Goal: Task Accomplishment & Management: Manage account settings

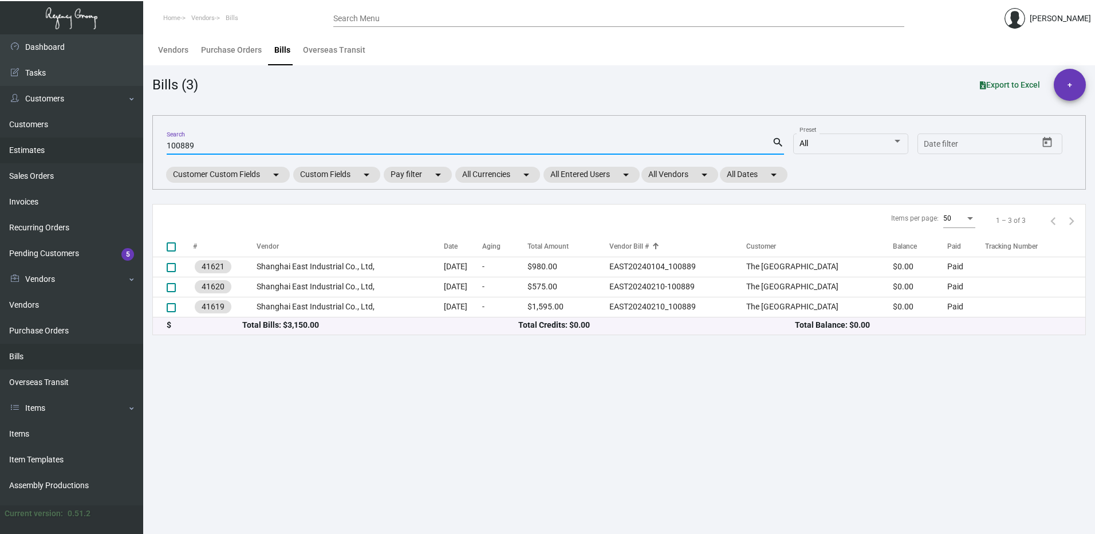
drag, startPoint x: 218, startPoint y: 143, endPoint x: 107, endPoint y: 147, distance: 111.8
click at [107, 147] on div "Dashboard Dashboard Tasks Customers Customers Estimates Sales Orders Invoices R…" at bounding box center [547, 284] width 1095 height 500
type input "20250526_1"
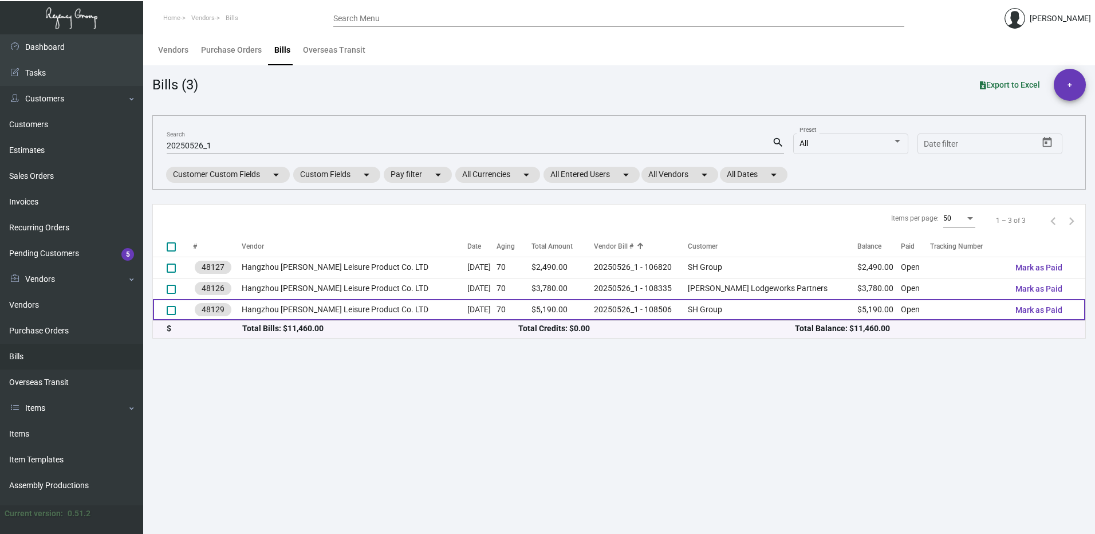
click at [712, 313] on td "SH Group" at bounding box center [772, 309] width 169 height 21
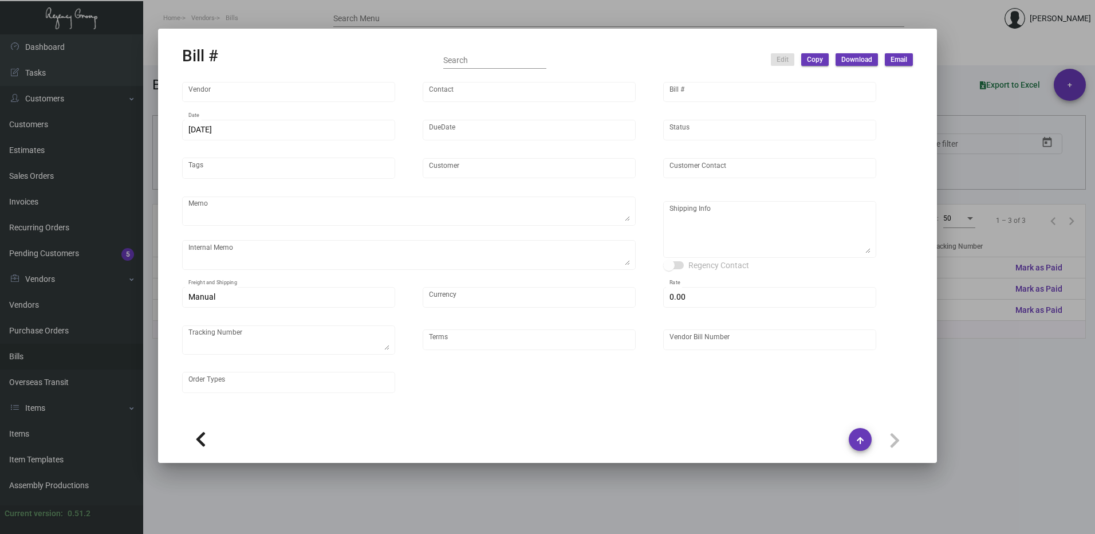
type input "Hangzhou [PERSON_NAME] Leisure Product Co. LTD"
type input "[PERSON_NAME]"
type input "48129"
type input "6/17/2025"
type input "7/17/2025"
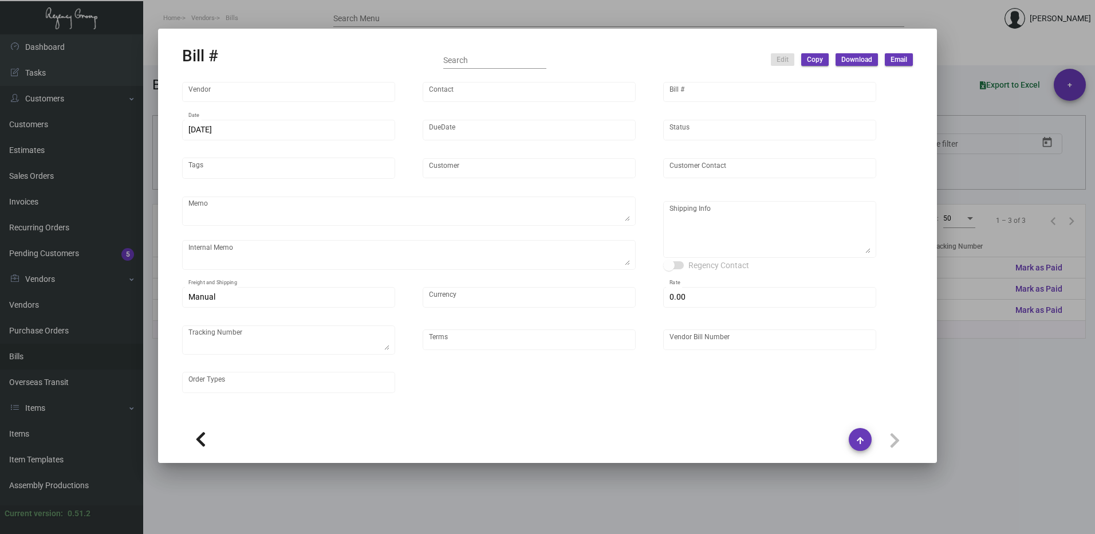
type input "SH Group"
type input "Robin Nelson"
type textarea "comb and 10K laundry bag ship out before CNY. 2600pcs laundry bag and 500pcs co…"
type textarea "SH Group - Robin Nelson 430 West 14th Street, 5th Floor New York, NY, 10014 US"
type input "United States Dollar $"
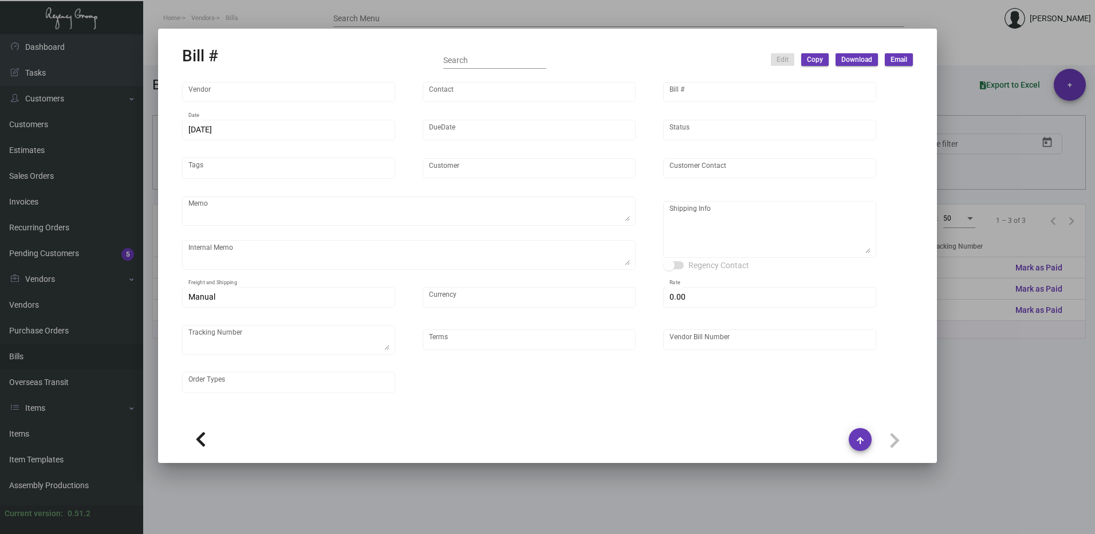
type input "$ 0.00"
type input "Net 30"
type input "20250526_1 - 108506"
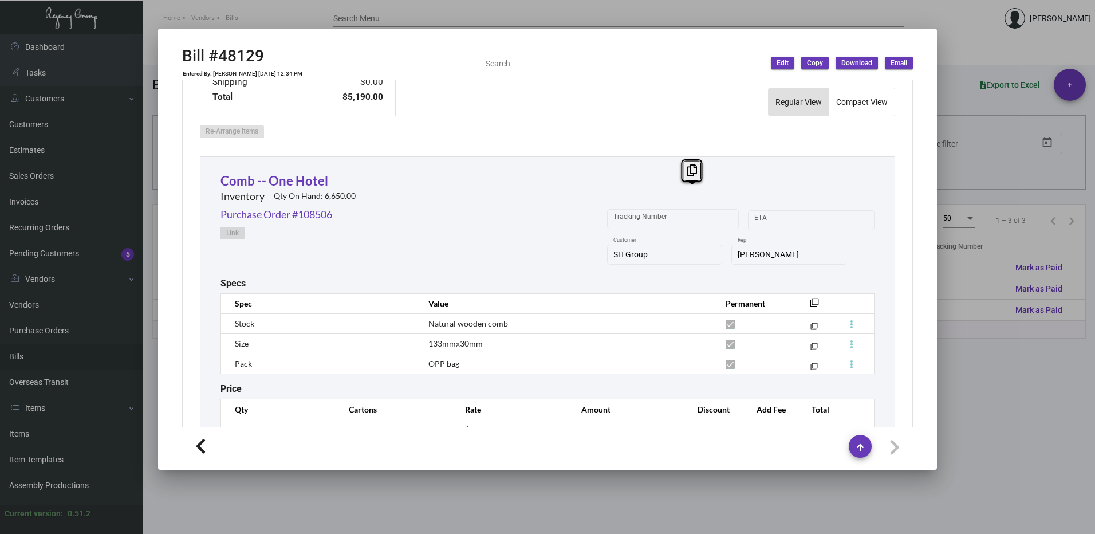
scroll to position [95, 0]
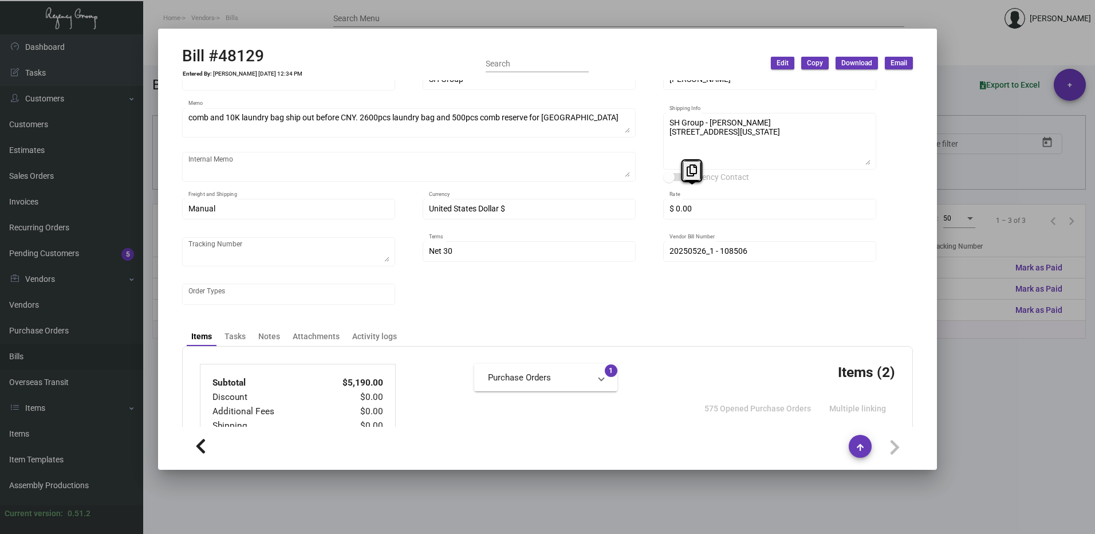
click at [968, 57] on div at bounding box center [547, 267] width 1095 height 534
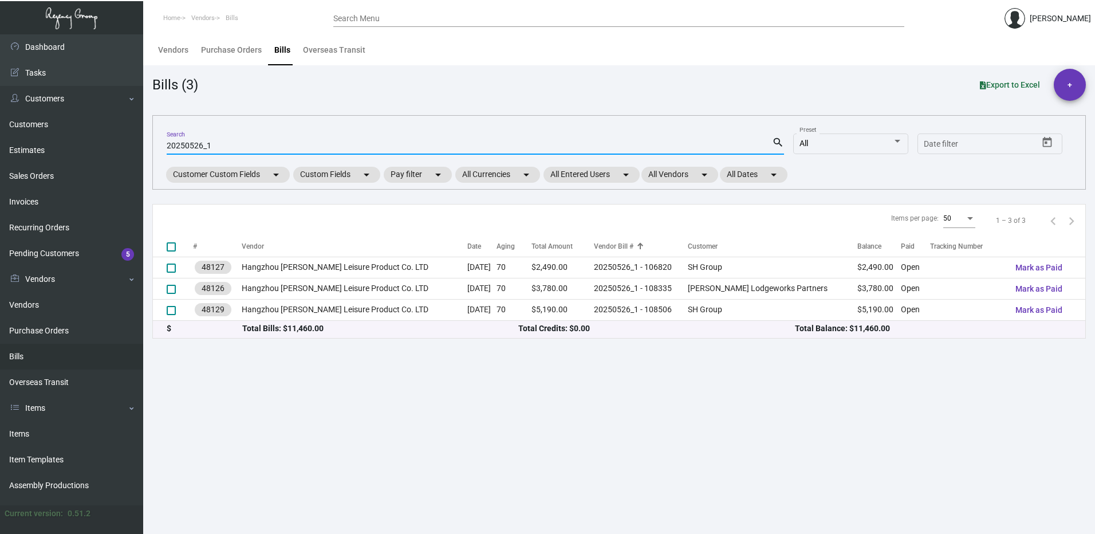
drag, startPoint x: 224, startPoint y: 146, endPoint x: 154, endPoint y: 151, distance: 70.1
click at [155, 151] on div "20250526_1 Search search All Preset Start date – Date filter Customer Custom Fi…" at bounding box center [619, 152] width 934 height 74
type input "107522"
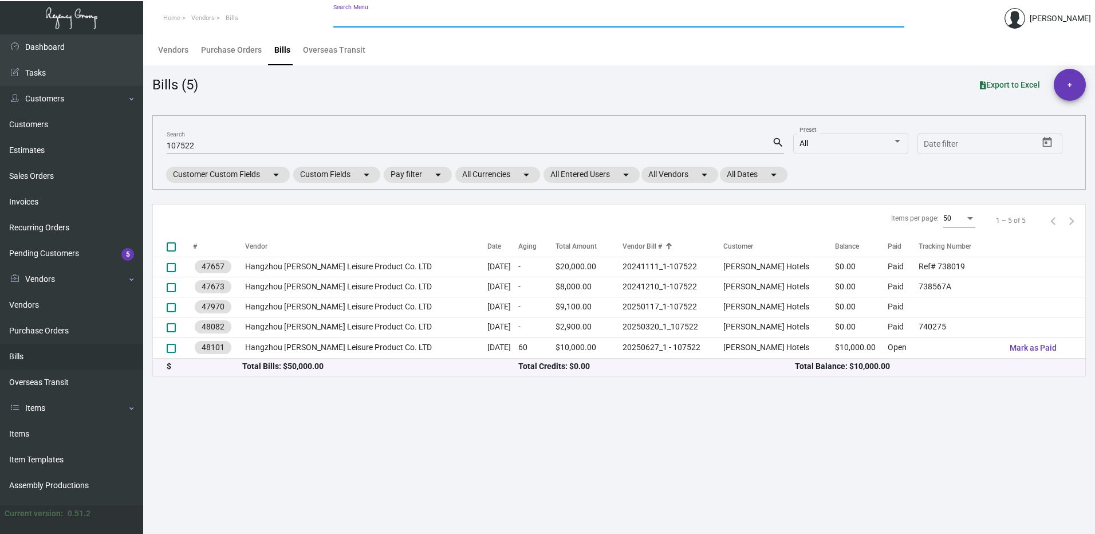
click at [395, 17] on input "Search Menu" at bounding box center [618, 18] width 571 height 9
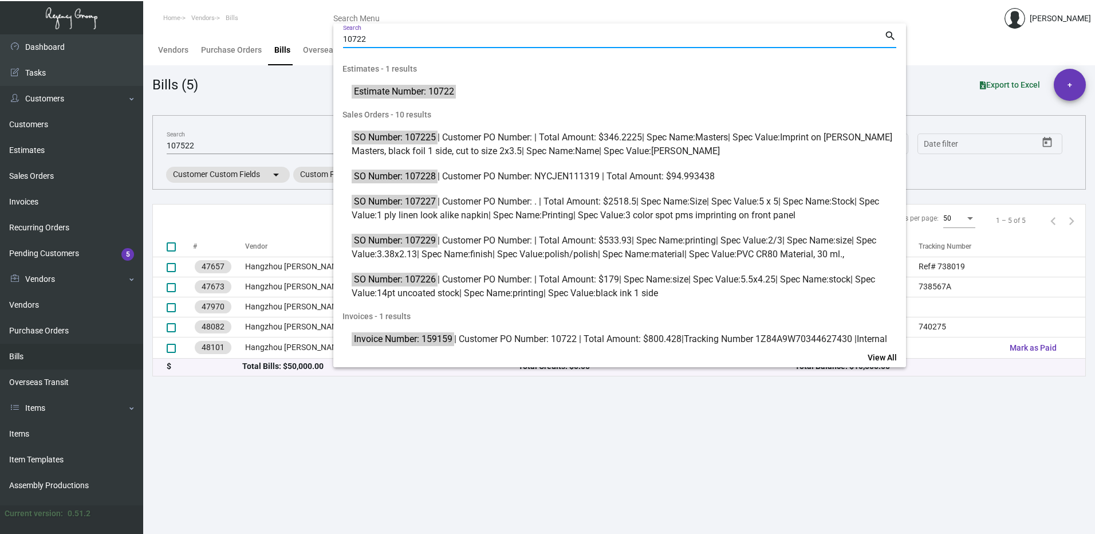
click at [358, 37] on input "10722" at bounding box center [613, 39] width 541 height 9
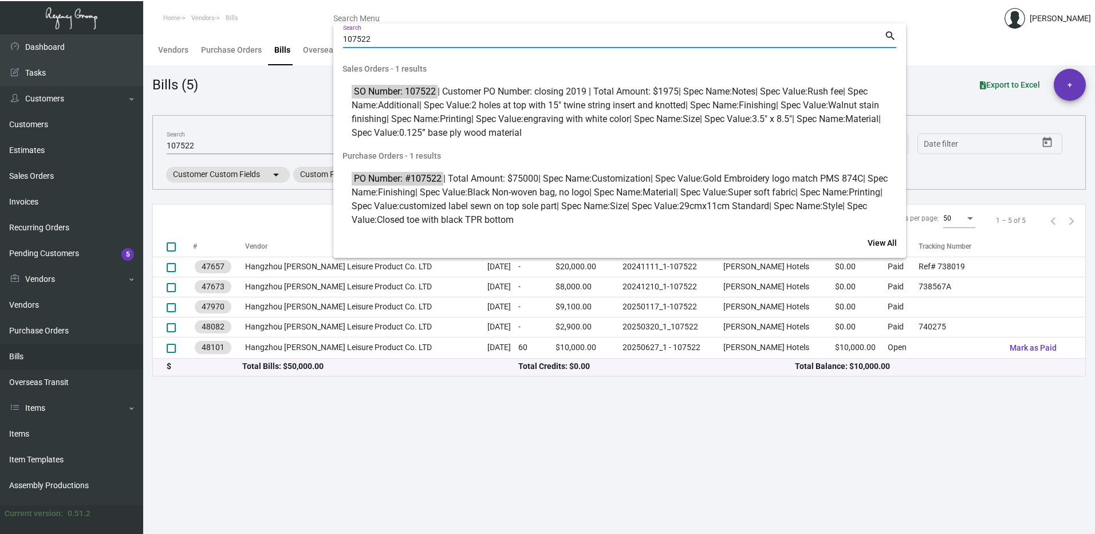
type input "107522"
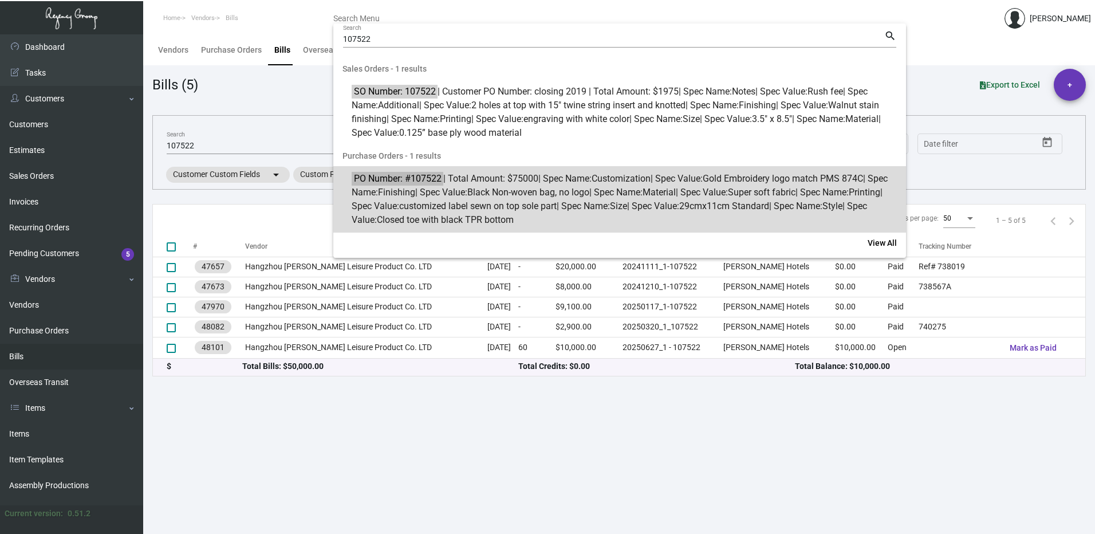
click at [581, 200] on span "PO Number: #107522 | Total Amount: $75000 | Spec Name: Customization | Spec Val…" at bounding box center [626, 199] width 549 height 55
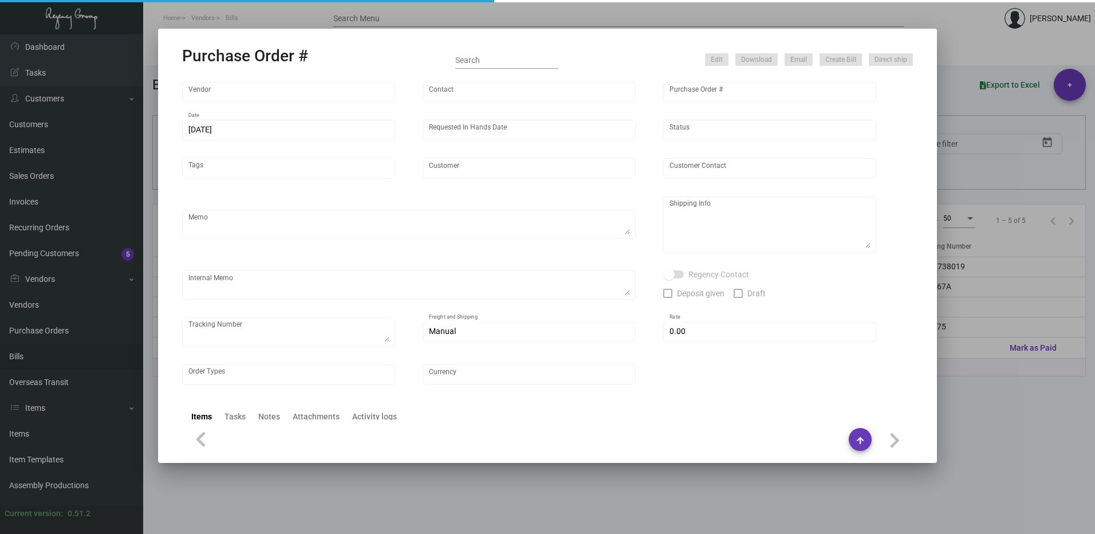
type input "Hangzhou [PERSON_NAME] Leisure Product Co. LTD"
type input "[PERSON_NAME]"
type input "107522"
type input "[DATE]"
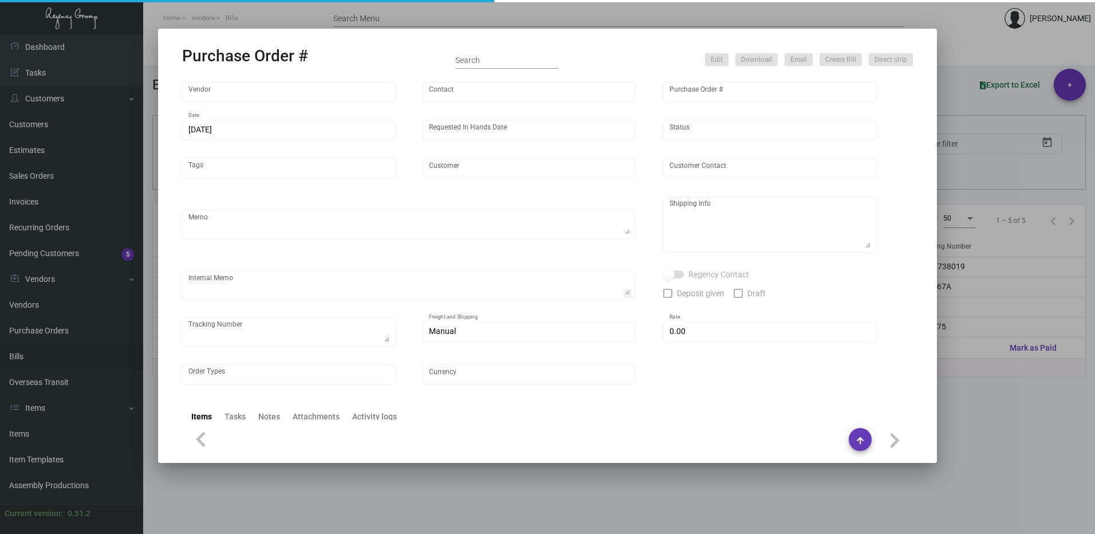
type input "[PERSON_NAME] Hotels"
type textarea "Please ship 20k once the production is complete. Boat to [GEOGRAPHIC_DATA]. For…"
type textarea "Regency Group NJ - [PERSON_NAME] [STREET_ADDRESS]"
checkbox input "true"
type input "$ 0.00"
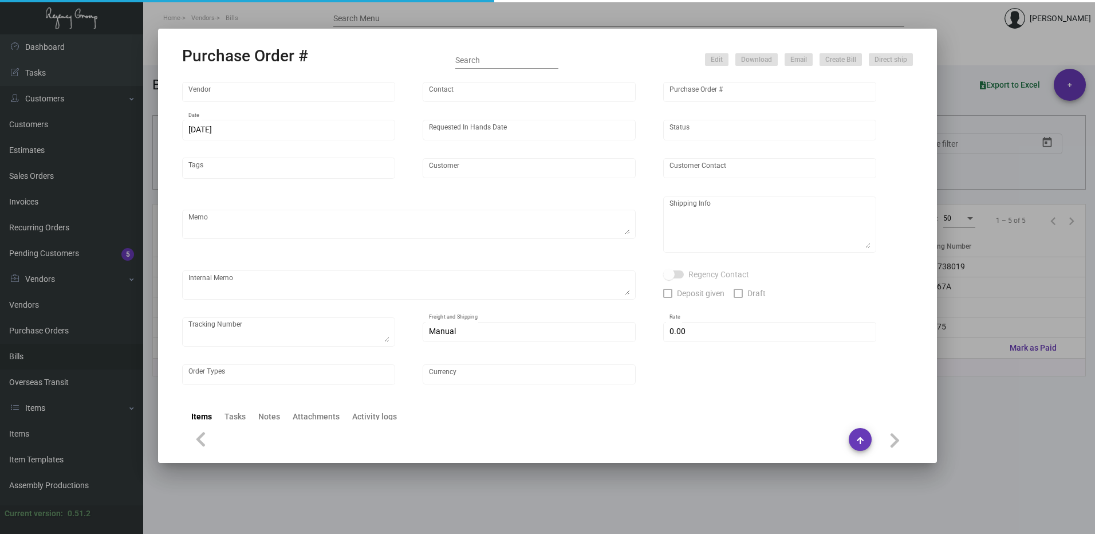
type input "United States Dollar $"
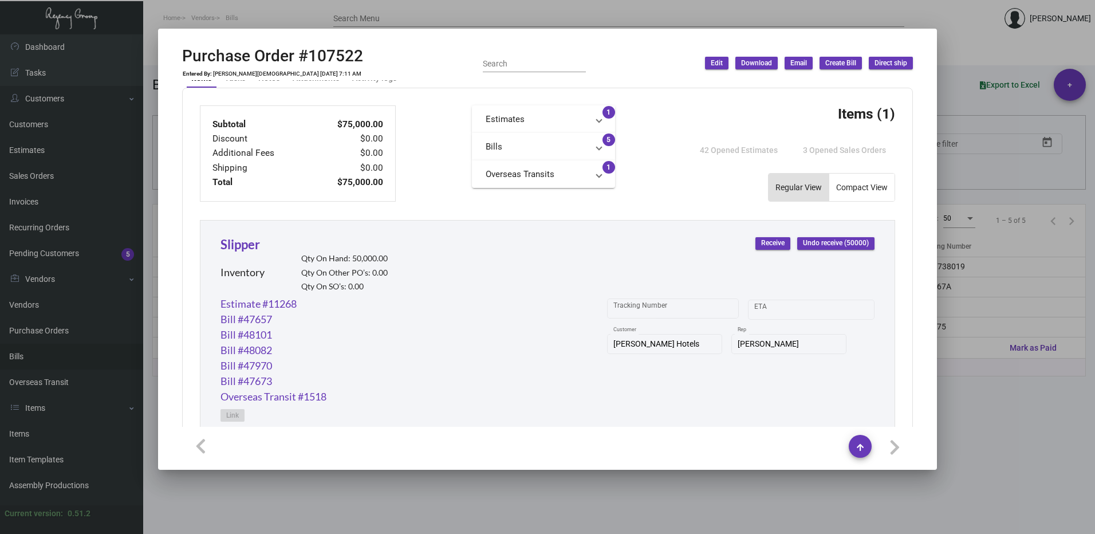
scroll to position [370, 0]
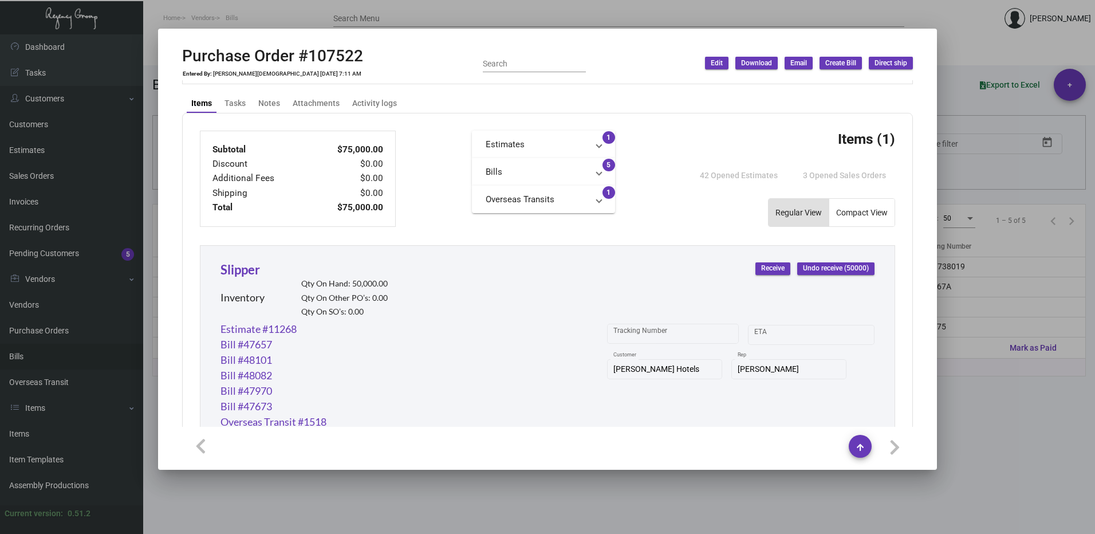
click at [600, 174] on mat-expansion-panel-header "Bills" at bounding box center [543, 171] width 143 height 27
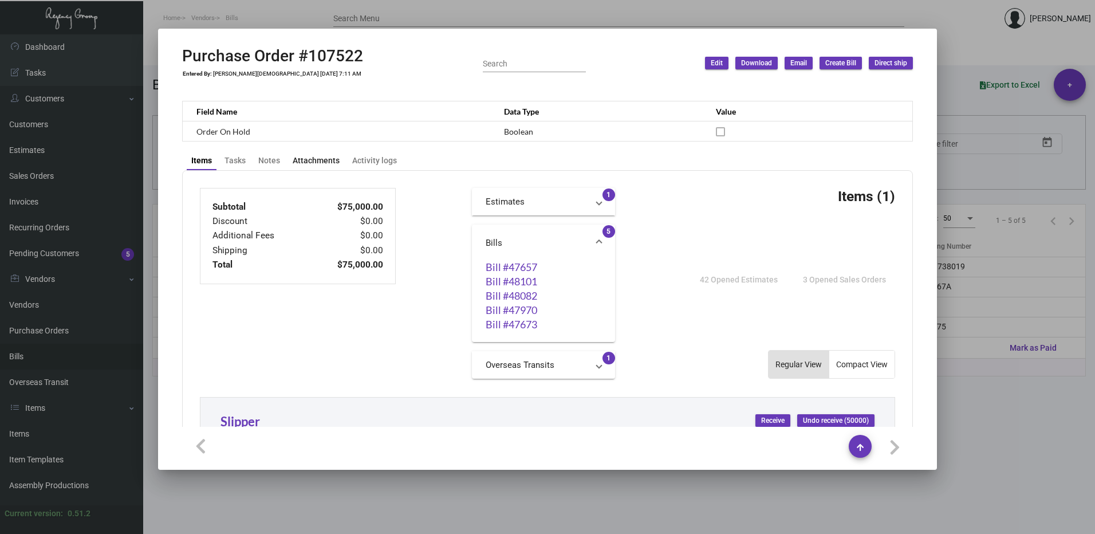
click at [318, 159] on div "Attachments" at bounding box center [316, 161] width 47 height 12
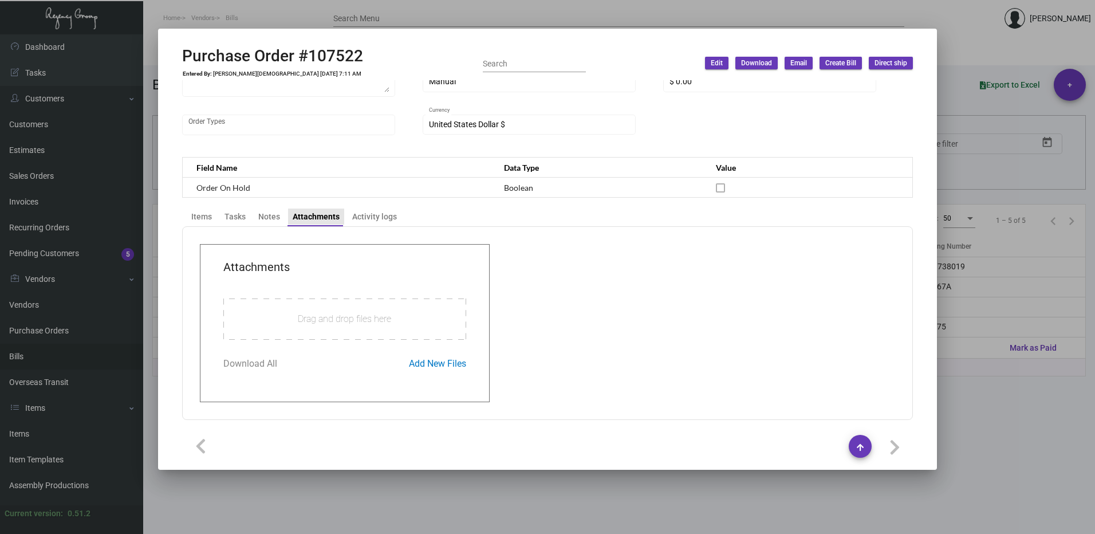
scroll to position [313, 0]
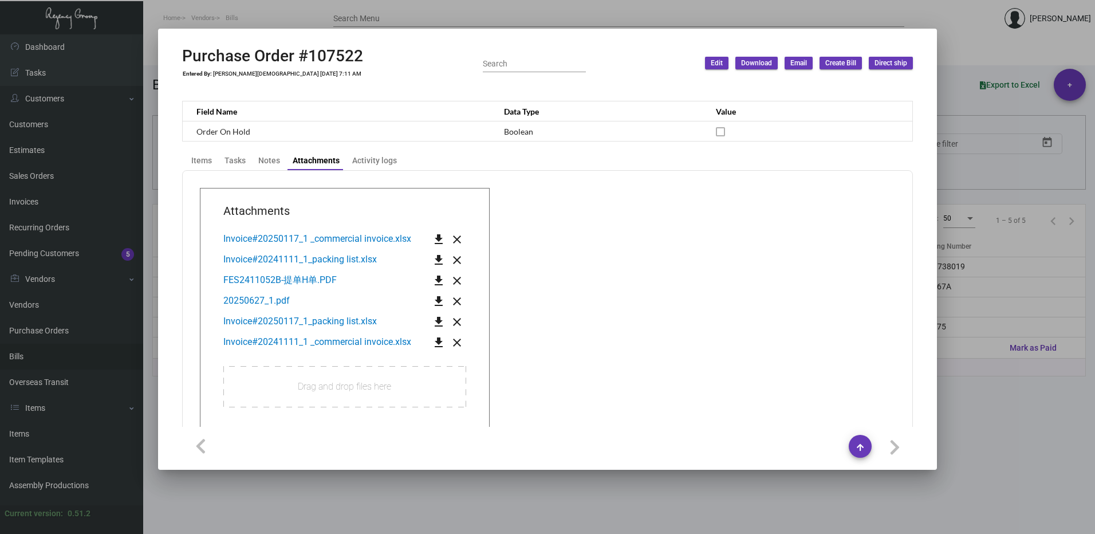
click at [606, 252] on app-transaction-attachment "Attachments Invoice#20250117_1 _commercial invoice.xlsx get_app close Invoice#2…" at bounding box center [548, 329] width 696 height 282
click at [199, 166] on div "Items" at bounding box center [201, 161] width 21 height 12
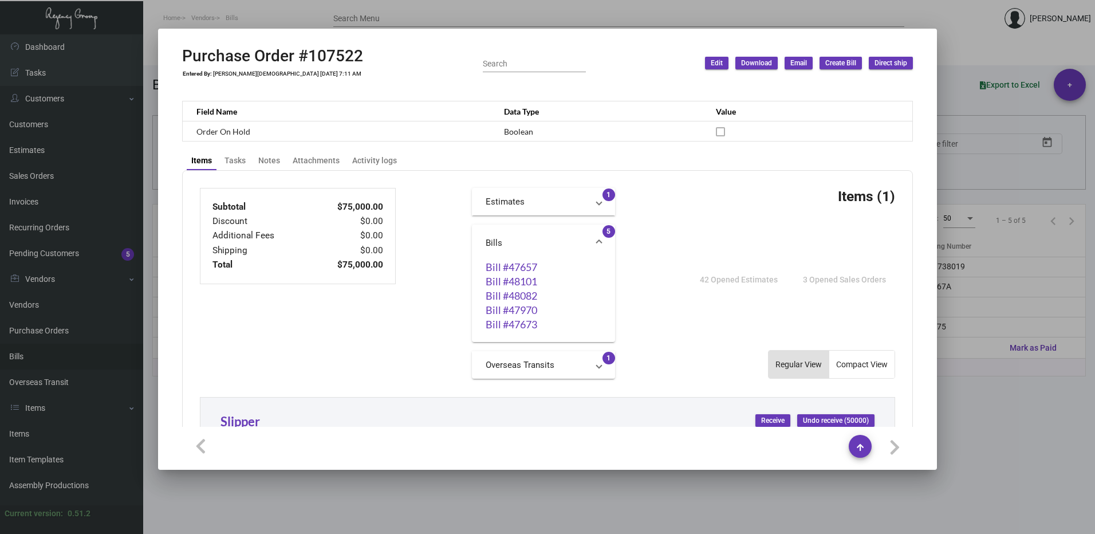
scroll to position [370, 0]
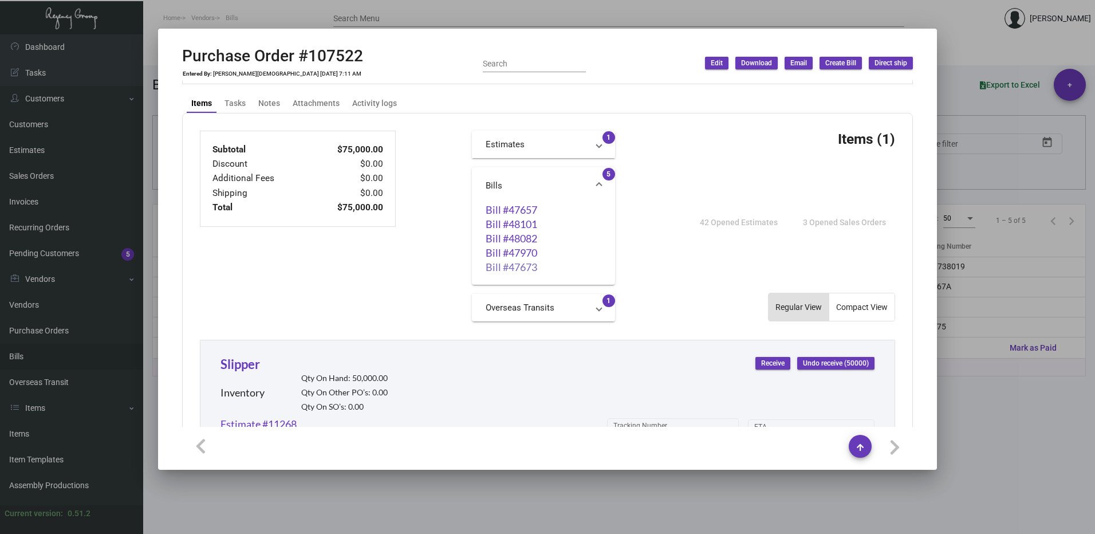
click at [495, 269] on link "Bill #47673" at bounding box center [544, 266] width 116 height 11
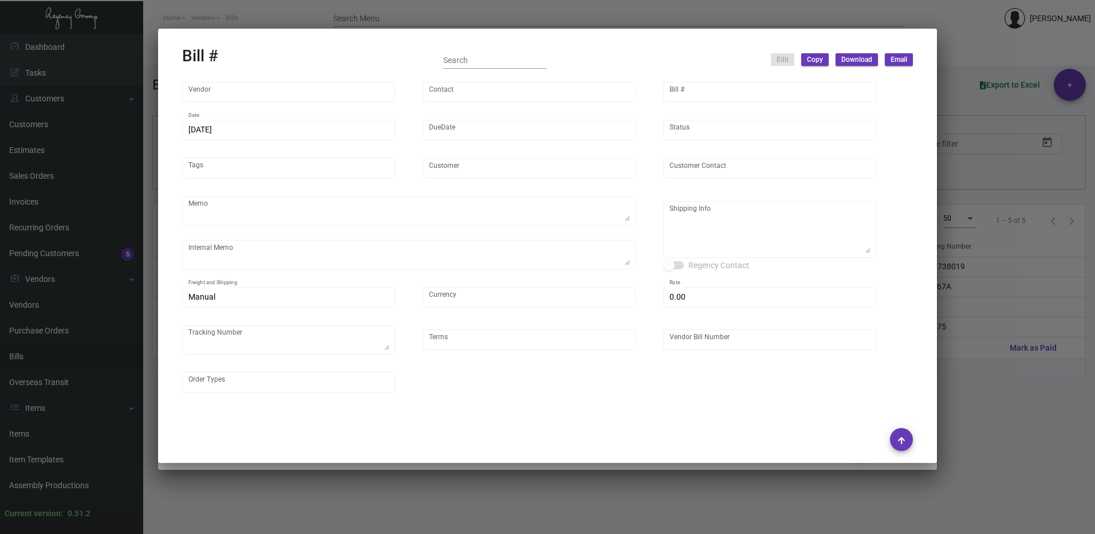
type input "Hangzhou [PERSON_NAME] Leisure Product Co. LTD"
type input "[PERSON_NAME]"
type input "47673"
type input "12/25/2024"
type input "1/24/2025"
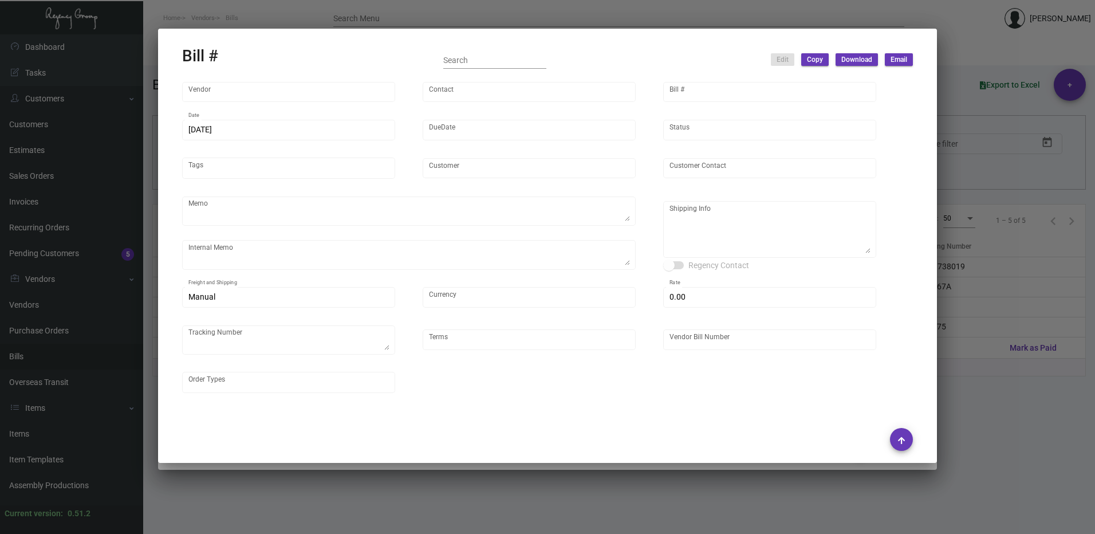
type input "[PERSON_NAME] Hotels"
type input "C/O Hyatt Hotels"
type textarea "Please ship 20k once the production is complete. Boat to [GEOGRAPHIC_DATA]. For…"
type textarea "[PERSON_NAME] Hotels - C/O Hyatt Hotels [STREET_ADDRESS]"
type input "United States Dollar $"
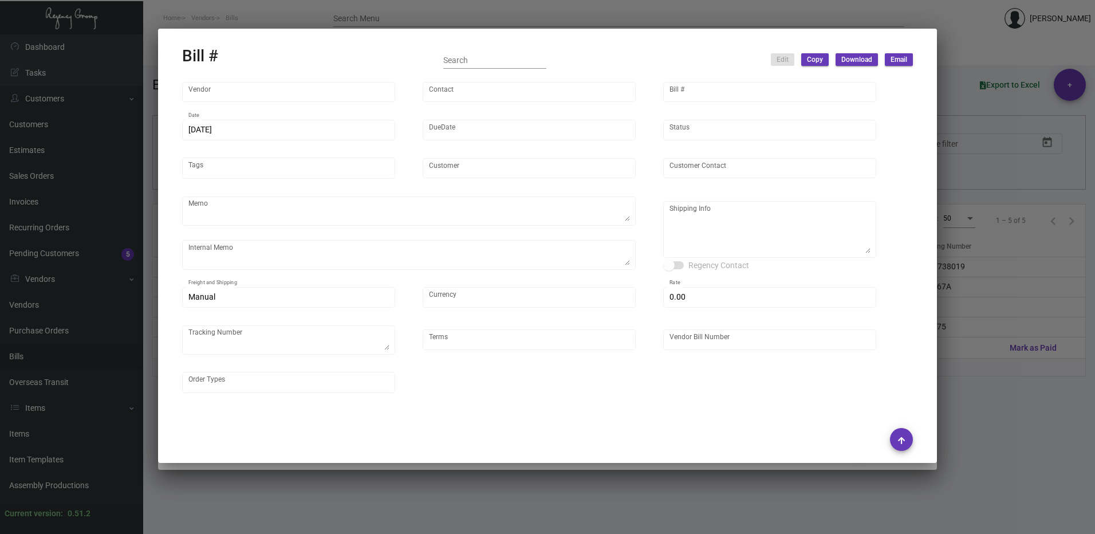
type input "$ 0.00"
type textarea "738567A"
type input "Net 30"
type input "20241210_1-107522"
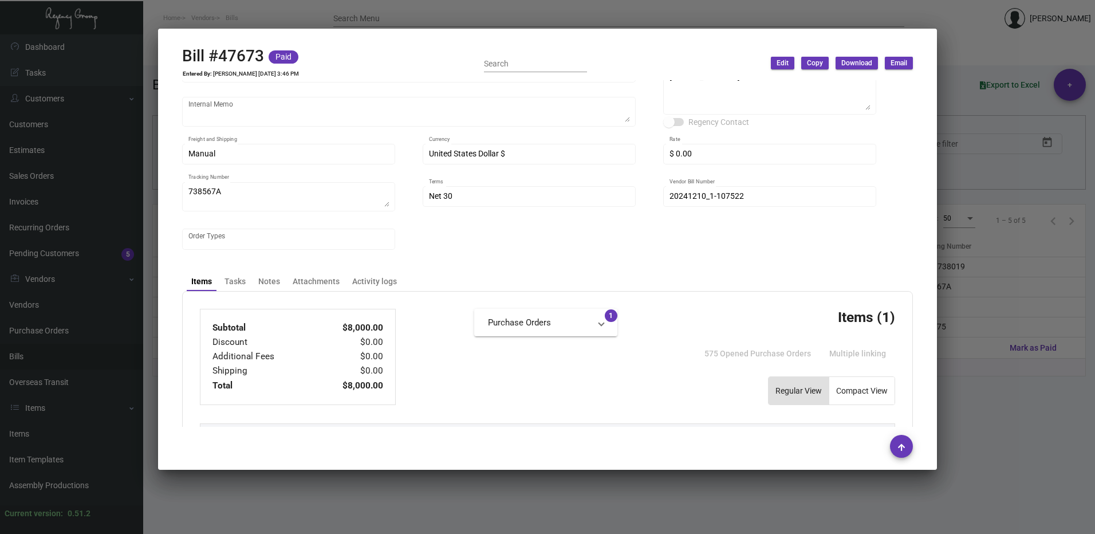
scroll to position [128, 0]
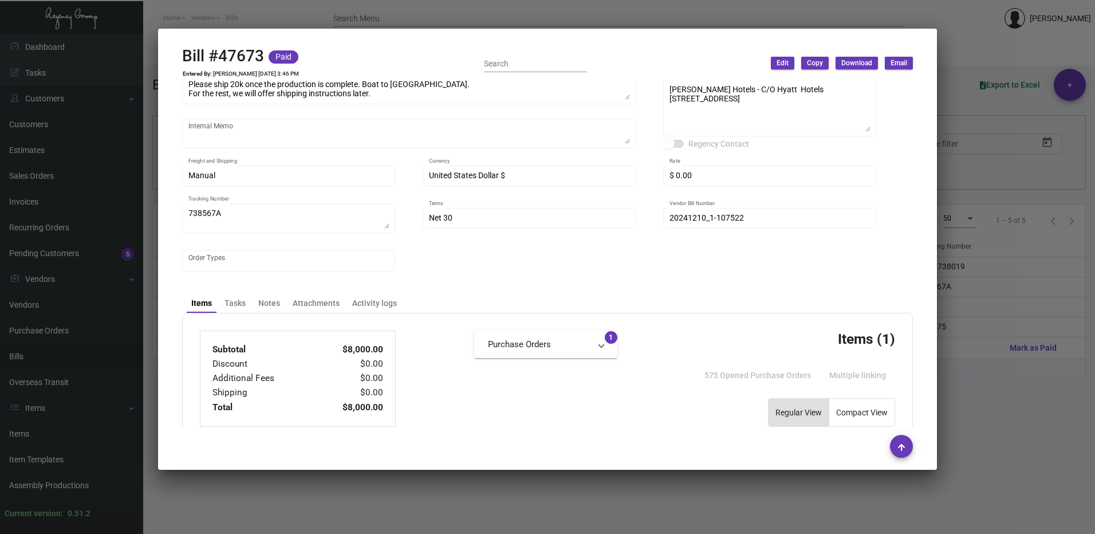
click at [974, 221] on div at bounding box center [547, 267] width 1095 height 534
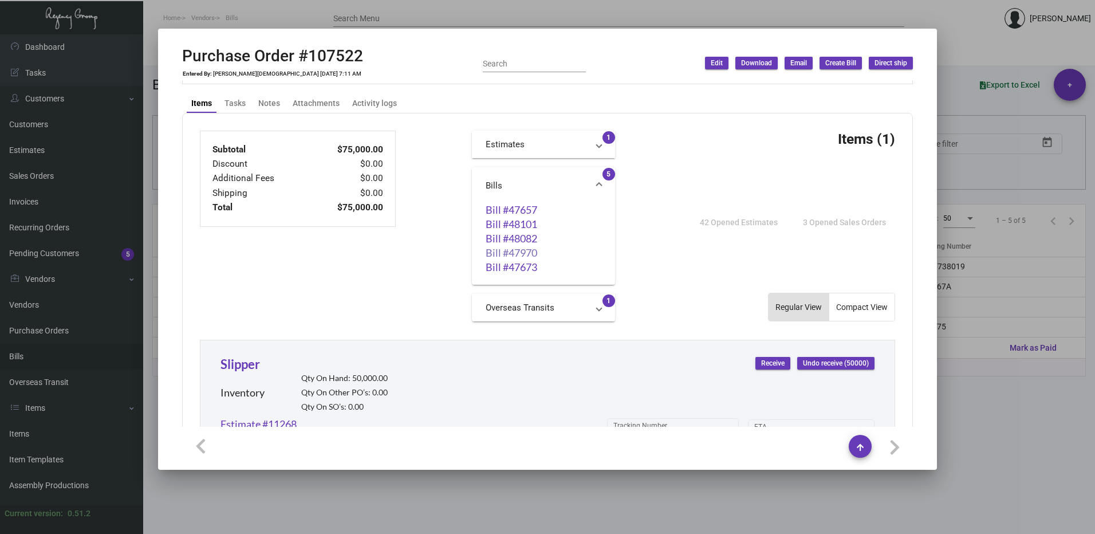
click at [528, 252] on link "Bill #47970" at bounding box center [544, 252] width 116 height 11
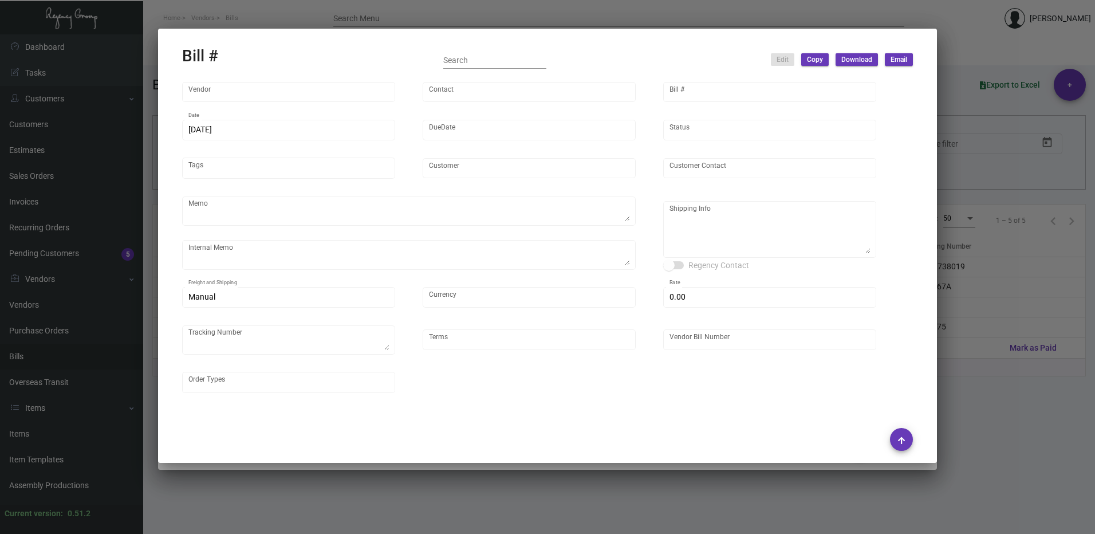
type input "Hangzhou [PERSON_NAME] Leisure Product Co. LTD"
type input "[PERSON_NAME]"
type input "47970"
type input "1/17/2025"
type input "2/16/2025"
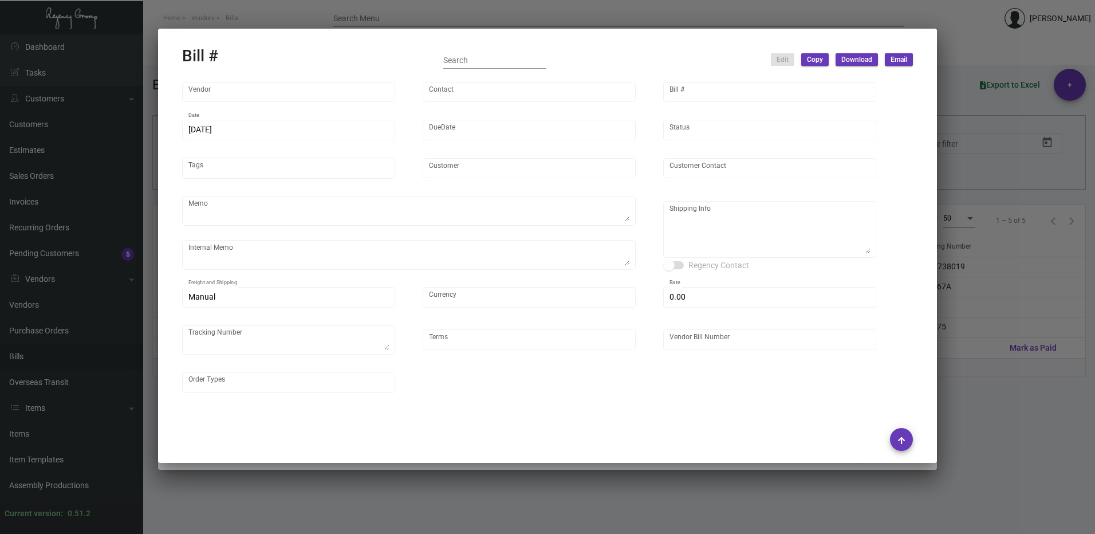
type input "[PERSON_NAME] Hotels"
type input "C/O Hyatt Hotels"
type textarea "Please ship 20k once the production is complete. Boat to [GEOGRAPHIC_DATA]. For…"
type textarea "[PERSON_NAME] Hotels - C/O Hyatt Hotels [STREET_ADDRESS]"
type input "United States Dollar $"
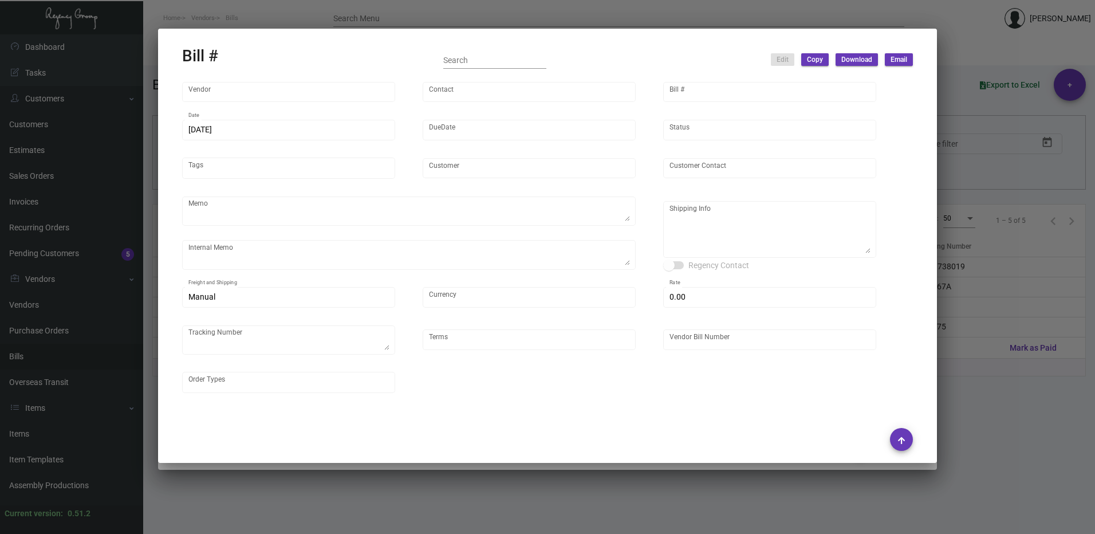
type input "$ 0.00"
type input "Net 30"
type input "20250117_1-107522"
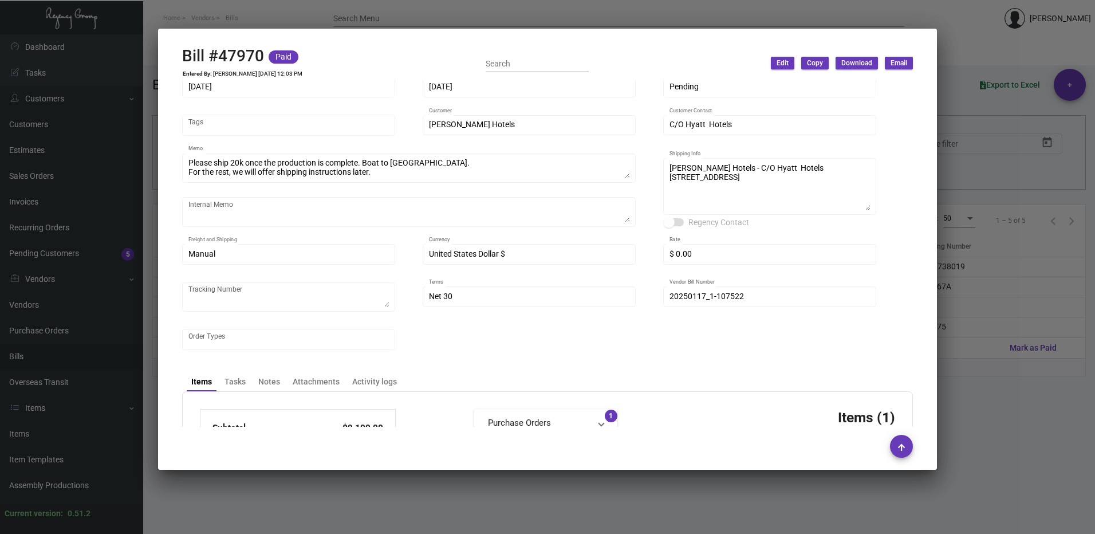
scroll to position [344, 0]
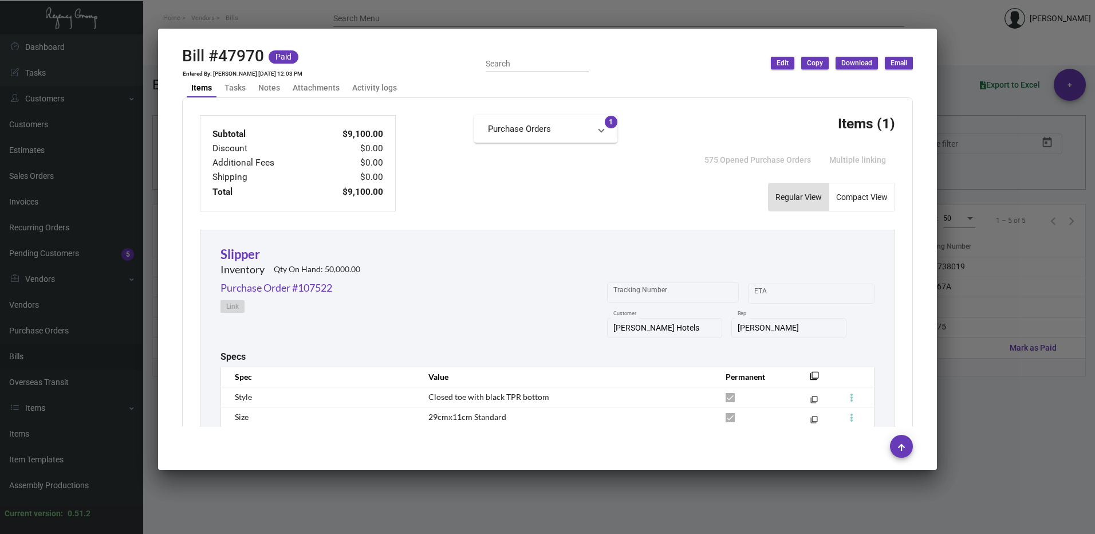
click at [970, 234] on div at bounding box center [547, 267] width 1095 height 534
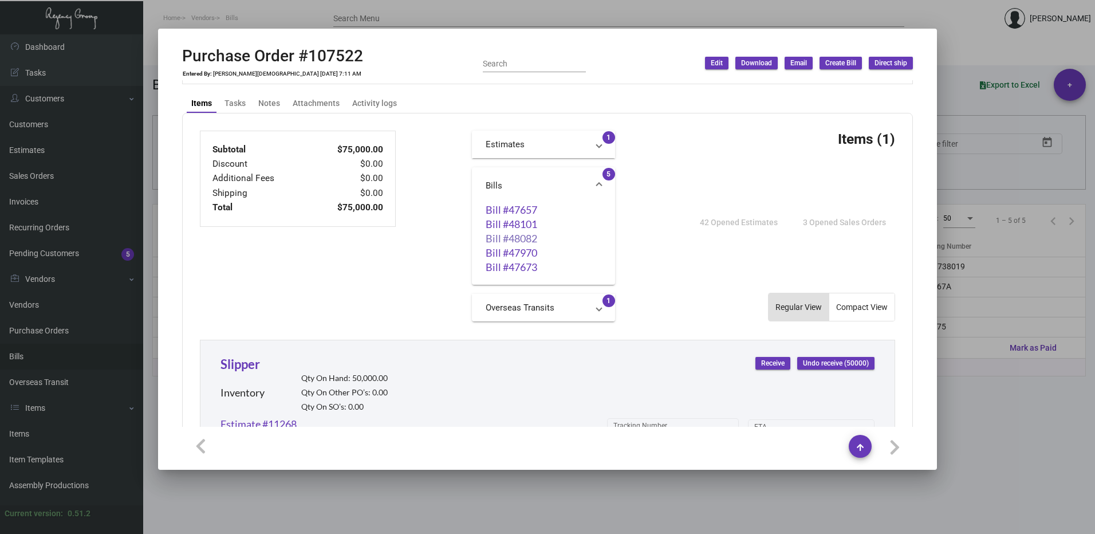
click at [520, 236] on link "Bill #48082" at bounding box center [544, 238] width 116 height 11
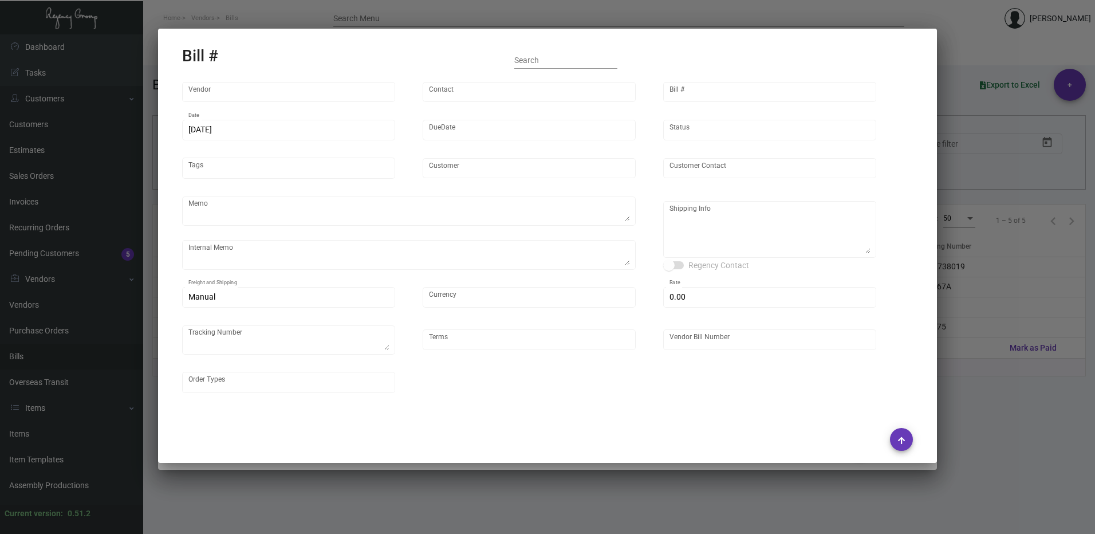
type input "Hangzhou [PERSON_NAME] Leisure Product Co. LTD"
type input "[PERSON_NAME]"
type input "48082"
type input "4/10/2025"
type input "6/9/2025"
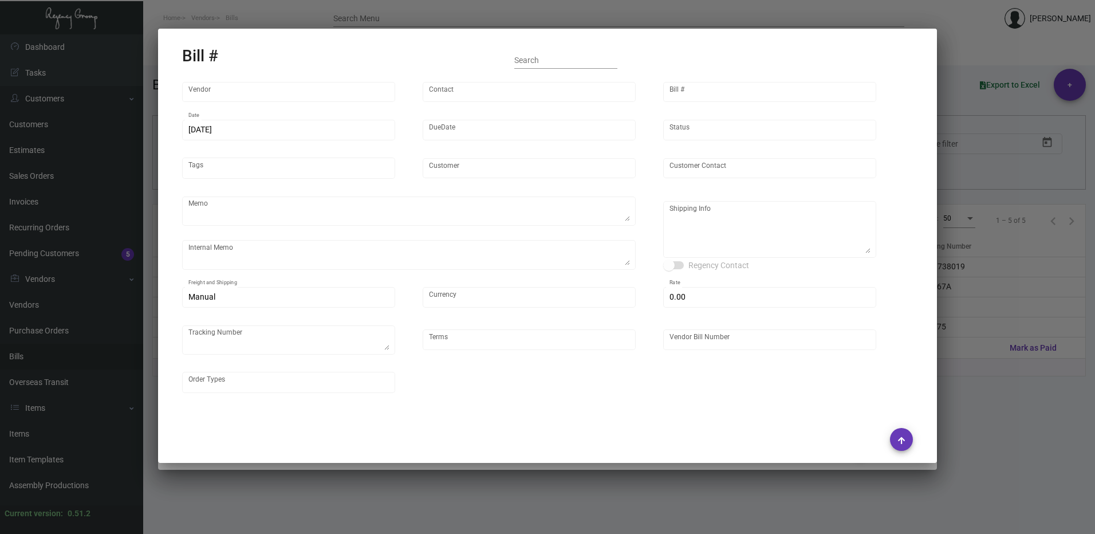
type input "[PERSON_NAME] Hotels"
type input "C/O Hyatt Hotels"
type textarea "Please ship 20k once the production is complete. Boat to [GEOGRAPHIC_DATA]. For…"
type textarea "[PERSON_NAME] Hotels - C/O Hyatt Hotels [STREET_ADDRESS]"
type input "United States Dollar $"
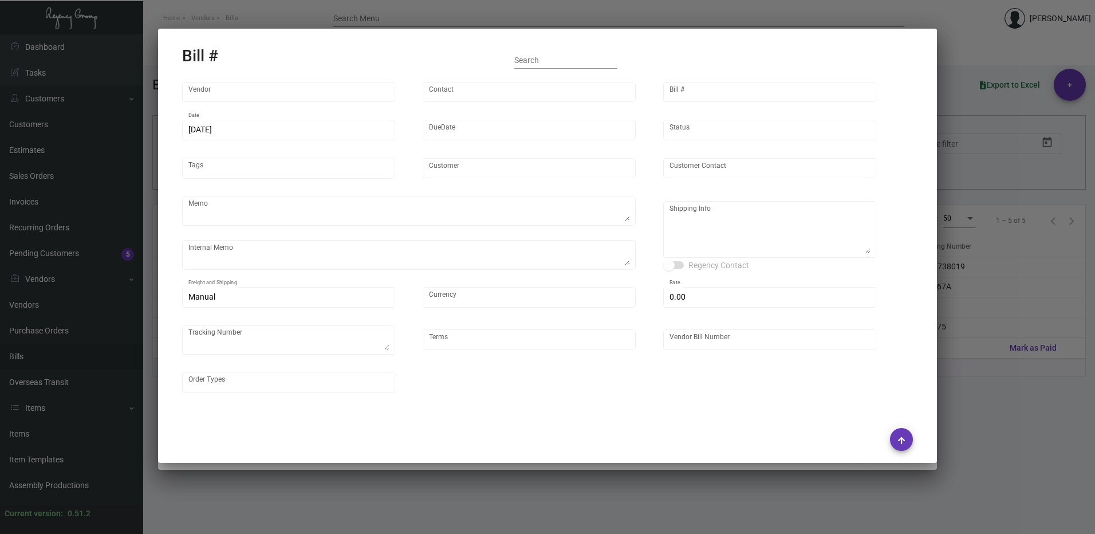
type input "$ 0.00"
type textarea "740275"
type input "Net 30"
type input "20250320_1_107522"
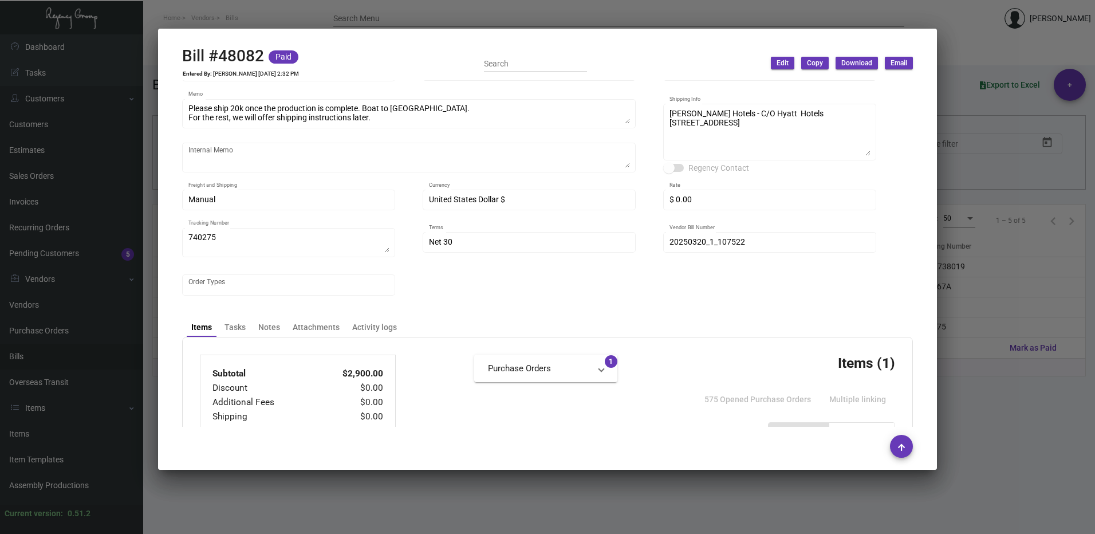
scroll to position [229, 0]
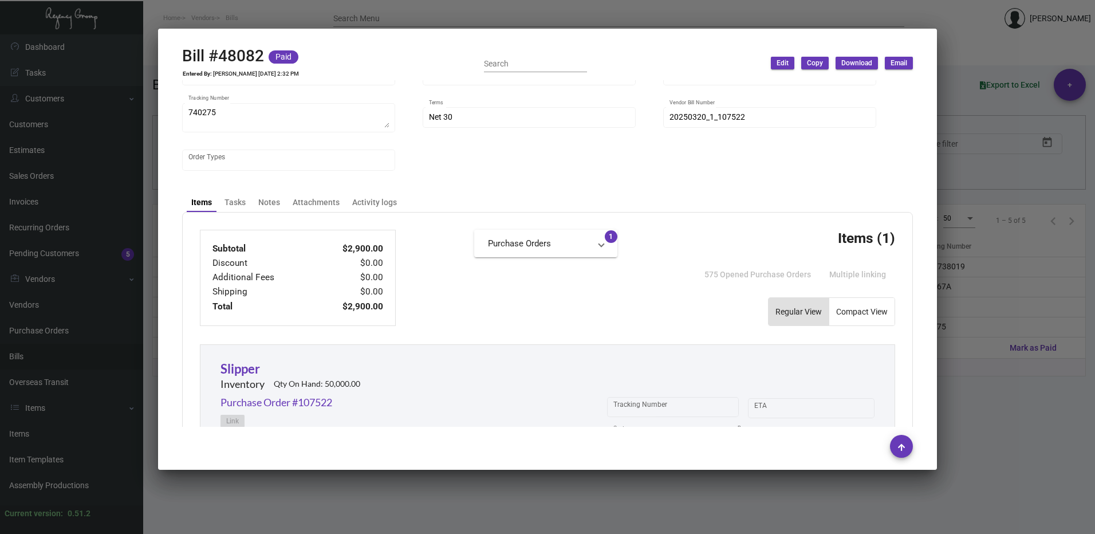
click at [962, 237] on div at bounding box center [547, 267] width 1095 height 534
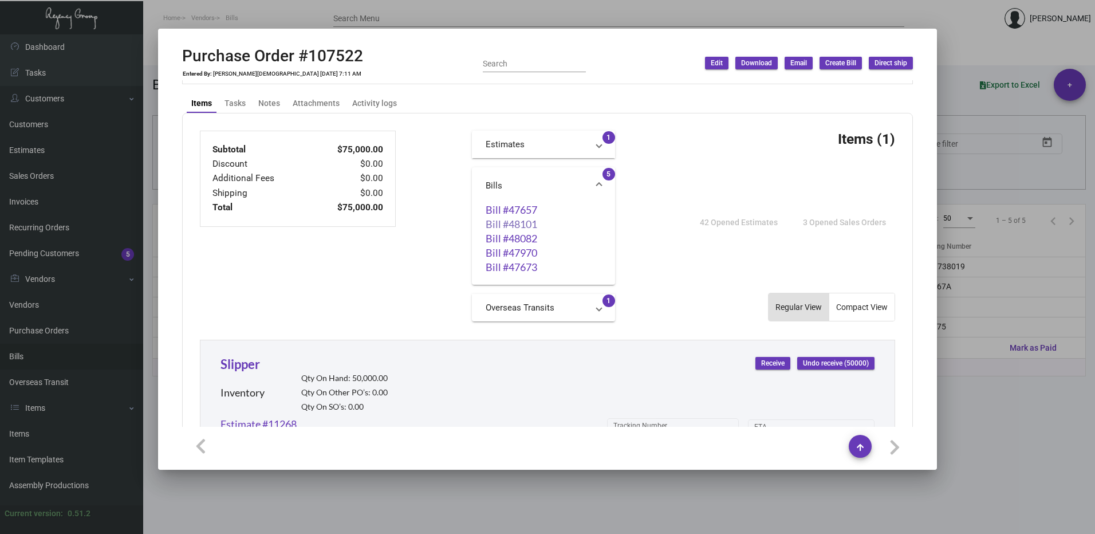
click at [523, 226] on link "Bill #48101" at bounding box center [544, 223] width 116 height 11
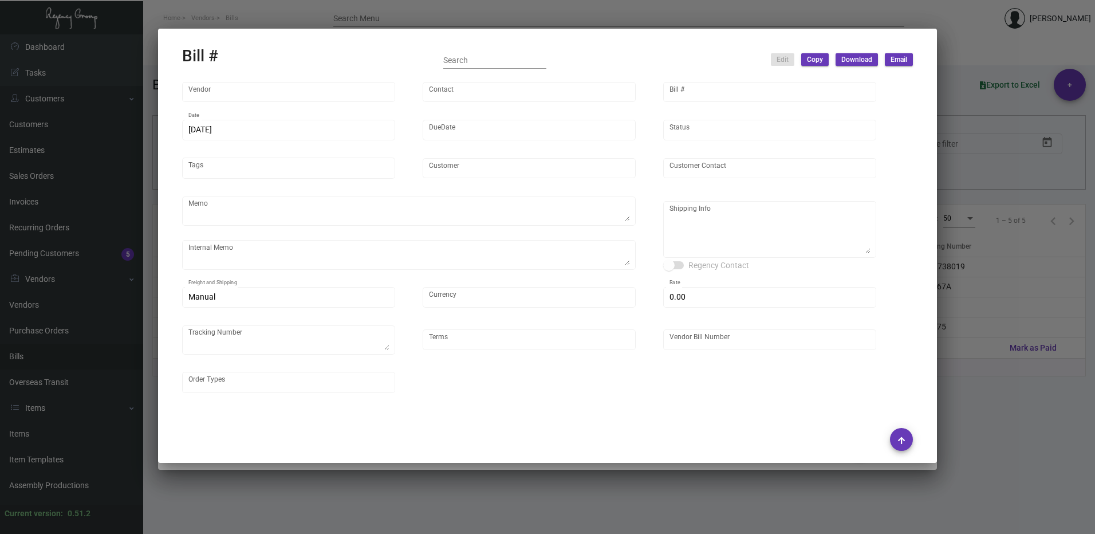
type input "Hangzhou [PERSON_NAME] Leisure Product Co. LTD"
type input "[PERSON_NAME]"
type input "48101"
type input "[DATE]"
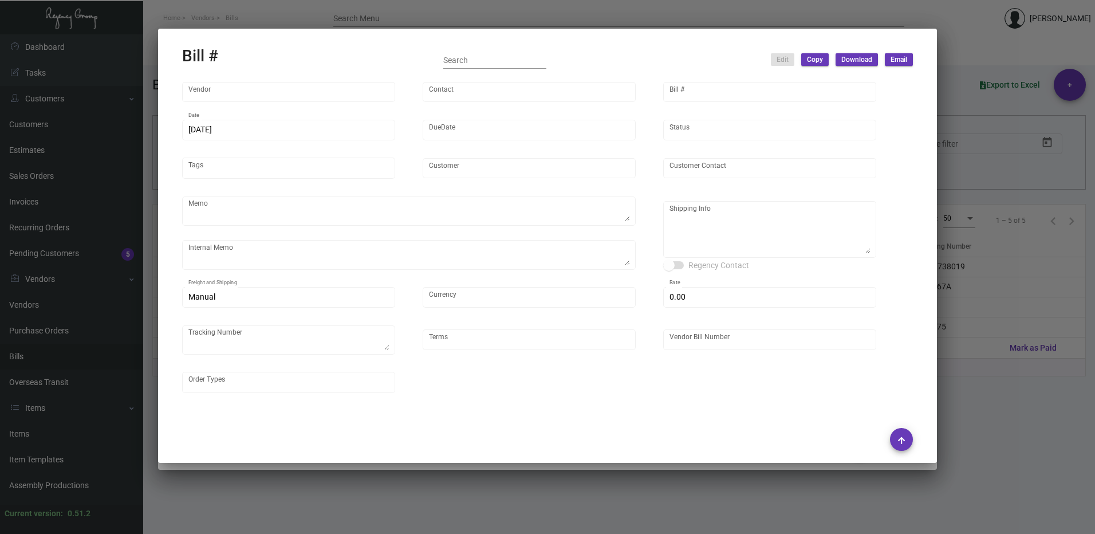
type input "[PERSON_NAME] Hotels"
type input "C/O Hyatt Hotels"
type textarea "Please ship 20k once the production is complete. Boat to [GEOGRAPHIC_DATA]. For…"
type textarea "[PERSON_NAME] Hotels - C/O Hyatt Hotels [STREET_ADDRESS]"
type input "United States Dollar $"
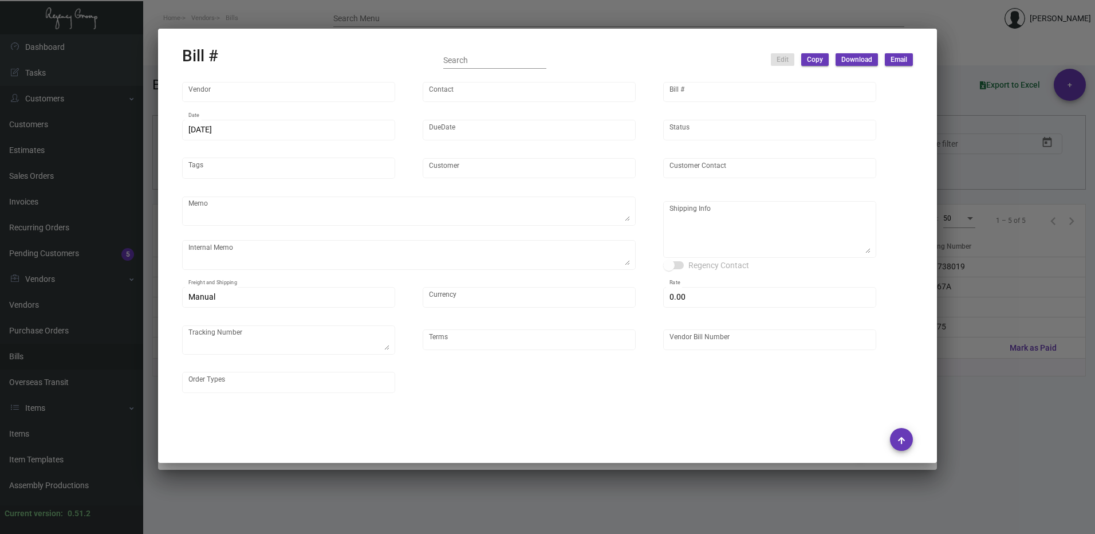
type input "$ 0.00"
type input "Net 30"
type input "20250627_1 - 107522"
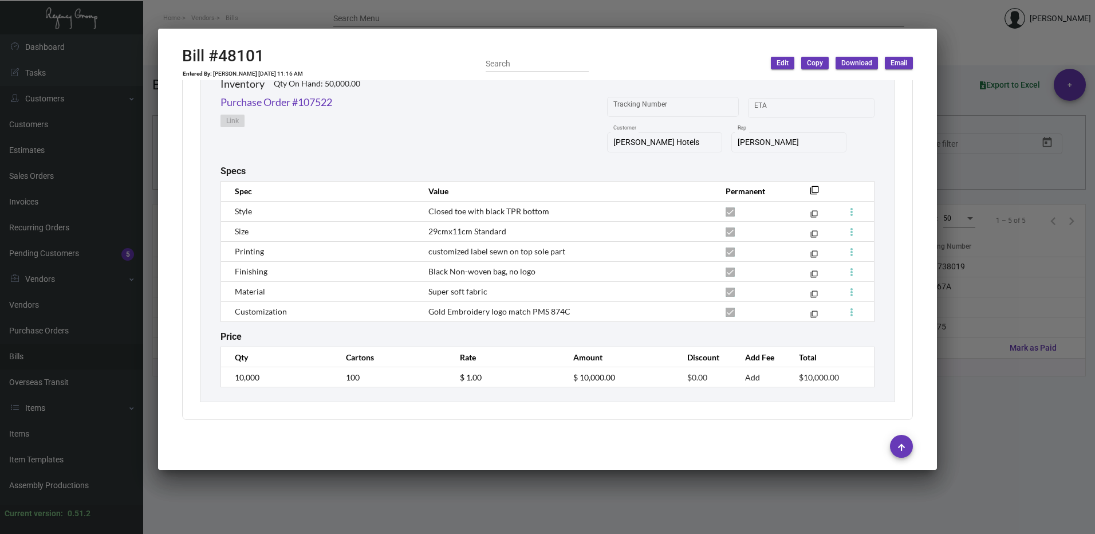
scroll to position [243, 0]
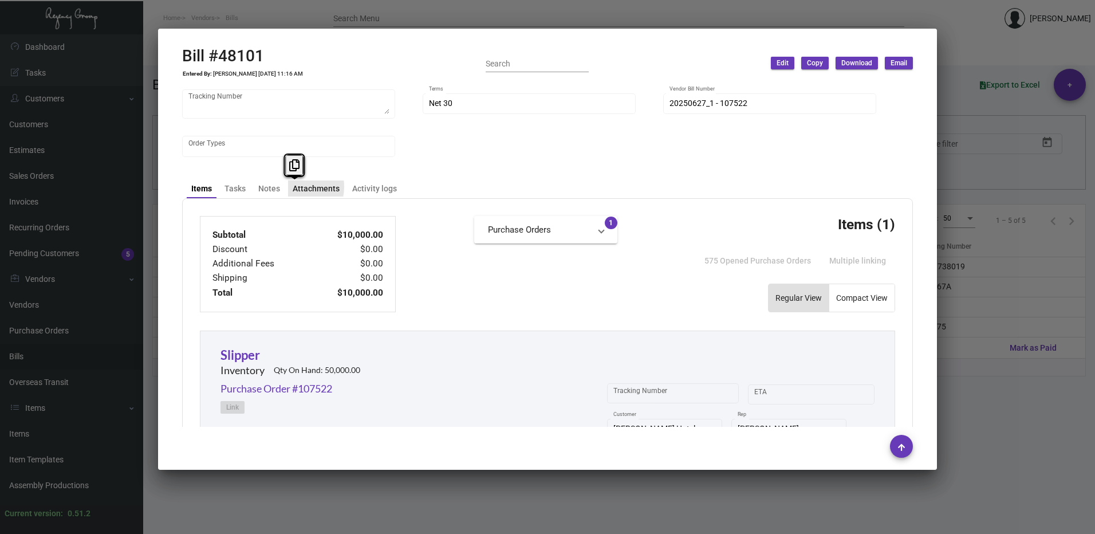
click at [295, 187] on div "Attachments" at bounding box center [316, 189] width 47 height 12
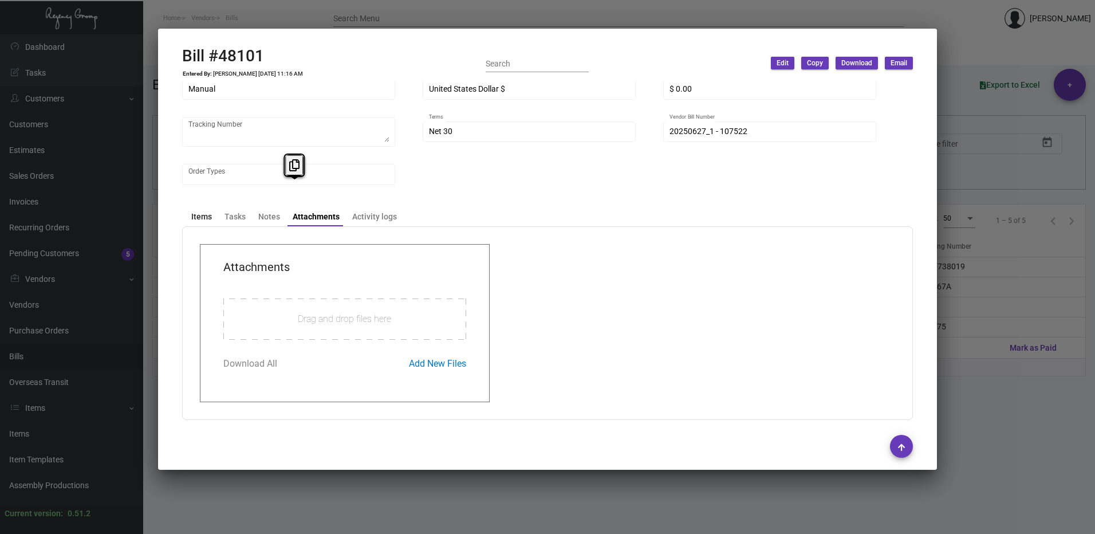
drag, startPoint x: 295, startPoint y: 187, endPoint x: 211, endPoint y: 215, distance: 88.8
click at [211, 215] on div "Items" at bounding box center [201, 217] width 21 height 12
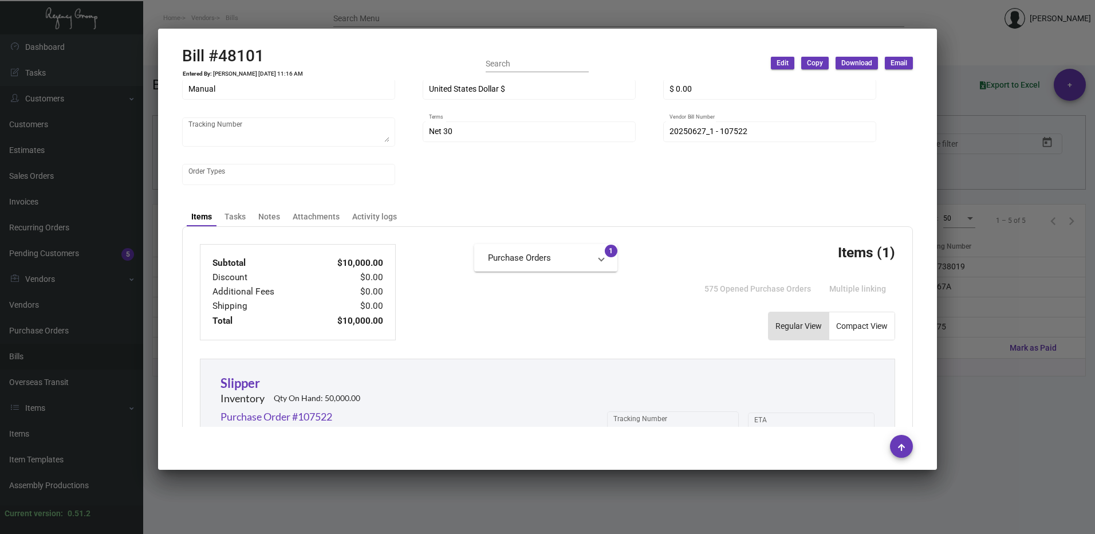
scroll to position [272, 0]
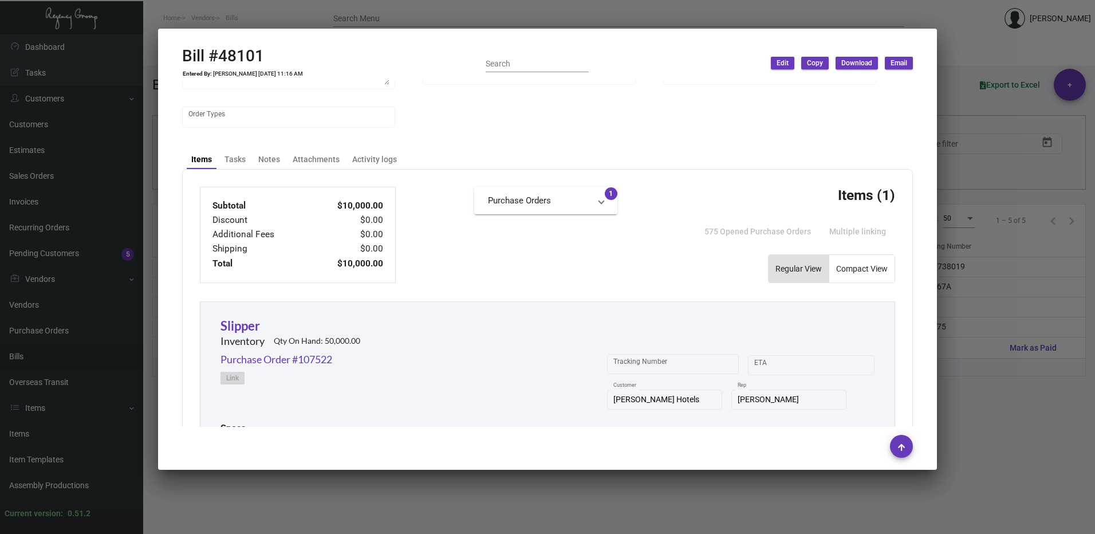
click at [1007, 270] on div at bounding box center [547, 267] width 1095 height 534
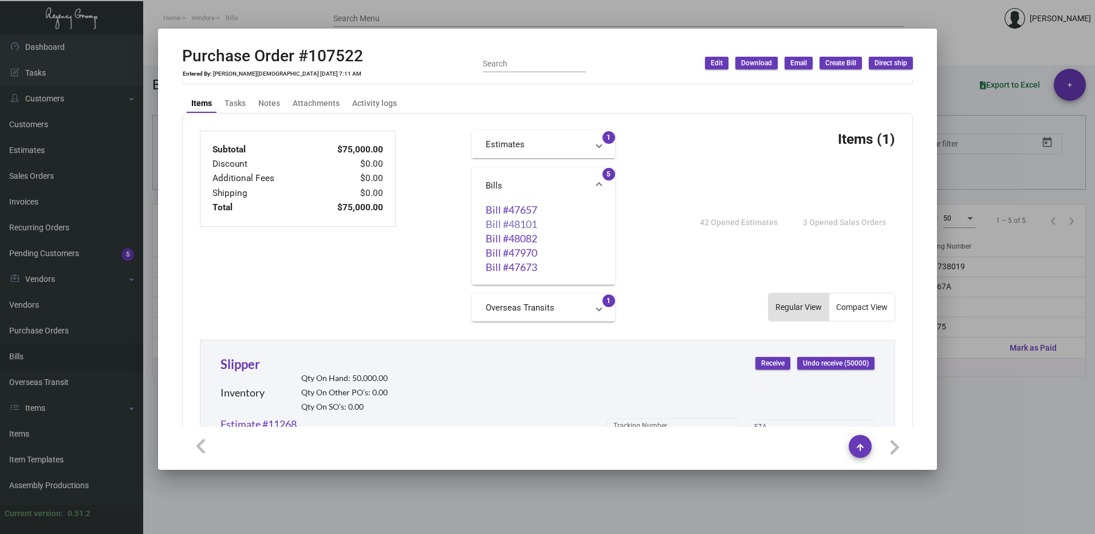
click at [529, 222] on link "Bill #48101" at bounding box center [544, 223] width 116 height 11
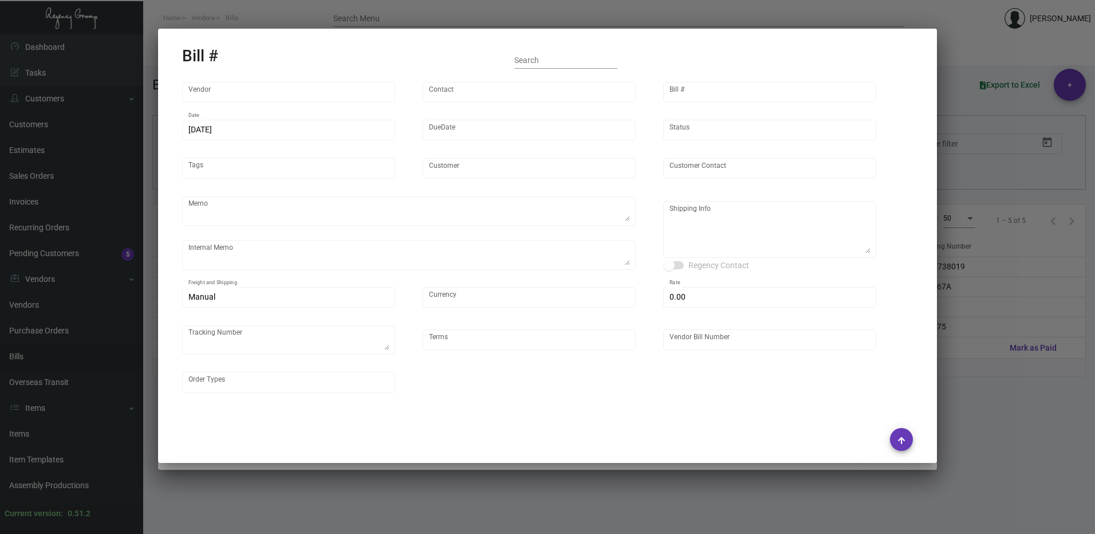
type input "Hangzhou [PERSON_NAME] Leisure Product Co. LTD"
type input "[PERSON_NAME]"
type input "48101"
type input "[DATE]"
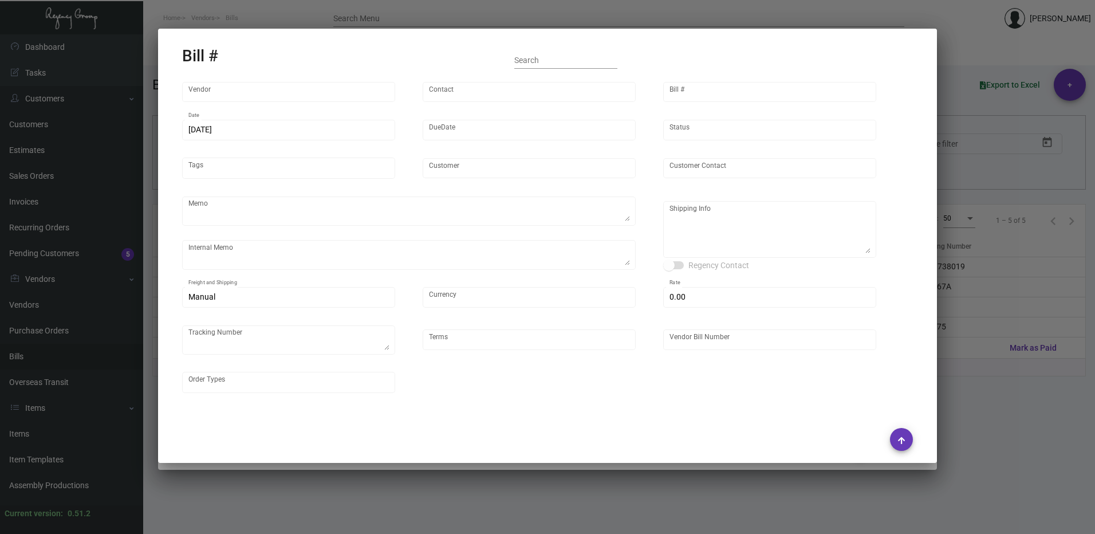
type input "[PERSON_NAME] Hotels"
type input "C/O Hyatt Hotels"
type textarea "Please ship 20k once the production is complete. Boat to [GEOGRAPHIC_DATA]. For…"
type textarea "[PERSON_NAME] Hotels - C/O Hyatt Hotels [STREET_ADDRESS]"
type input "United States Dollar $"
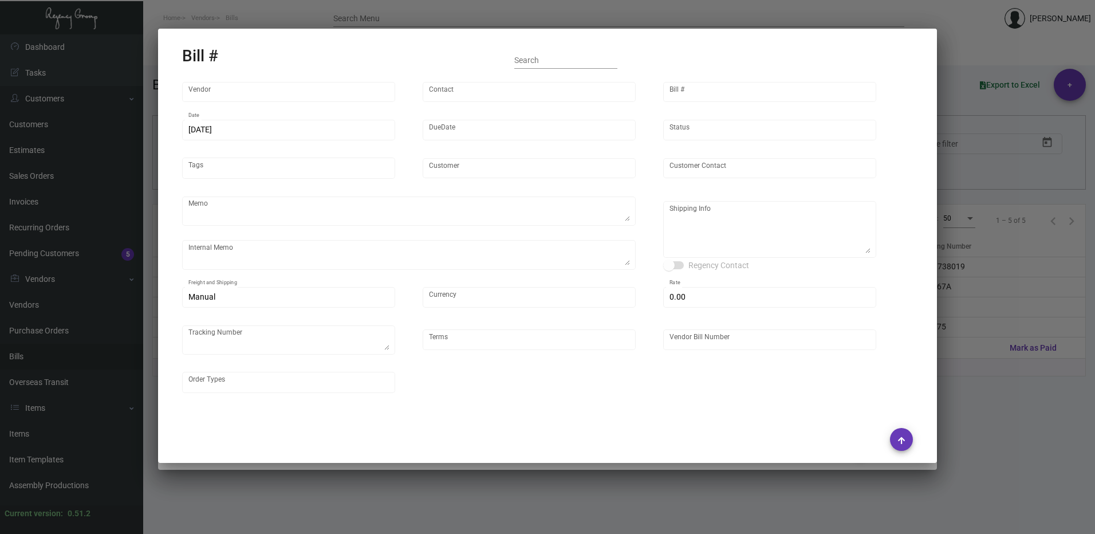
type input "$ 0.00"
type input "Net 30"
type input "20250627_1 - 107522"
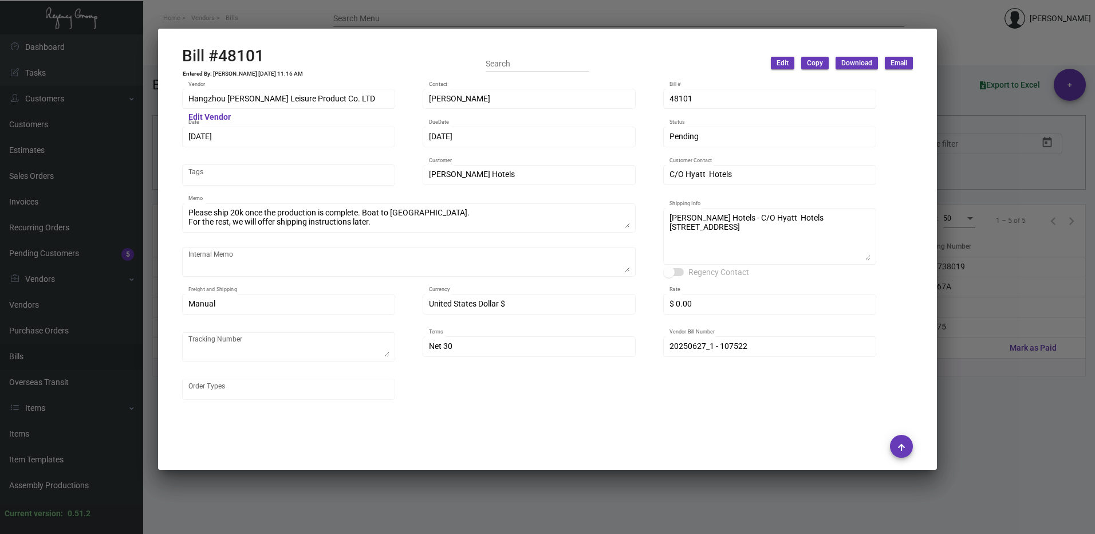
scroll to position [344, 0]
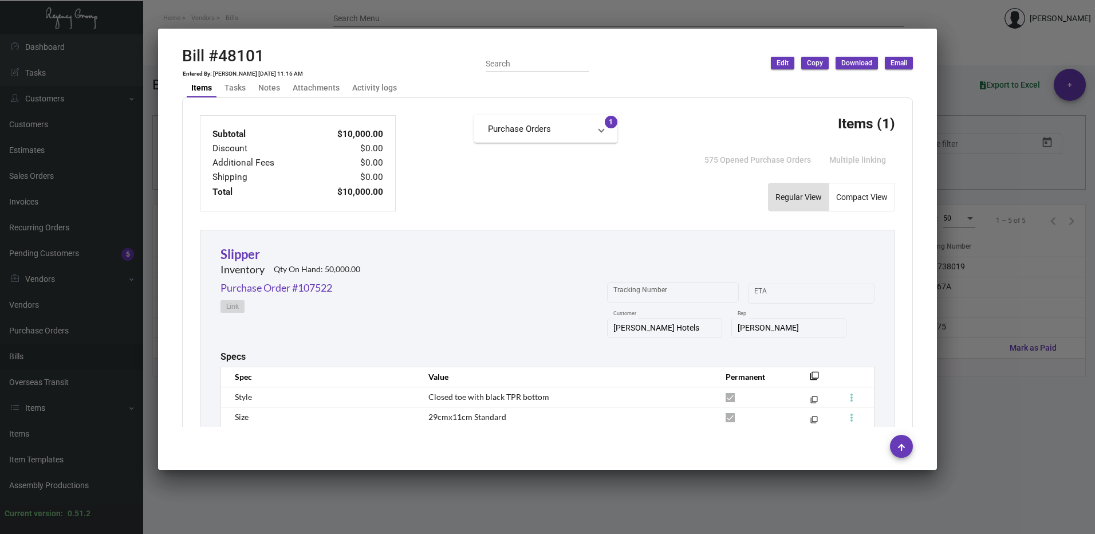
click at [986, 256] on div at bounding box center [547, 267] width 1095 height 534
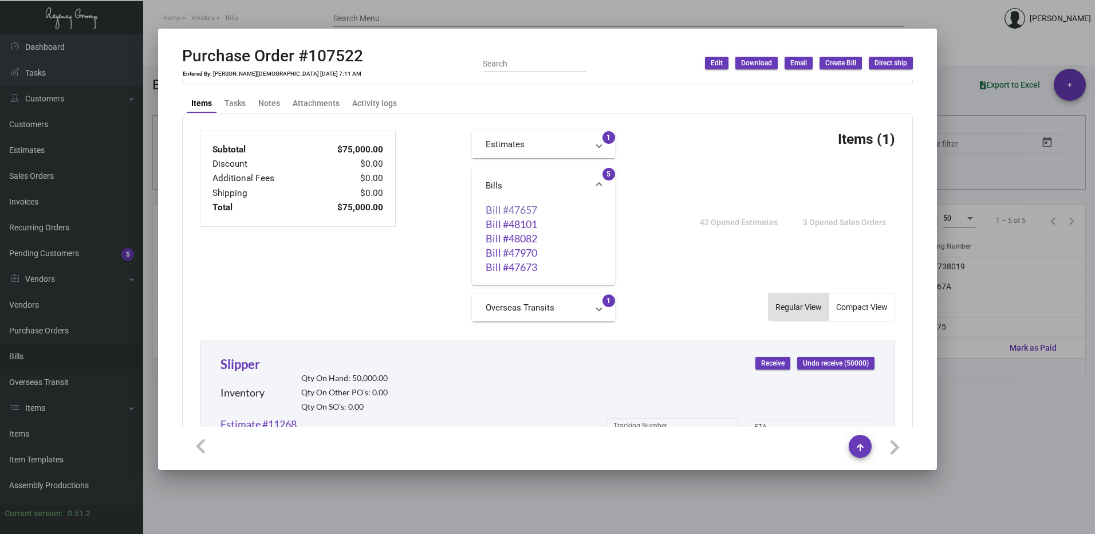
click at [510, 209] on link "Bill #47657" at bounding box center [544, 209] width 116 height 11
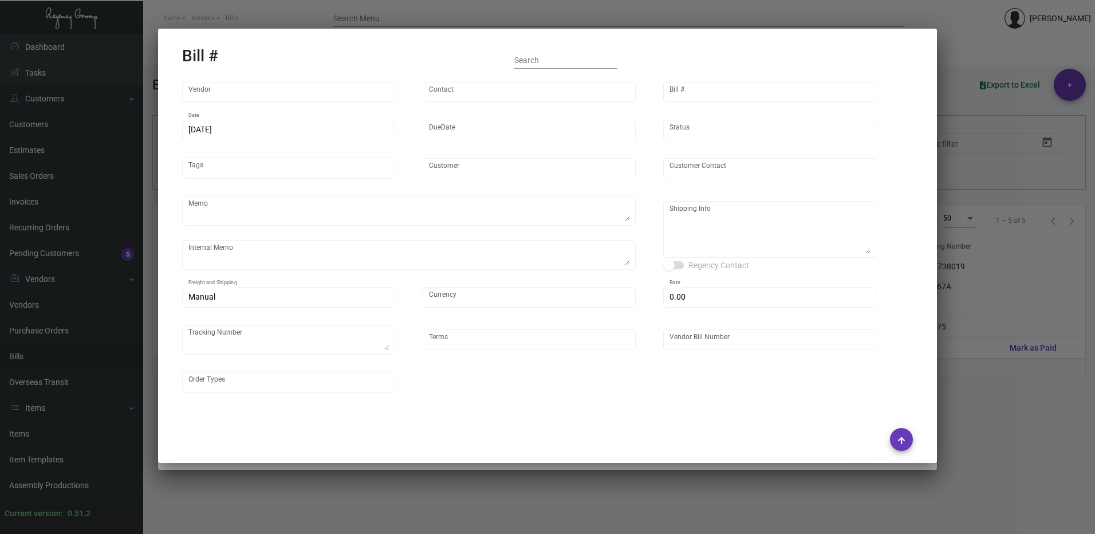
type input "Hangzhou [PERSON_NAME] Leisure Product Co. LTD"
type input "[PERSON_NAME]"
type input "47657"
type input "11/11/2024"
type input "12/11/2024"
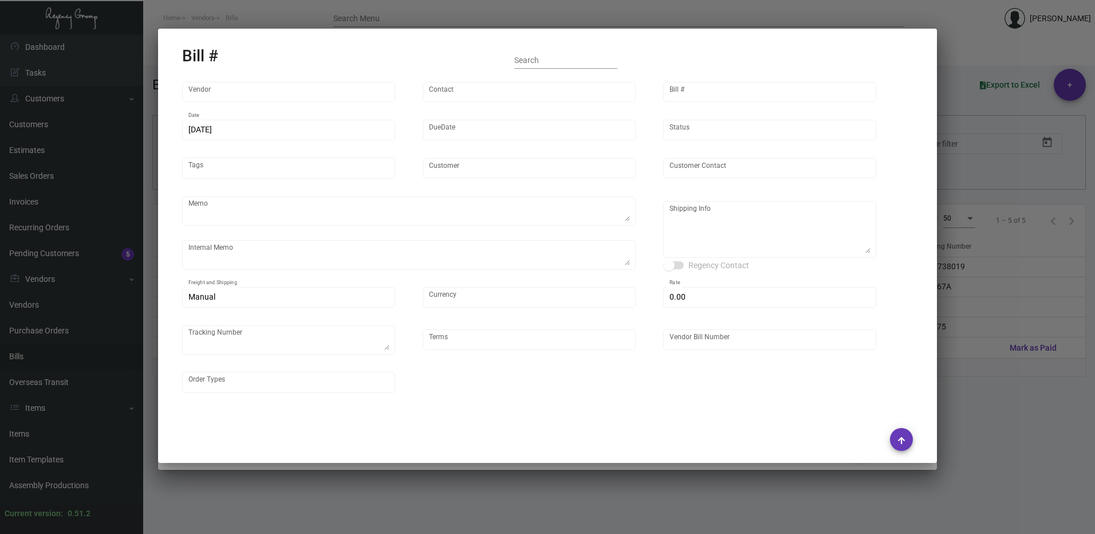
type input "[PERSON_NAME] Hotels"
type input "C/O Hyatt Hotels"
type textarea "Please ship 20k once the production is complete. Boat to [GEOGRAPHIC_DATA]. For…"
type textarea "[PERSON_NAME] Hotels - C/O Hyatt Hotels [STREET_ADDRESS]"
type input "United States Dollar $"
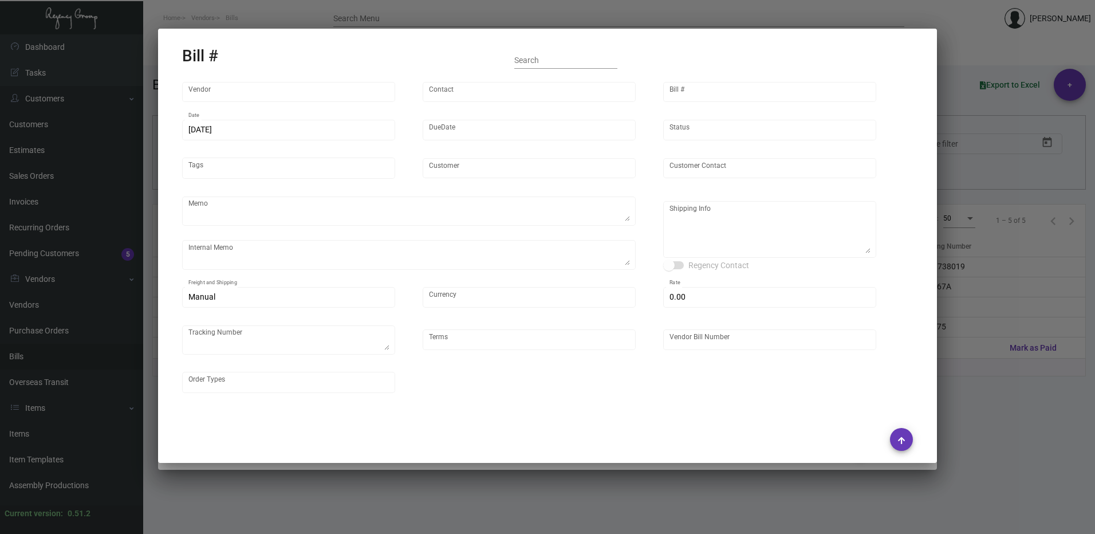
type input "$ 0.00"
type textarea "Ref# 738019"
type input "Net 30"
type input "20241111_1-107522"
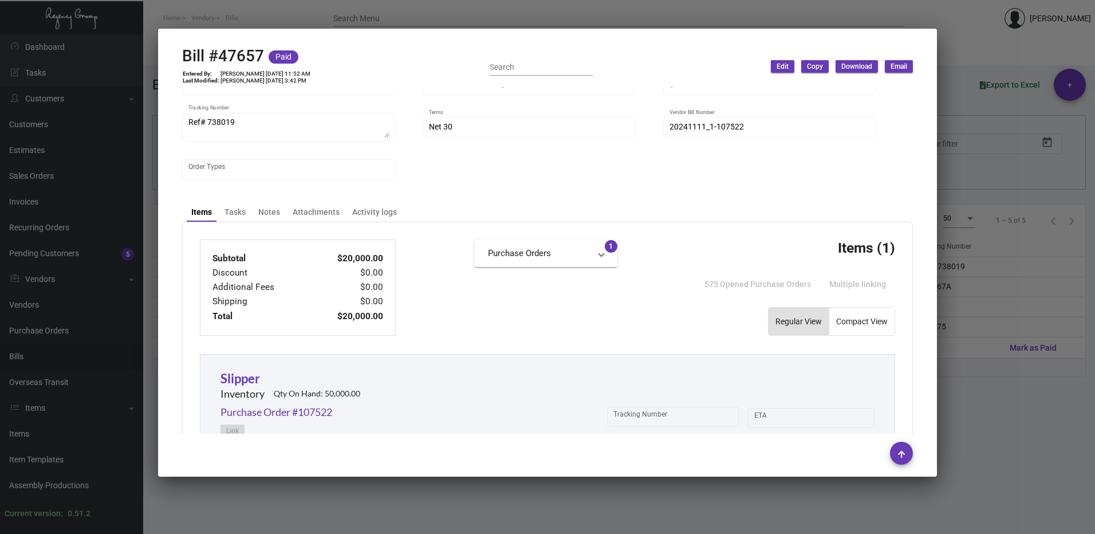
scroll to position [210, 0]
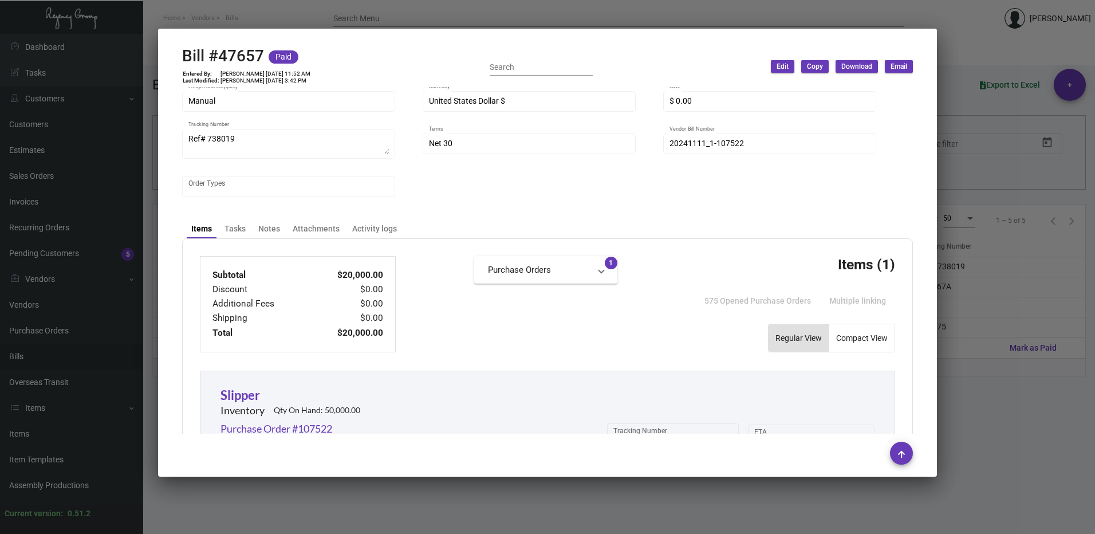
click at [987, 236] on div at bounding box center [547, 267] width 1095 height 534
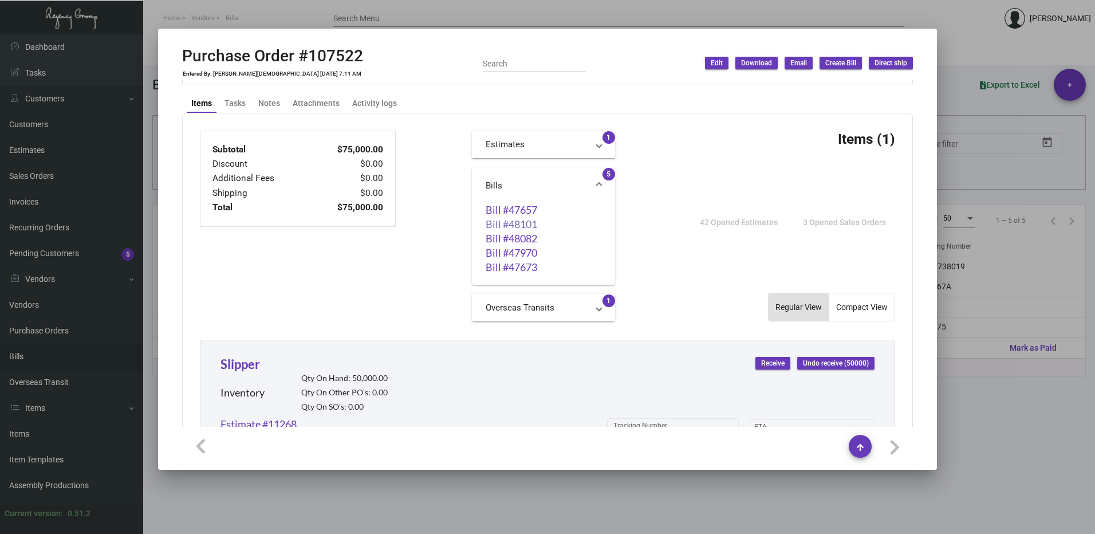
click at [513, 227] on link "Bill #48101" at bounding box center [544, 223] width 116 height 11
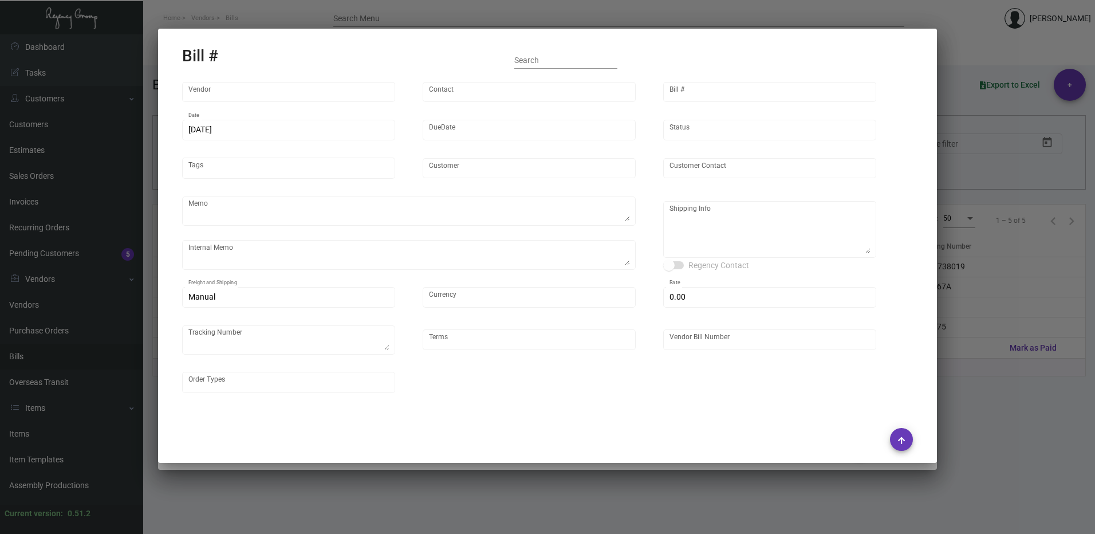
type input "Hangzhou [PERSON_NAME] Leisure Product Co. LTD"
type input "[PERSON_NAME]"
type input "48101"
type input "[DATE]"
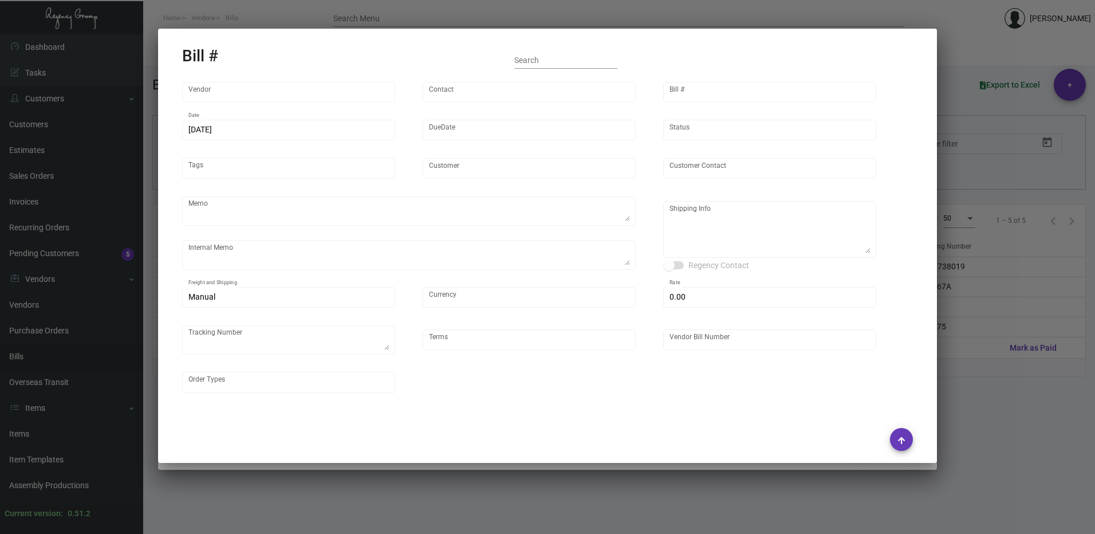
type input "[PERSON_NAME] Hotels"
type input "C/O Hyatt Hotels"
type textarea "Please ship 20k once the production is complete. Boat to [GEOGRAPHIC_DATA]. For…"
type textarea "[PERSON_NAME] Hotels - C/O Hyatt Hotels [STREET_ADDRESS]"
type input "United States Dollar $"
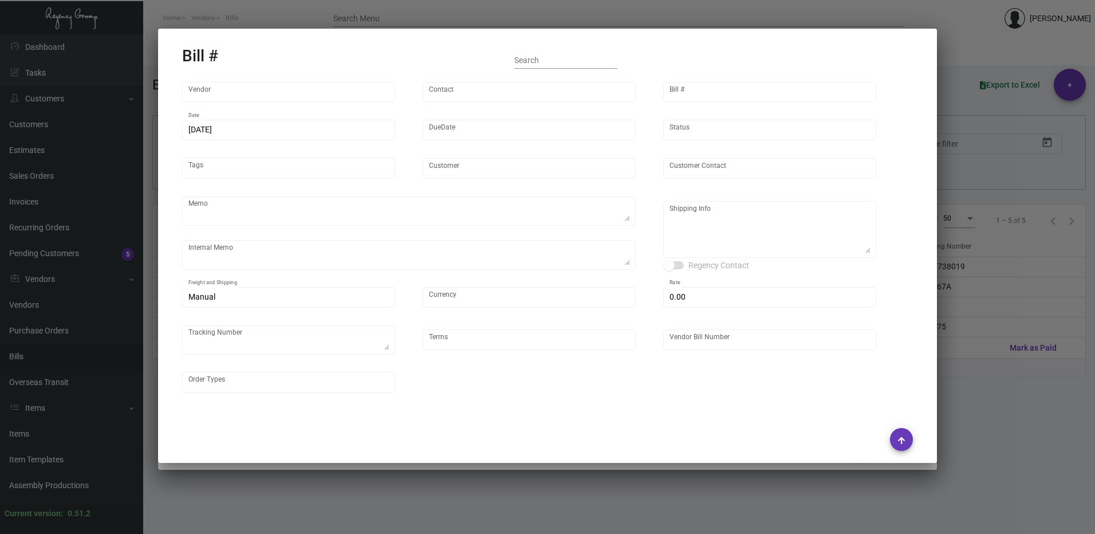
type input "$ 0.00"
type input "Net 30"
type input "20250627_1 - 107522"
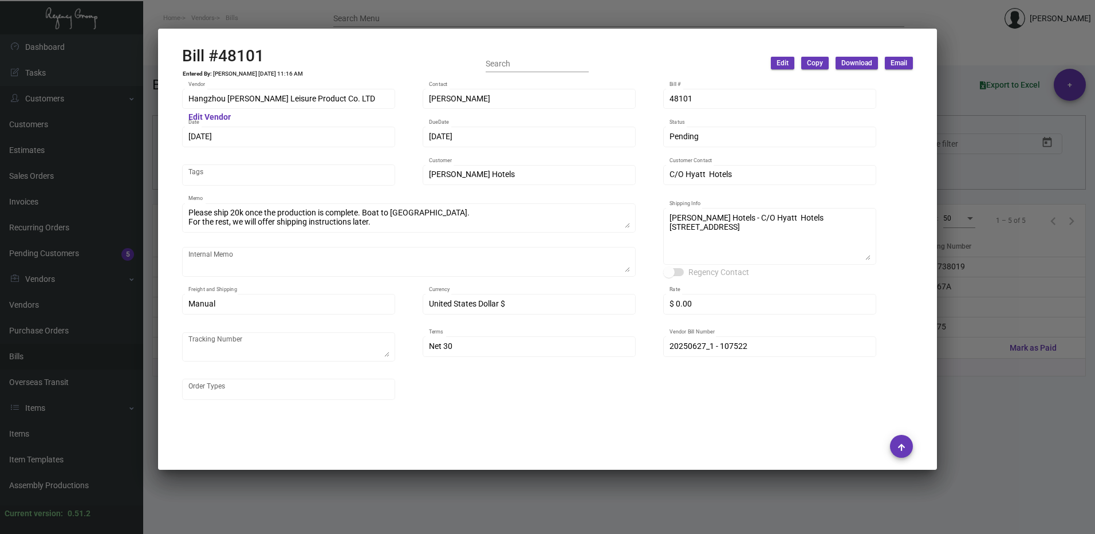
click at [1000, 309] on div at bounding box center [547, 267] width 1095 height 534
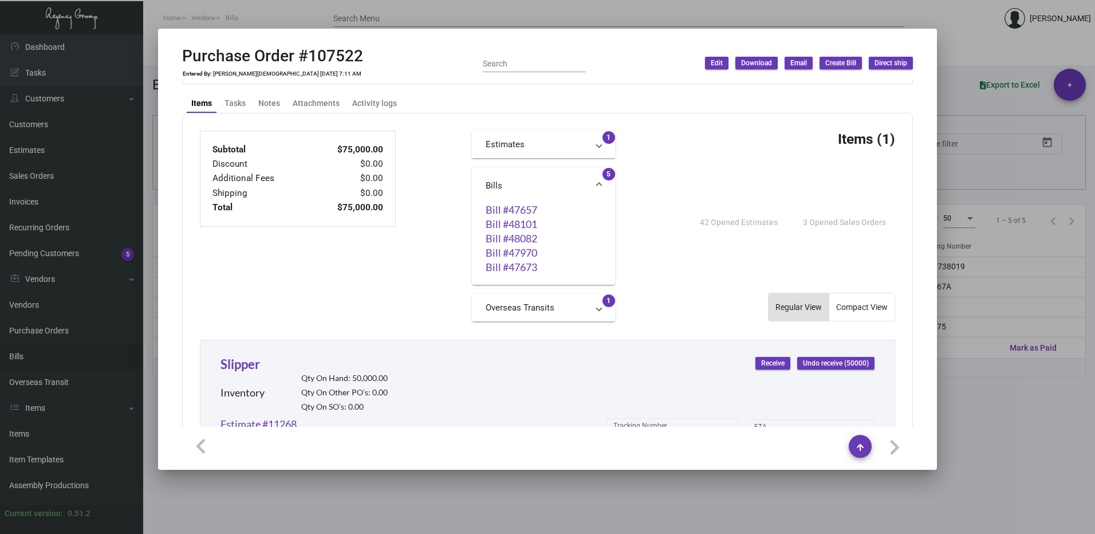
click at [1009, 124] on div at bounding box center [547, 267] width 1095 height 534
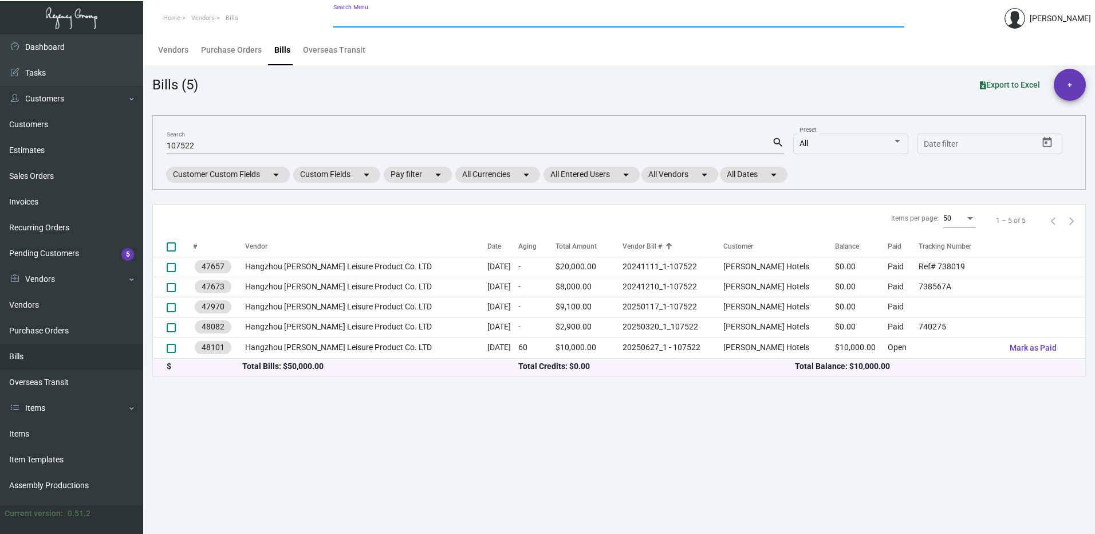
click at [445, 19] on input "Search Menu" at bounding box center [618, 18] width 571 height 9
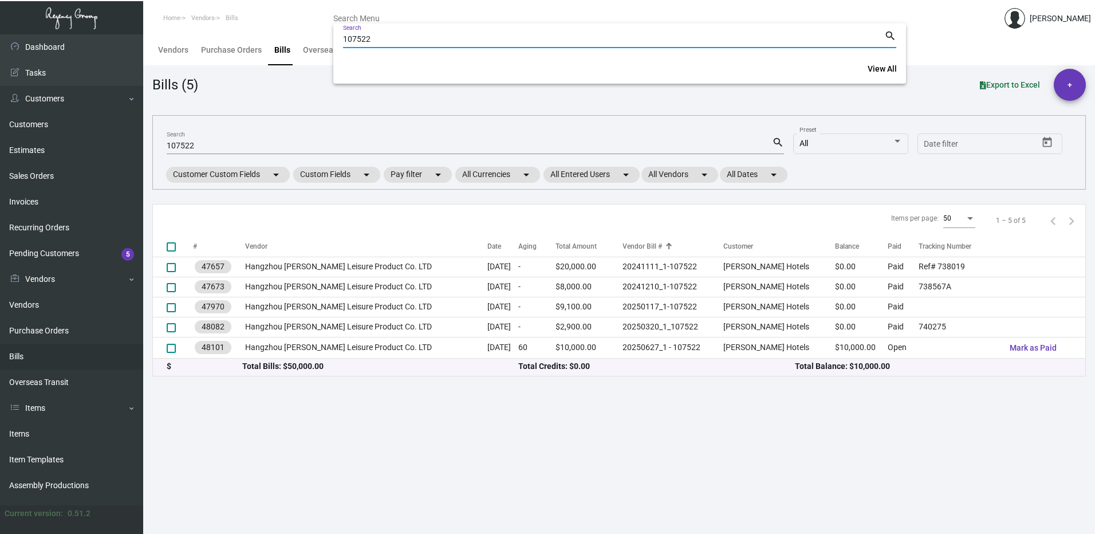
type input "107522"
click at [888, 34] on mat-icon "search" at bounding box center [891, 36] width 12 height 14
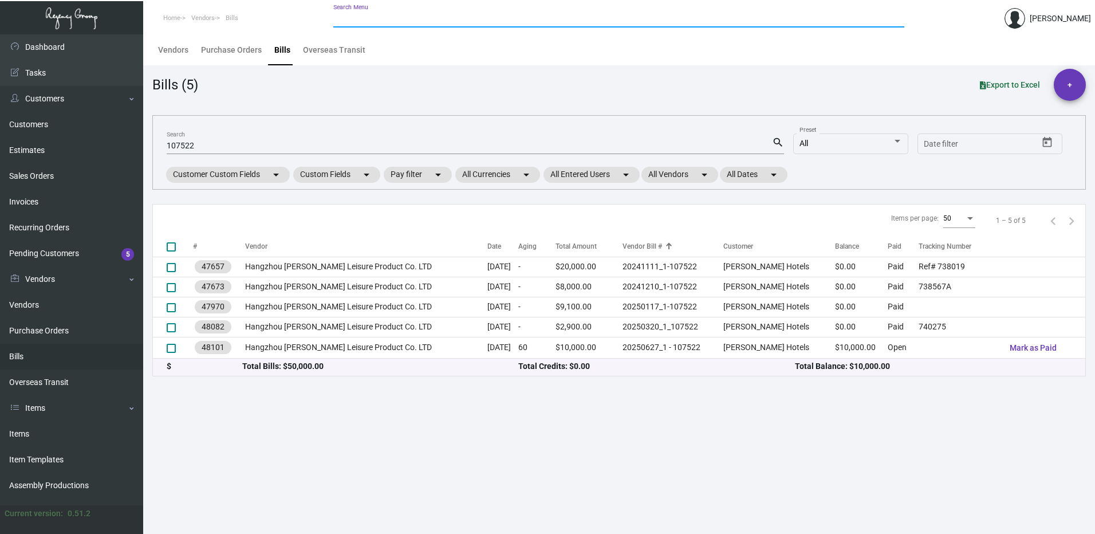
click at [441, 14] on div "Search Menu" at bounding box center [618, 18] width 571 height 18
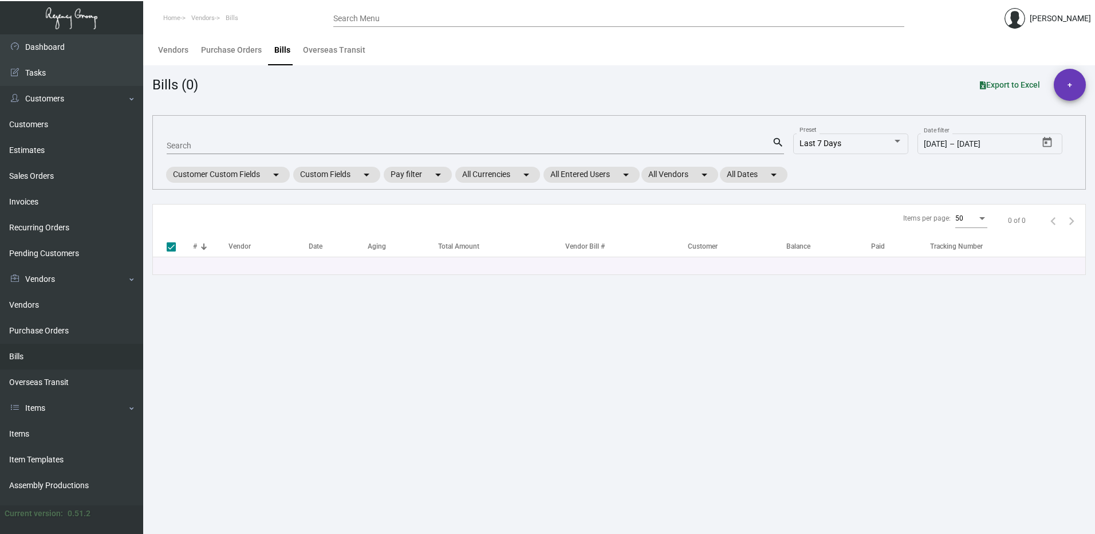
click at [387, 11] on div "Search Menu" at bounding box center [618, 18] width 571 height 18
click at [385, 19] on input "Search Menu" at bounding box center [618, 18] width 571 height 9
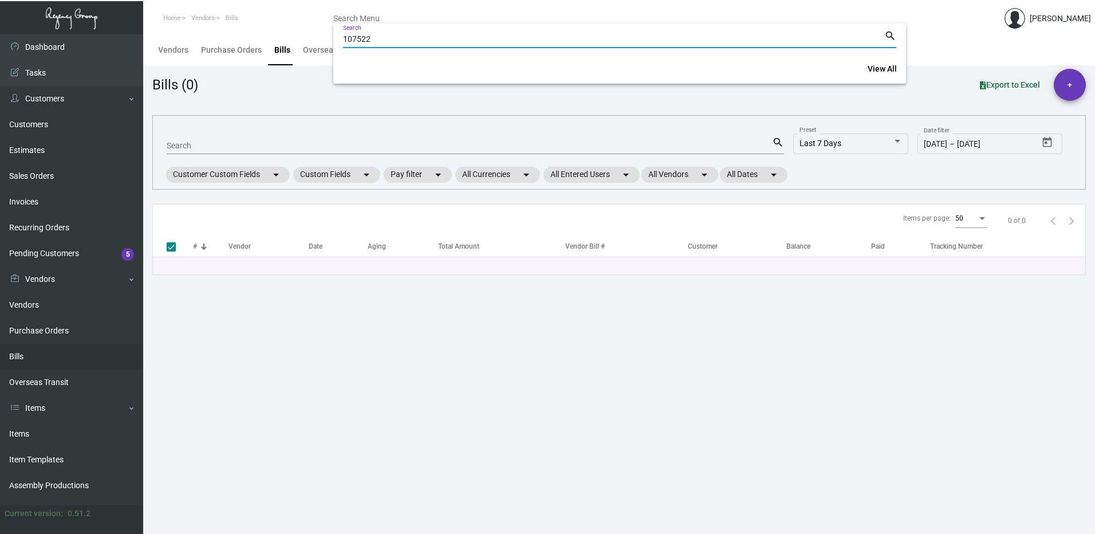
type input "107522"
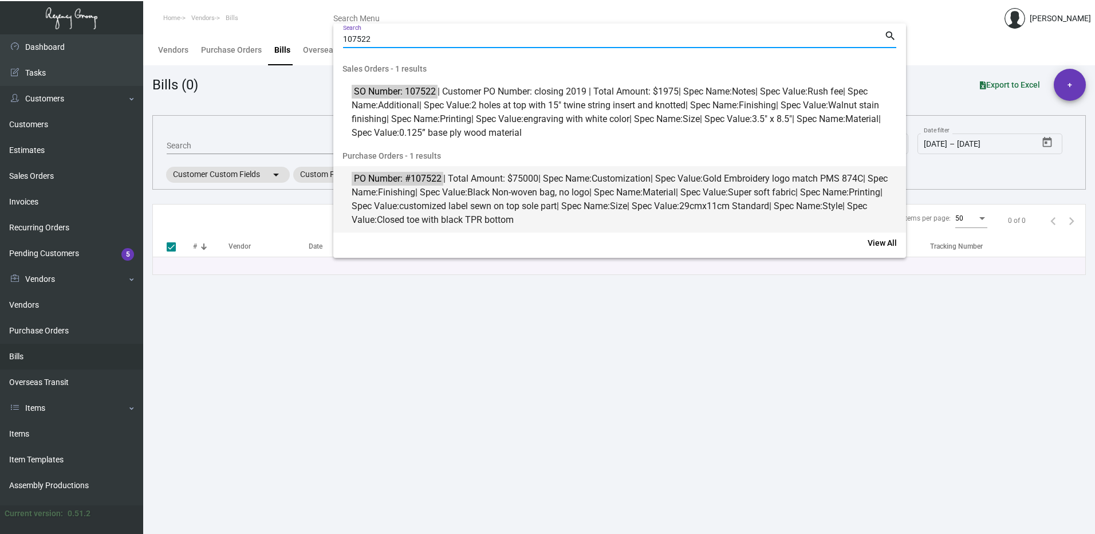
click at [479, 194] on span "PO Number: #107522 | Total Amount: $75000 | Spec Name: Customization | Spec Val…" at bounding box center [626, 199] width 549 height 55
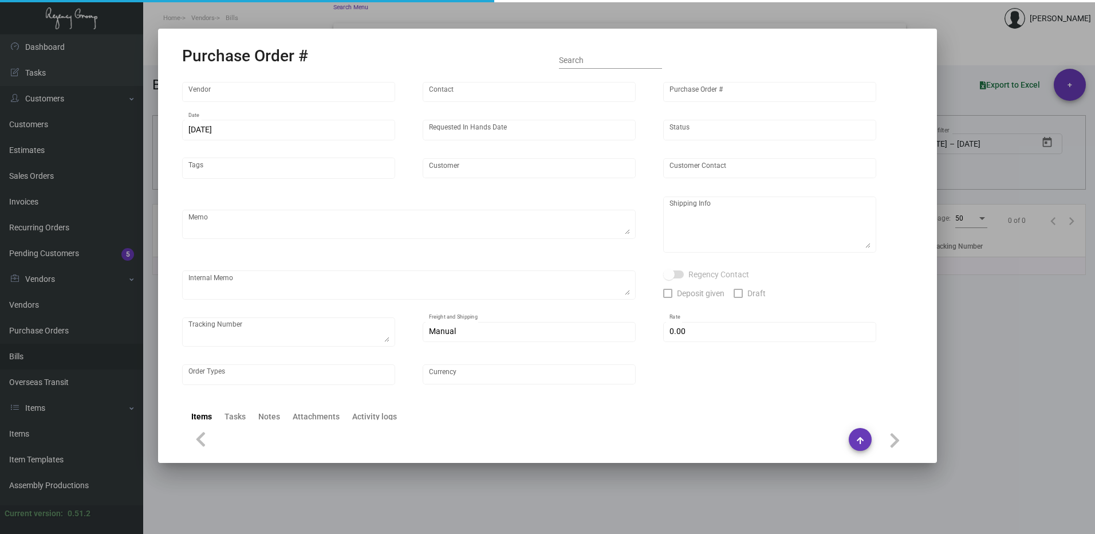
type input "Hangzhou [PERSON_NAME] Leisure Product Co. LTD"
type input "[PERSON_NAME]"
type input "107522"
type input "[DATE]"
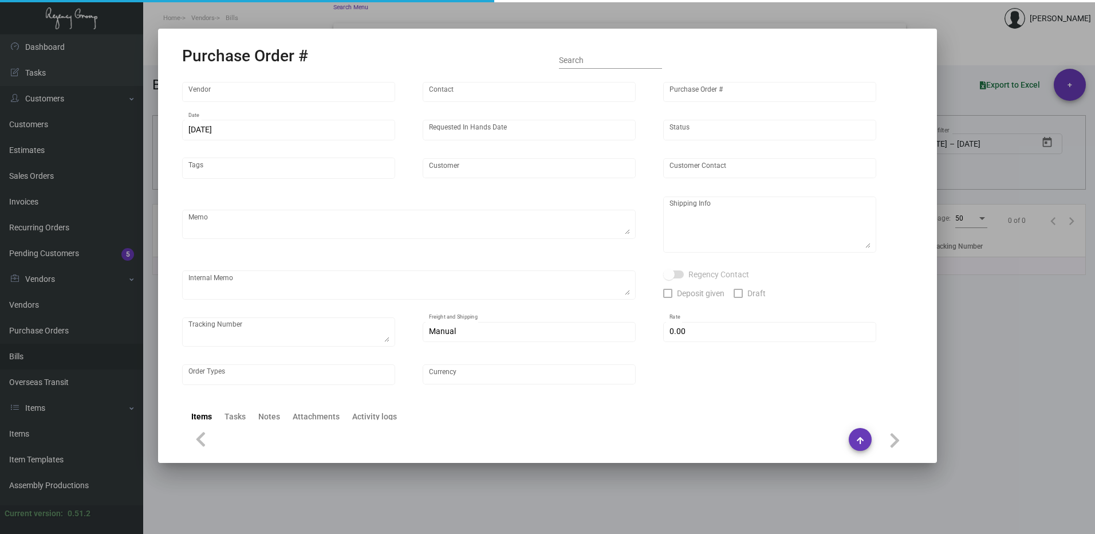
type input "[PERSON_NAME] Hotels"
type textarea "Please ship 20k once the production is complete. Boat to [GEOGRAPHIC_DATA]. For…"
type textarea "Regency Group NJ - [PERSON_NAME] [STREET_ADDRESS]"
checkbox input "true"
type input "$ 0.00"
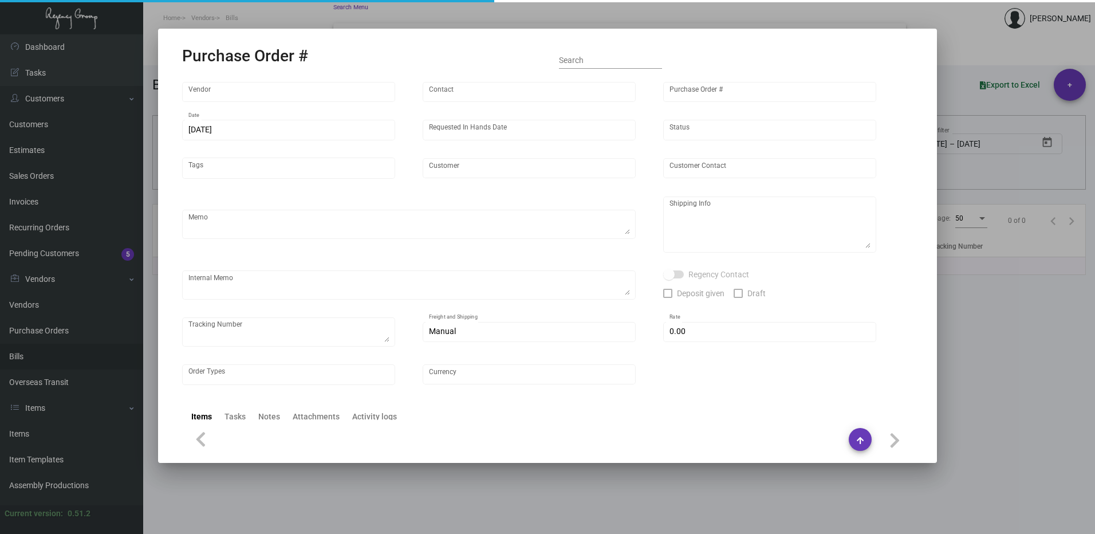
type input "United States Dollar $"
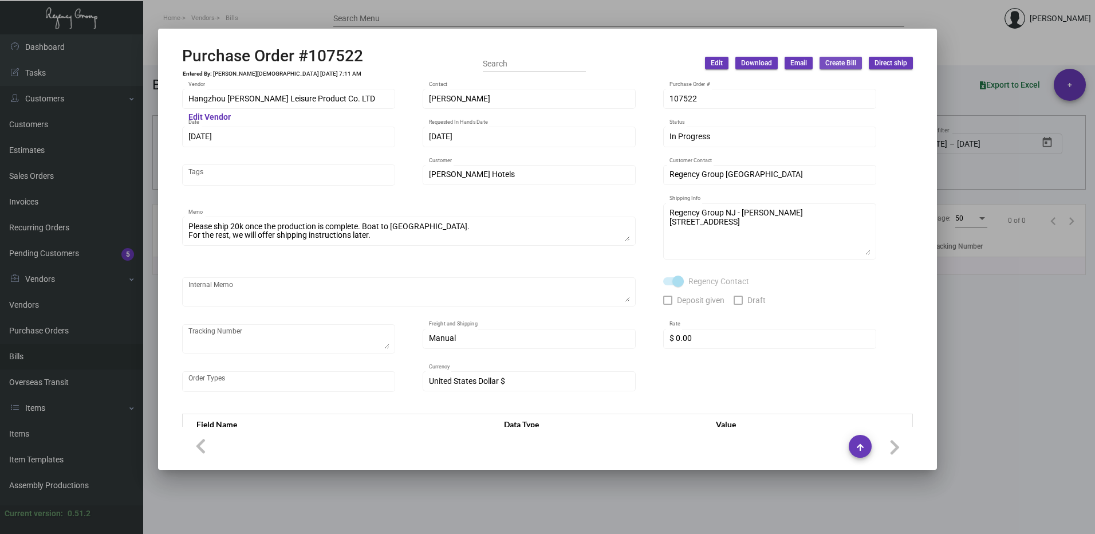
click at [840, 66] on span "Create Bill" at bounding box center [841, 63] width 31 height 10
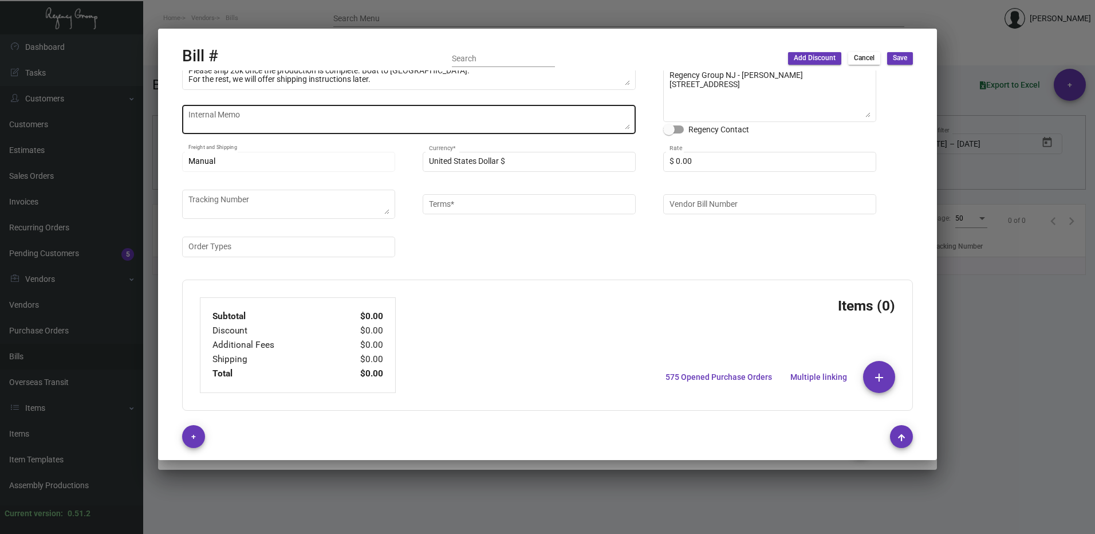
type input "Net 30"
type input "C/O Hyatt Hotels"
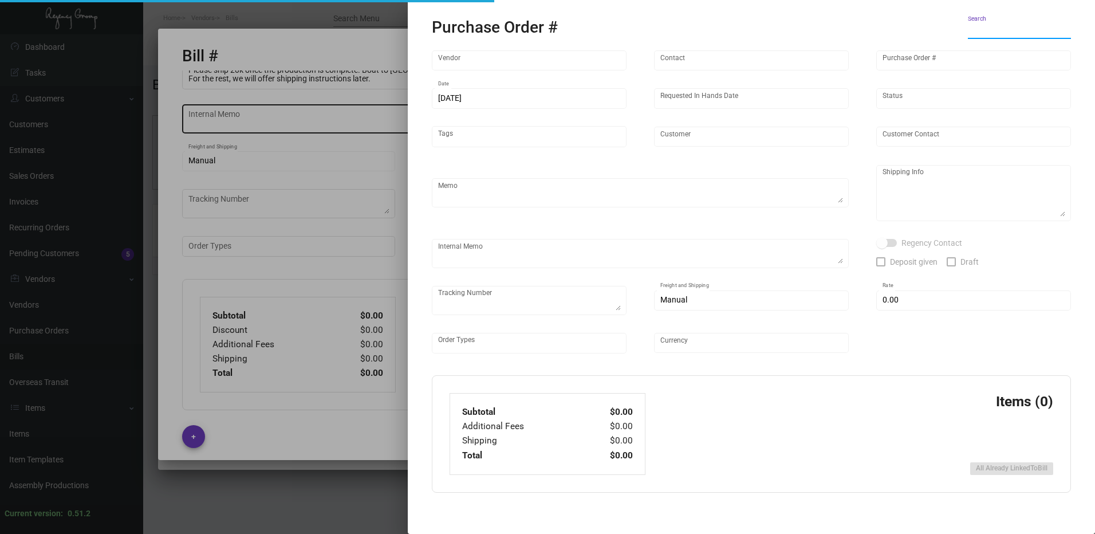
type textarea "[PERSON_NAME] Hotels - C/O Hyatt Hotels [STREET_ADDRESS]"
type input "Hangzhou [PERSON_NAME] Leisure Product Co. LTD"
type input "[PERSON_NAME]"
type input "107522"
type input "[DATE]"
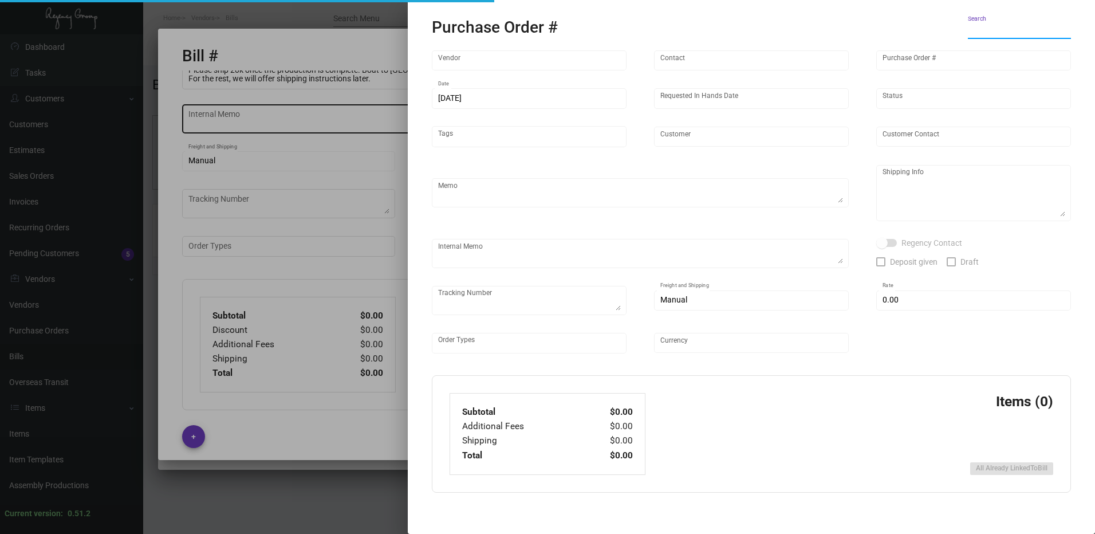
type input "[DATE]"
type input "[PERSON_NAME] Hotels"
type textarea "Please ship 20k once the production is complete. Boat to [GEOGRAPHIC_DATA]. For…"
type textarea "Regency Group NJ - [PERSON_NAME] [STREET_ADDRESS]"
checkbox input "true"
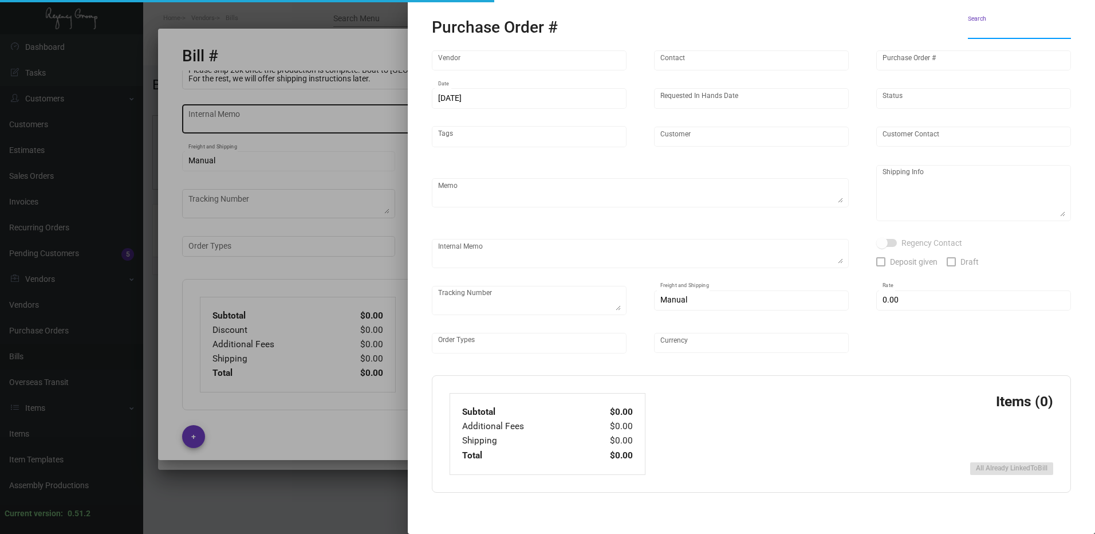
type input "$ 0.00"
type input "United States Dollar $"
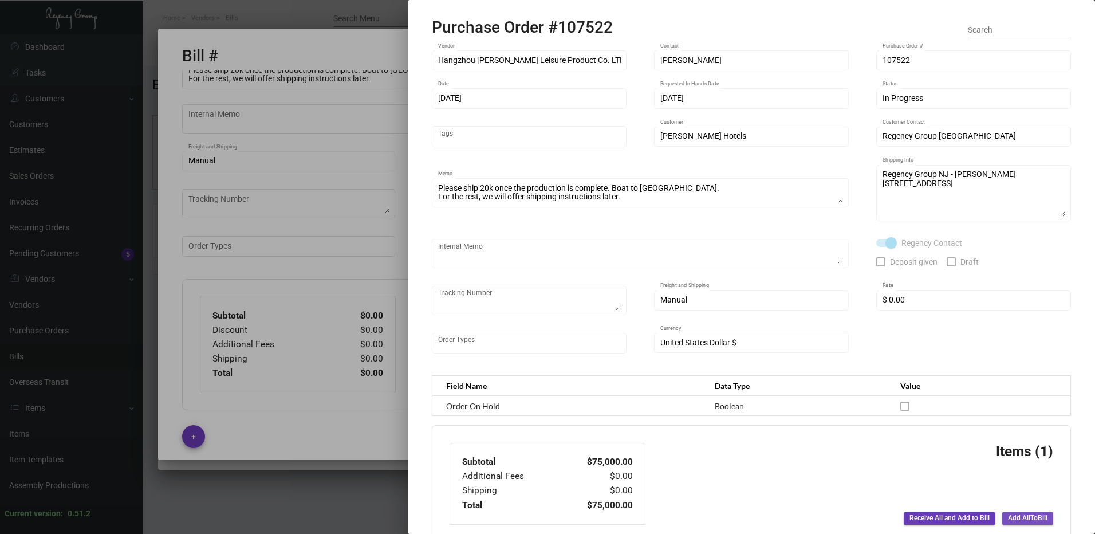
click at [1022, 514] on span "Add All To Bill" at bounding box center [1028, 518] width 40 height 10
click at [277, 261] on div at bounding box center [547, 267] width 1095 height 534
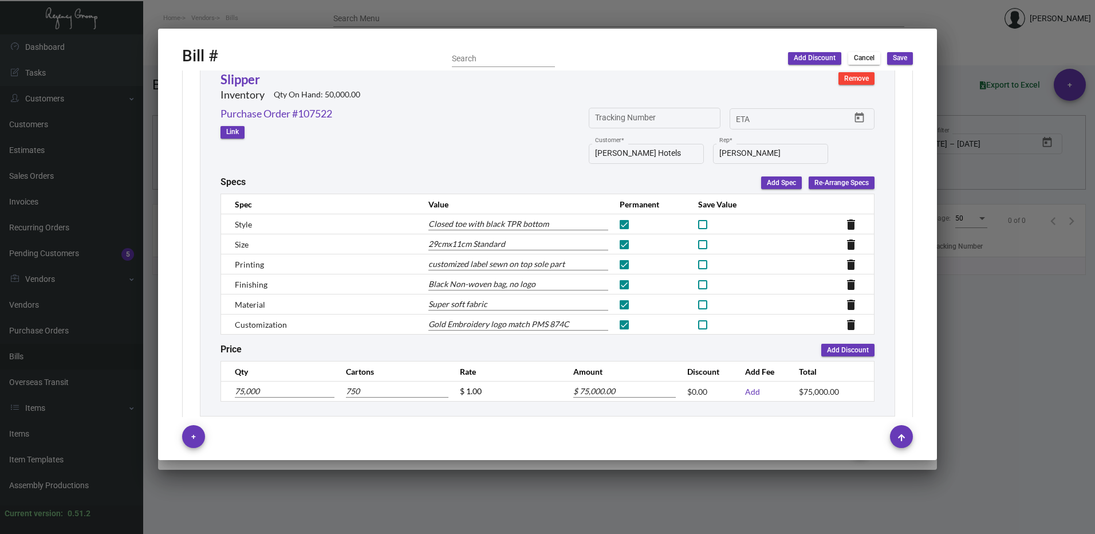
scroll to position [514, 0]
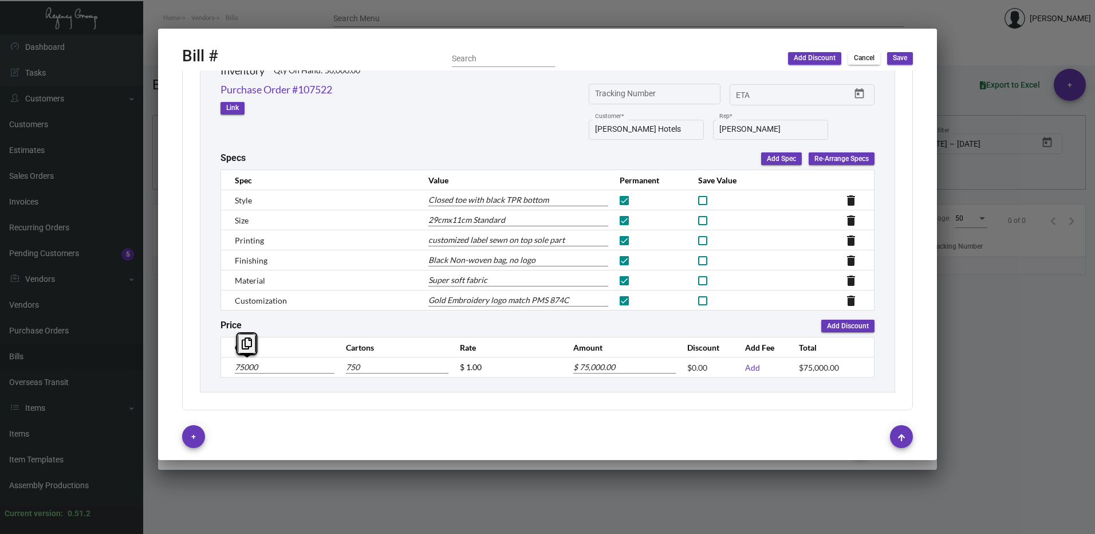
type input "1"
type input "0.01"
type input "$ 1.00"
type input "10"
type input "0.1"
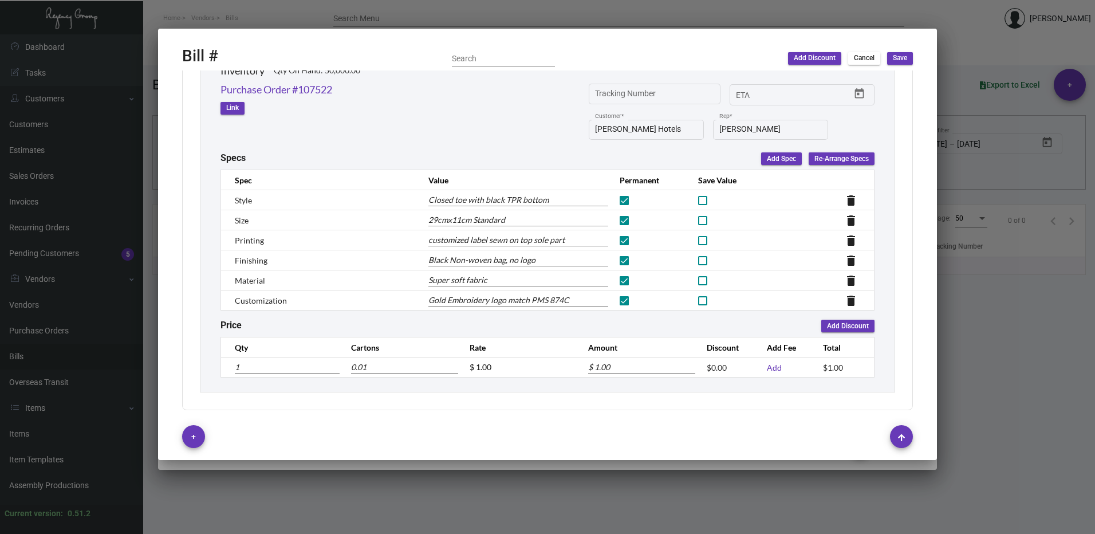
type input "$ 10.00"
type input "100"
type input "1"
type input "$ 100.00"
type input "1000"
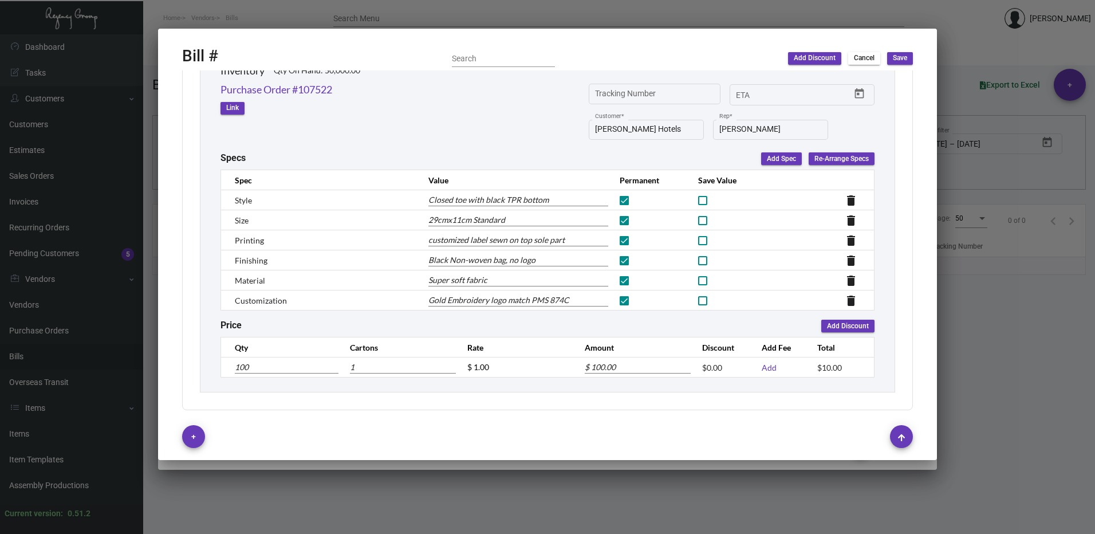
type input "10"
type input "$ 1,000.00"
type input "10000"
type input "100"
type input "$ 10,000.00"
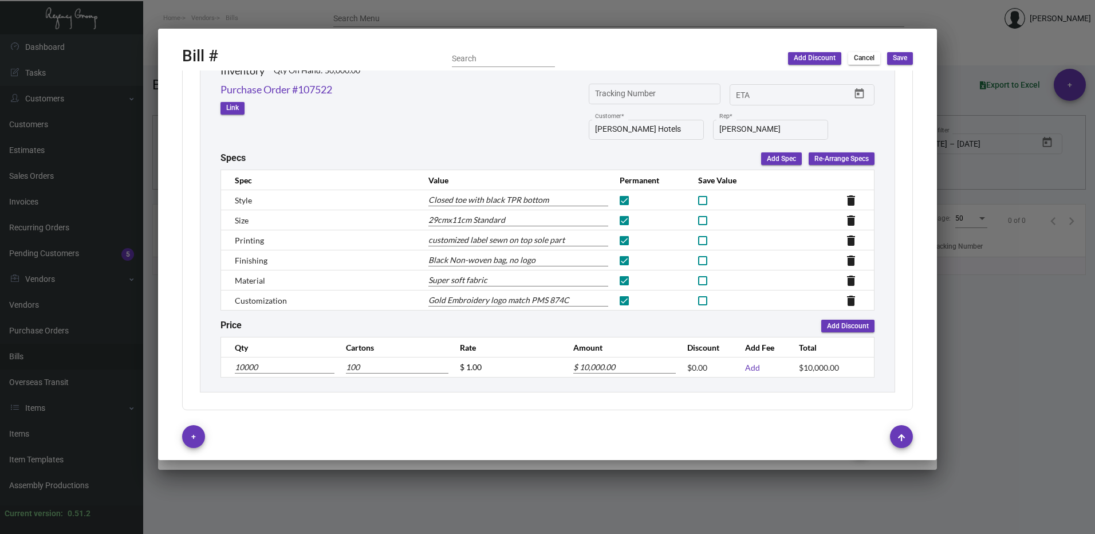
type input "10,000"
click at [788, 414] on div "Hangzhou [PERSON_NAME] Leisure Product Co. LTD Vendor * Edit Vendor [PERSON_NAM…" at bounding box center [547, 243] width 759 height 347
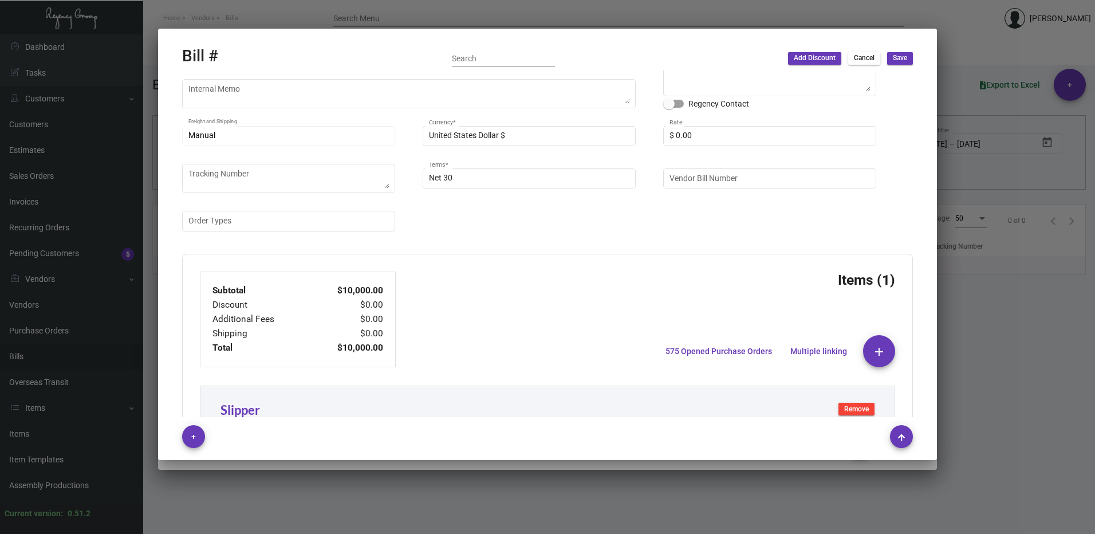
scroll to position [172, 0]
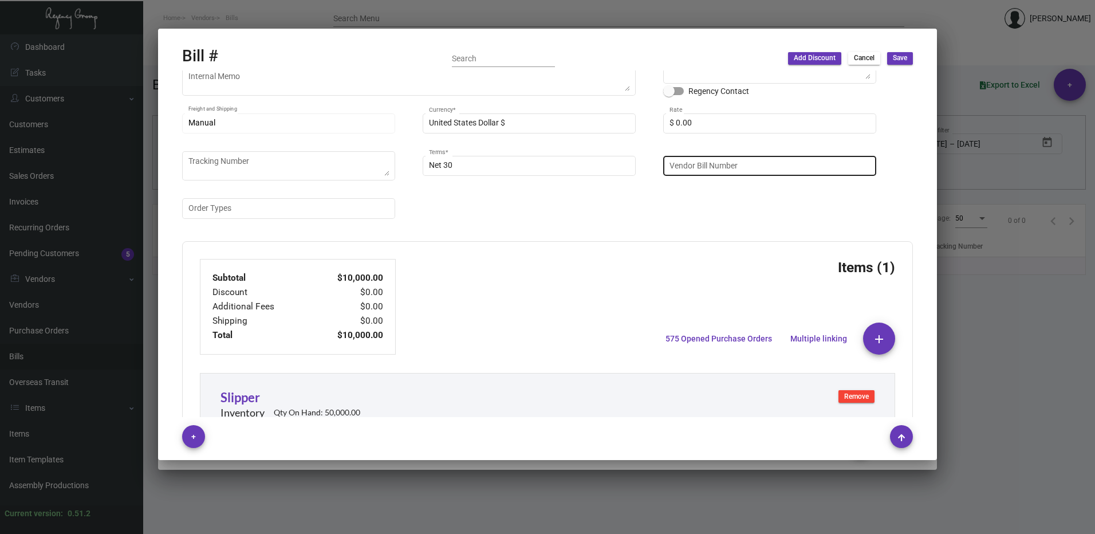
click at [763, 162] on input "Vendor Bill Number" at bounding box center [770, 165] width 201 height 9
paste input "20250526_1"
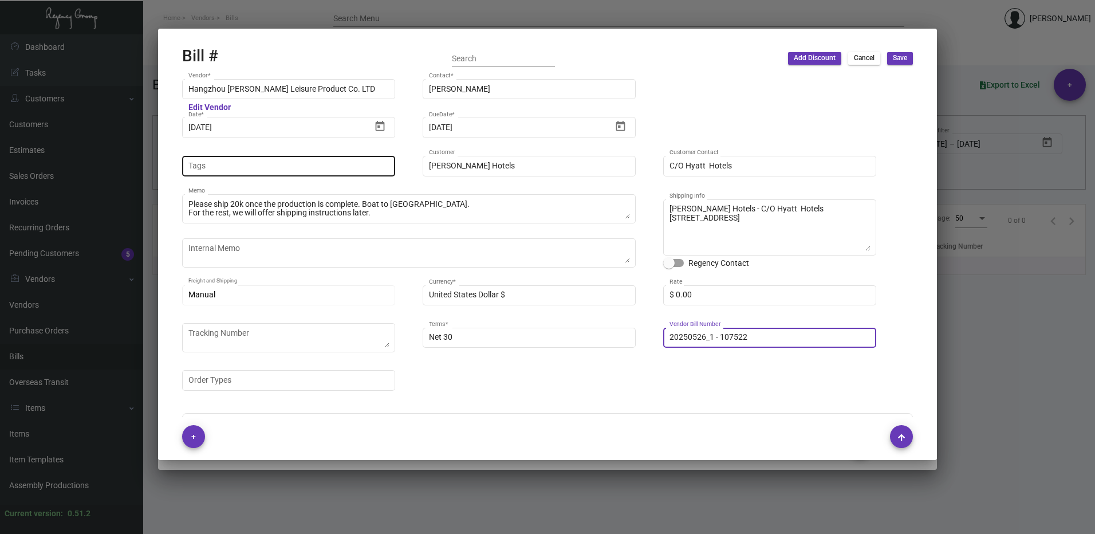
type input "20250526_1 - 107522"
click at [241, 164] on input "Tags" at bounding box center [288, 166] width 201 height 9
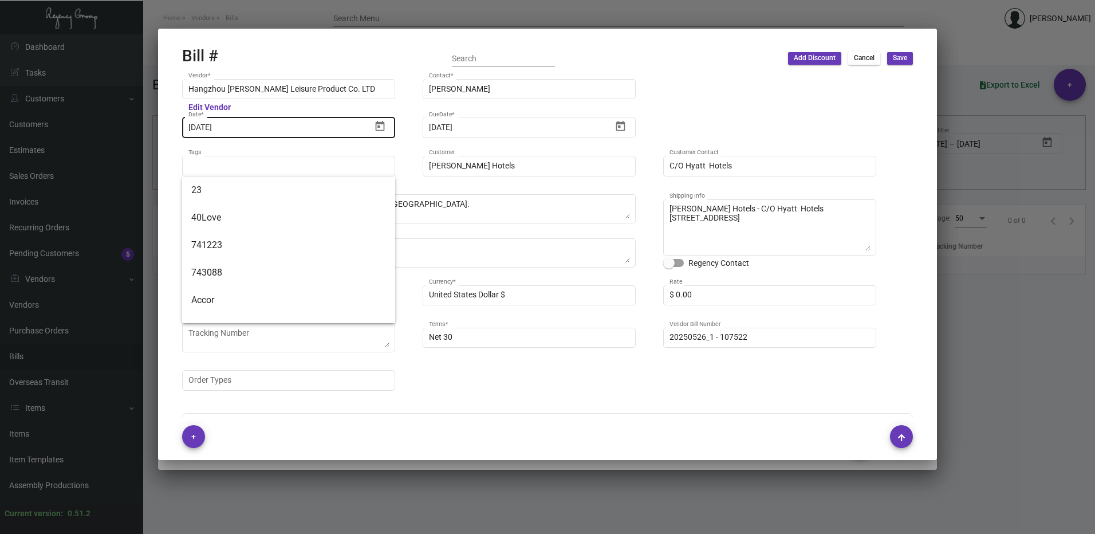
click at [231, 127] on input "[DATE]" at bounding box center [279, 127] width 183 height 9
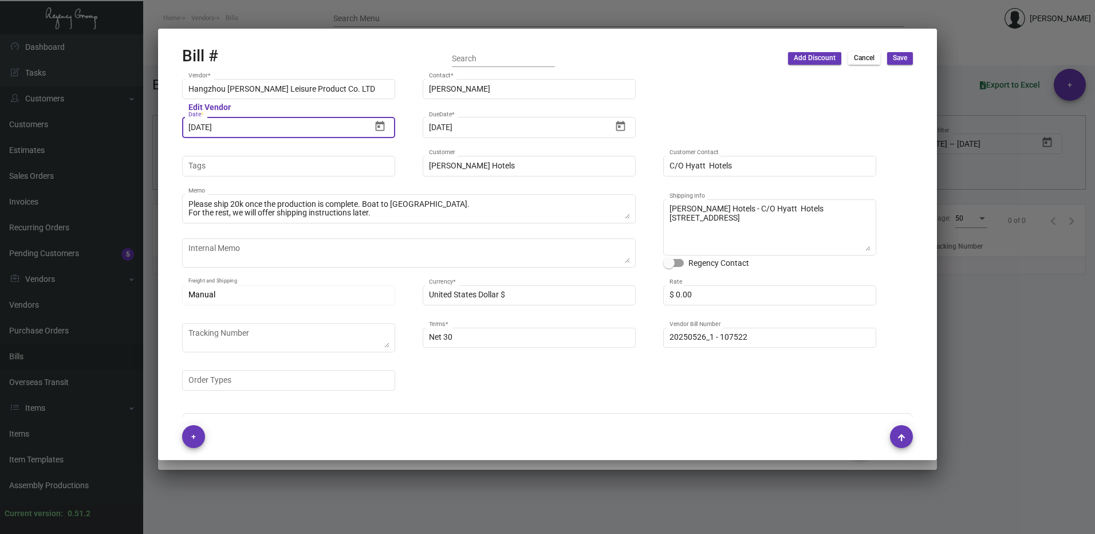
click at [199, 129] on input "[DATE]" at bounding box center [279, 127] width 183 height 9
click at [198, 124] on input "[DATE]" at bounding box center [279, 127] width 183 height 9
click at [201, 125] on input "[DATE]" at bounding box center [279, 127] width 183 height 9
click at [384, 125] on icon "Open calendar" at bounding box center [380, 126] width 9 height 10
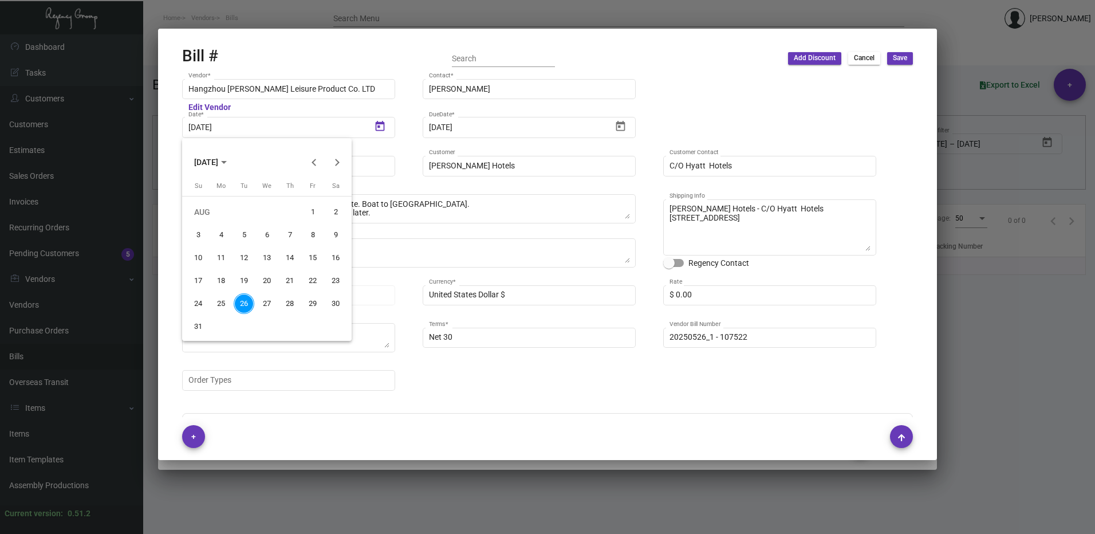
click at [269, 230] on div "6" at bounding box center [267, 235] width 21 height 21
type input "[DATE]"
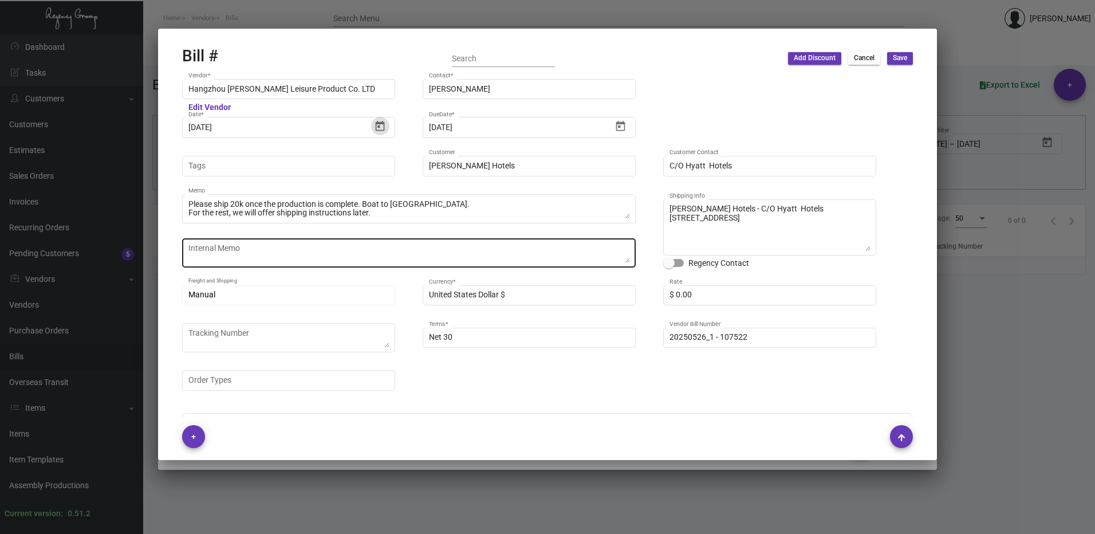
type input "[DATE]"
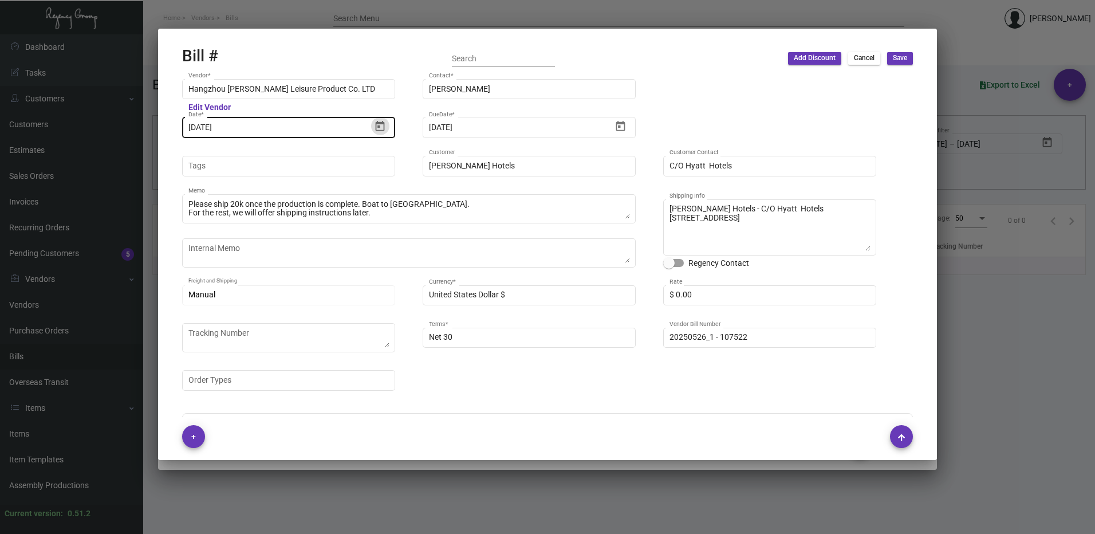
click at [207, 127] on input "[DATE]" at bounding box center [279, 127] width 183 height 9
click at [379, 120] on icon "Open calendar" at bounding box center [380, 126] width 12 height 12
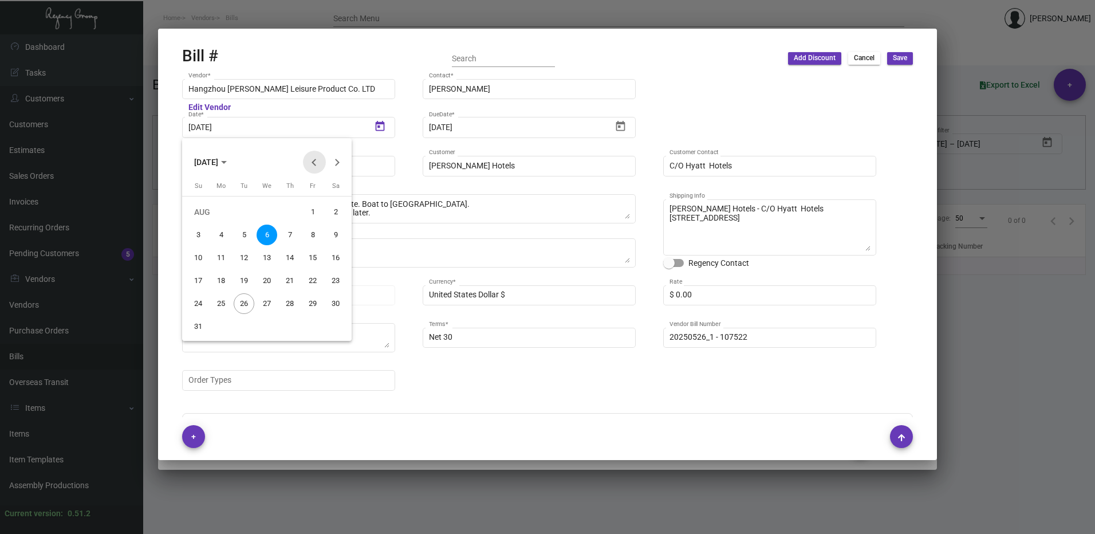
click at [320, 162] on button "Previous month" at bounding box center [314, 162] width 23 height 23
click at [241, 256] on div "10" at bounding box center [244, 257] width 21 height 21
type input "[DATE]"
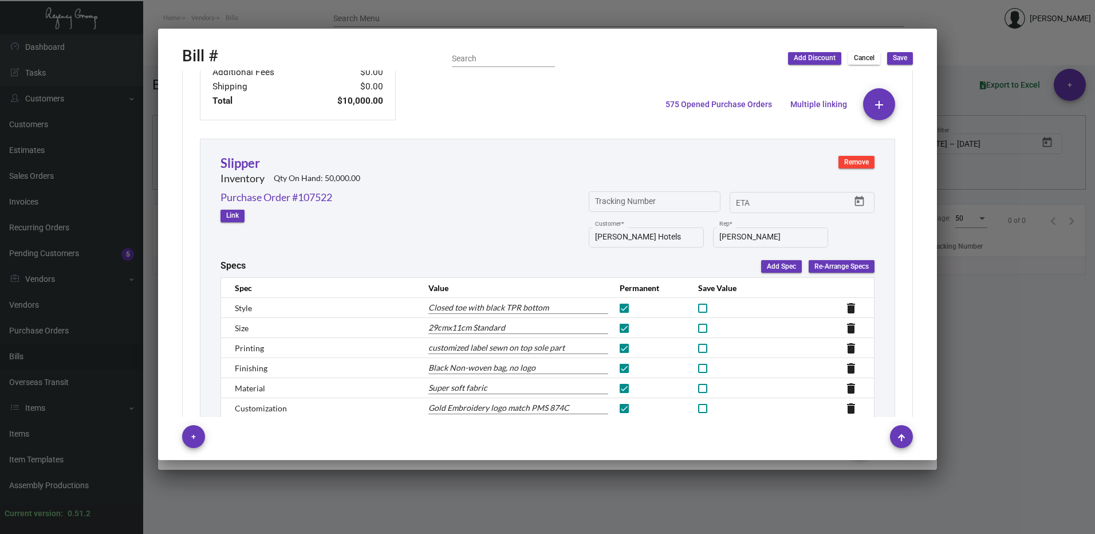
scroll to position [514, 0]
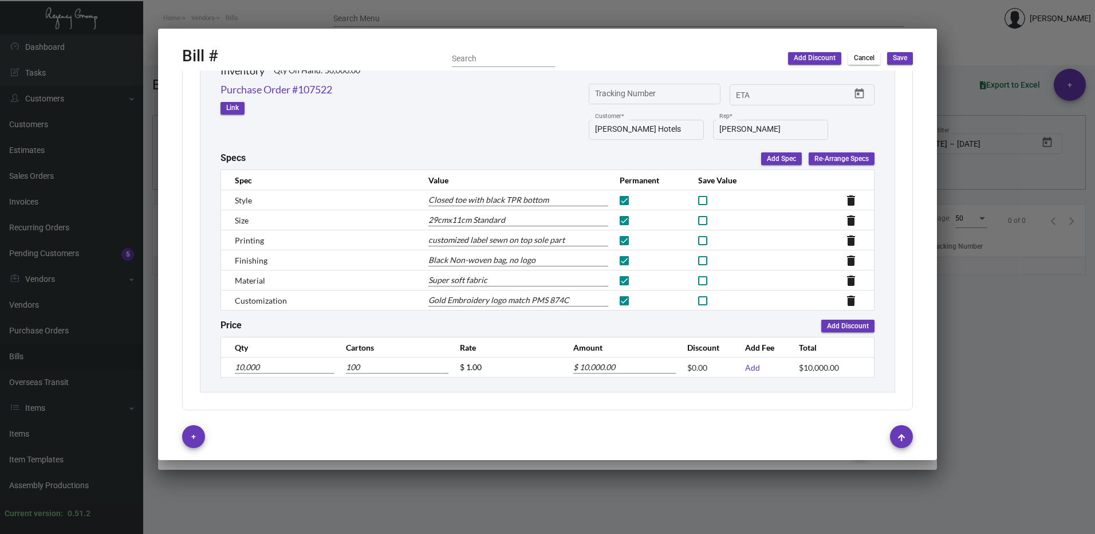
click at [905, 53] on span "Save" at bounding box center [900, 58] width 14 height 10
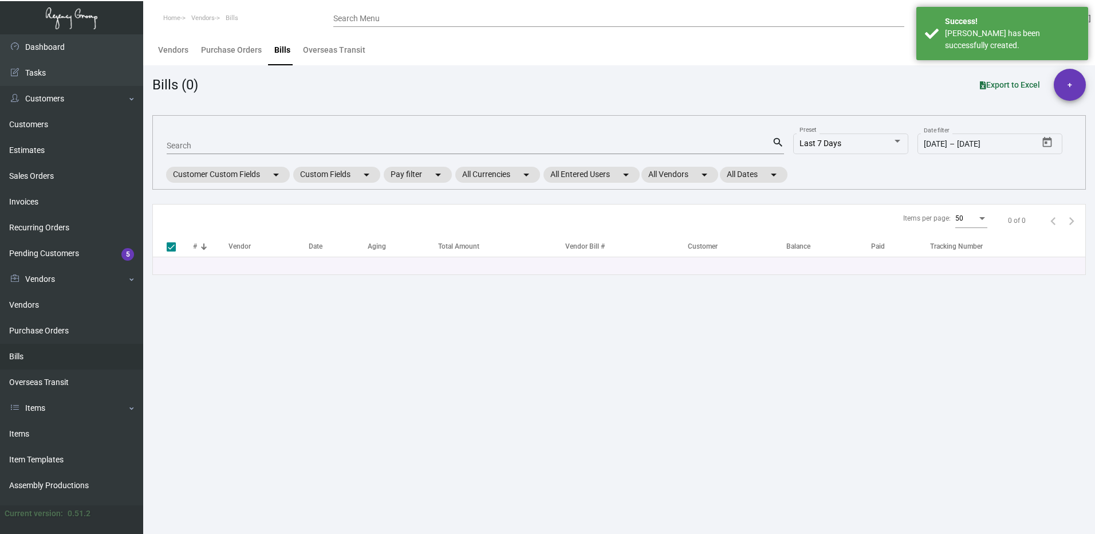
click at [253, 139] on div "Search" at bounding box center [470, 145] width 606 height 18
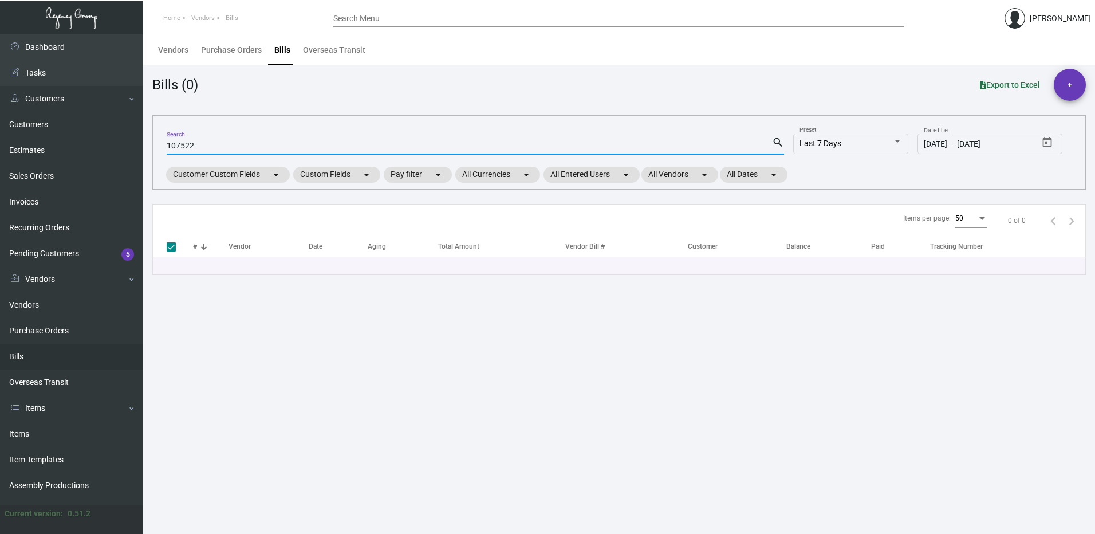
type input "107522"
checkbox input "false"
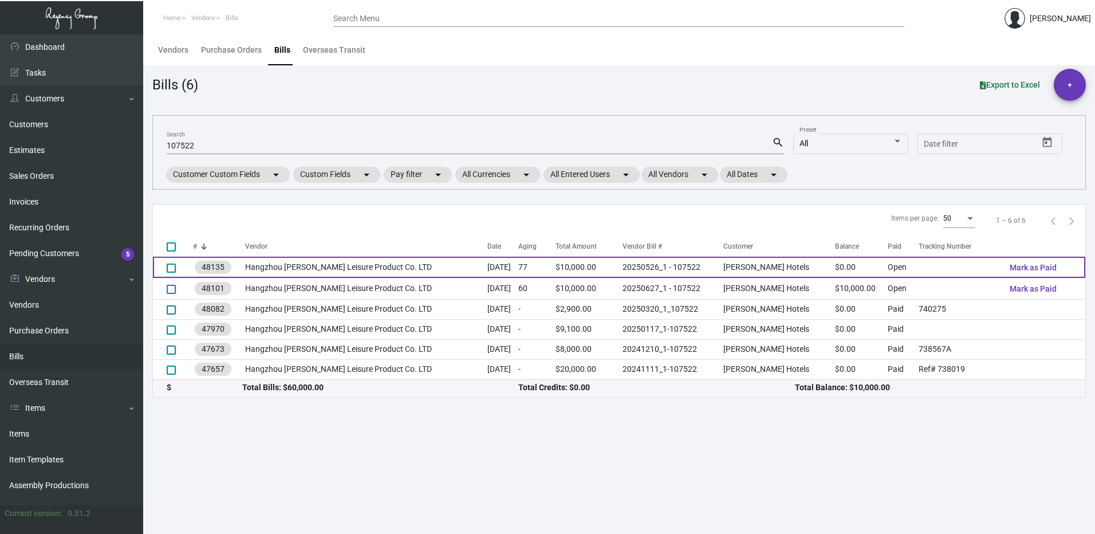
click at [684, 268] on td "20250526_1 - 107522" at bounding box center [673, 267] width 101 height 21
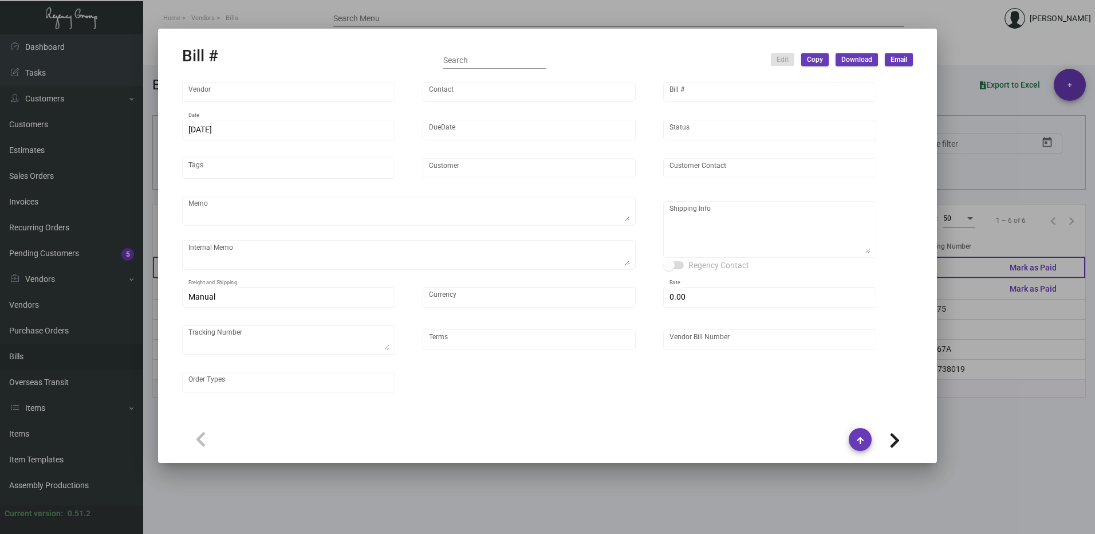
type input "Hangzhou [PERSON_NAME] Leisure Product Co. LTD"
type input "[PERSON_NAME]"
type input "48135"
type input "[DATE]"
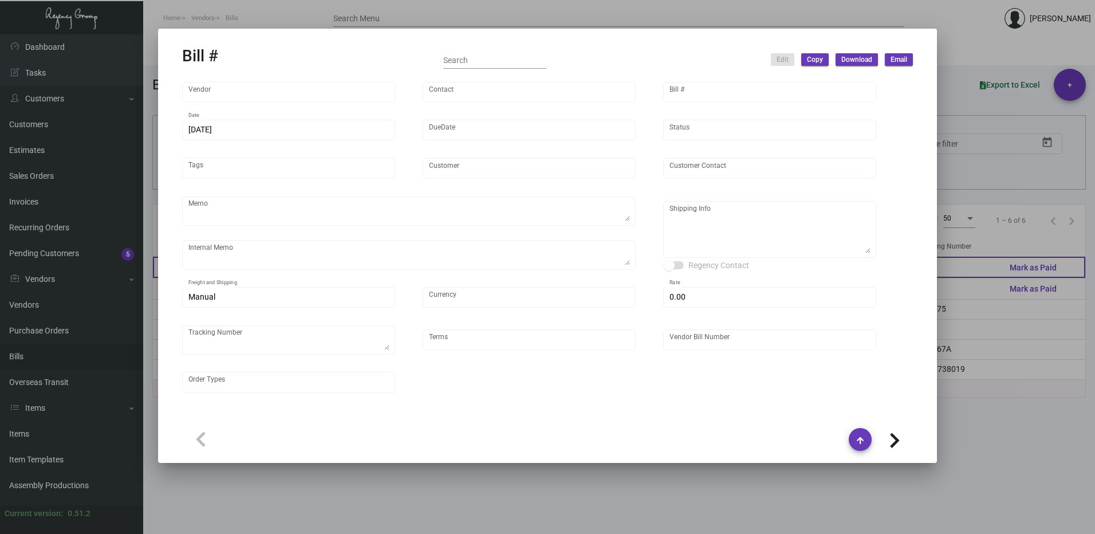
type input "[PERSON_NAME] Hotels"
type input "C/O Hyatt Hotels"
type textarea "Please ship 20k once the production is complete. Boat to [GEOGRAPHIC_DATA]. For…"
type textarea "[PERSON_NAME] Hotels - C/O Hyatt Hotels [STREET_ADDRESS]"
type input "United States Dollar $"
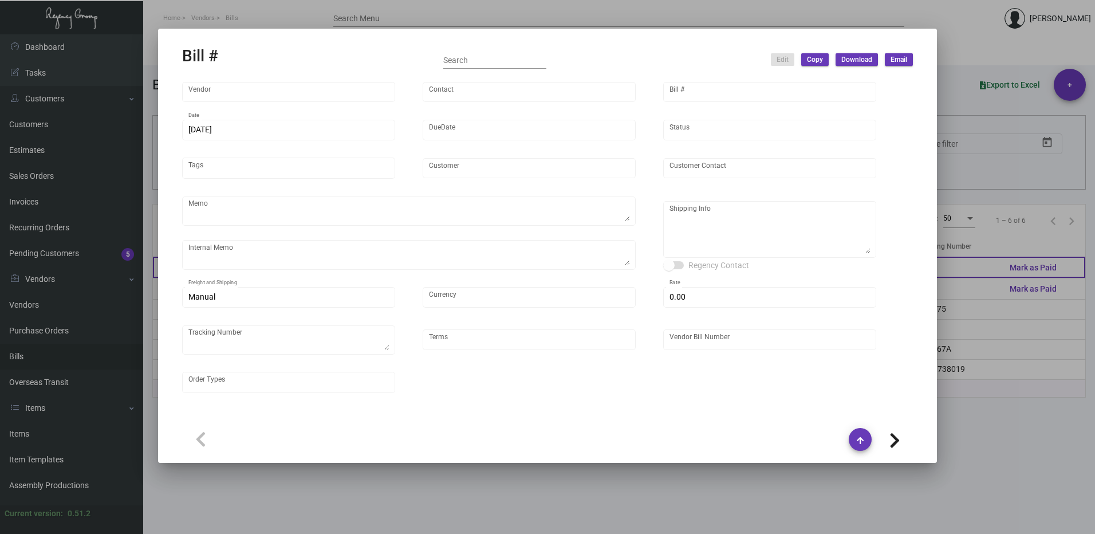
type input "$ 0.00"
type input "Net 30"
type input "20250526_1 - 107522"
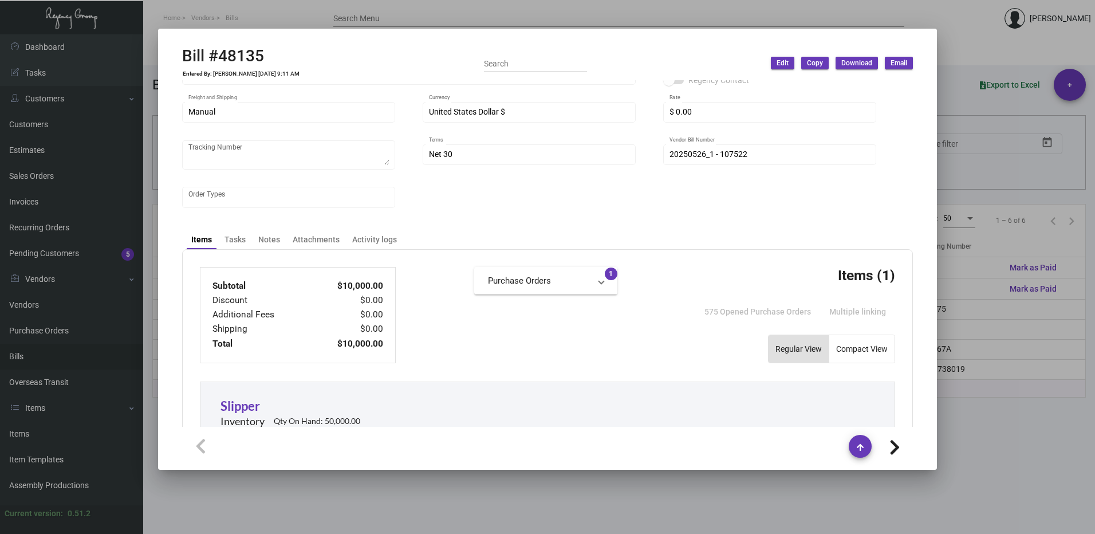
scroll to position [172, 0]
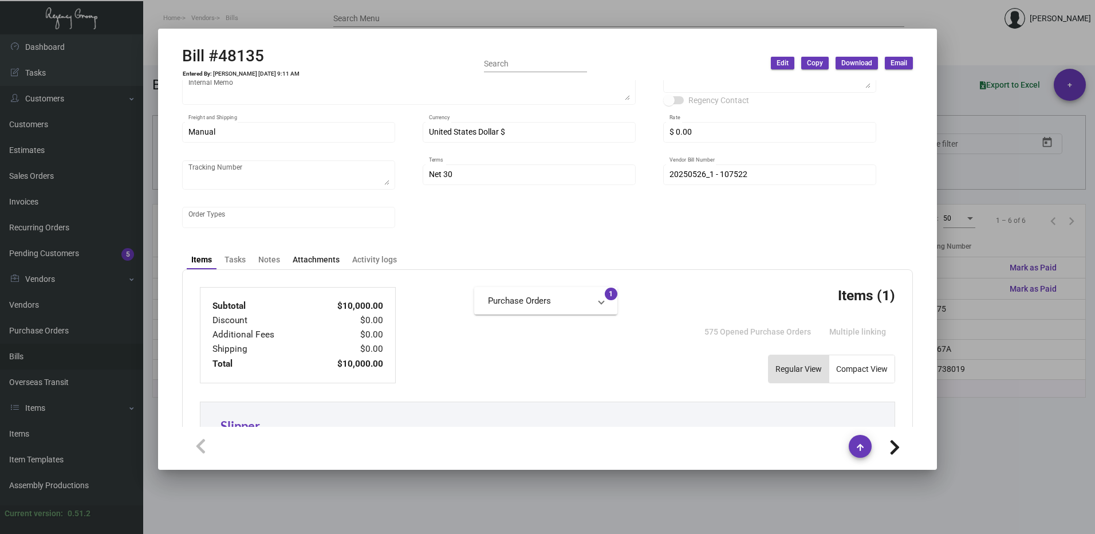
click at [313, 260] on div "Attachments" at bounding box center [316, 260] width 47 height 12
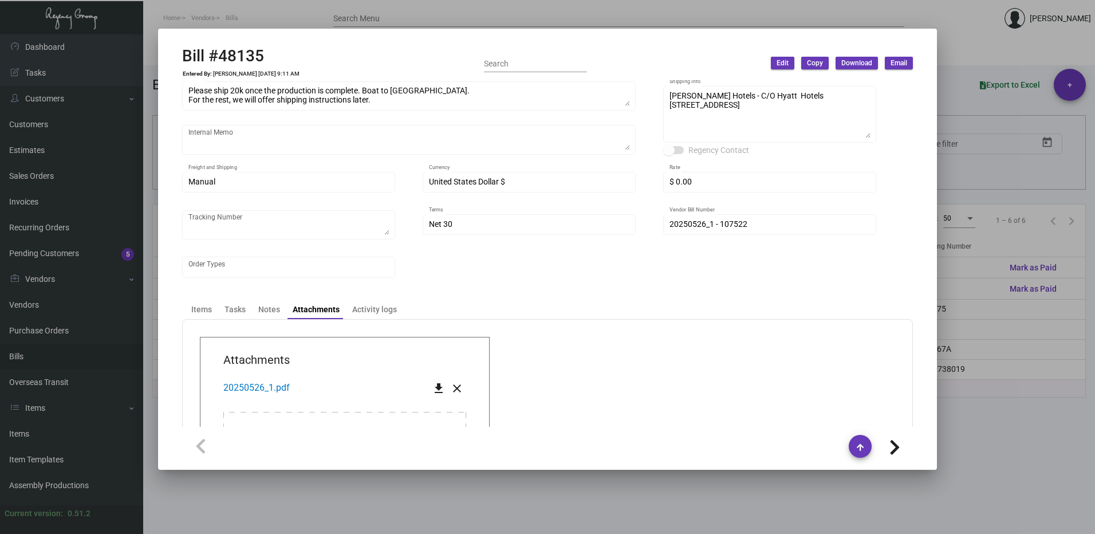
scroll to position [121, 0]
click at [202, 311] on div "Items" at bounding box center [201, 311] width 21 height 12
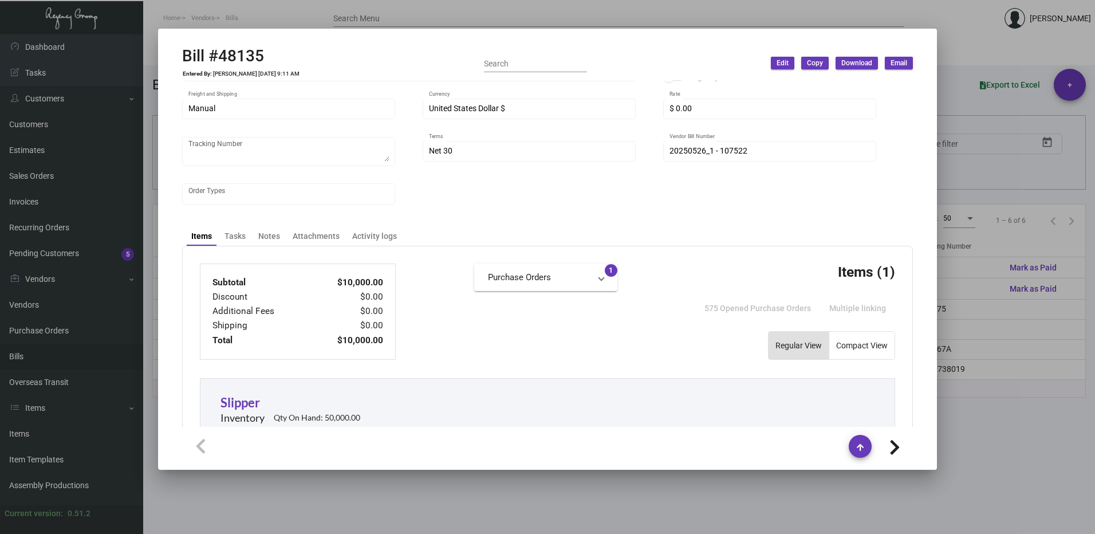
scroll to position [186, 0]
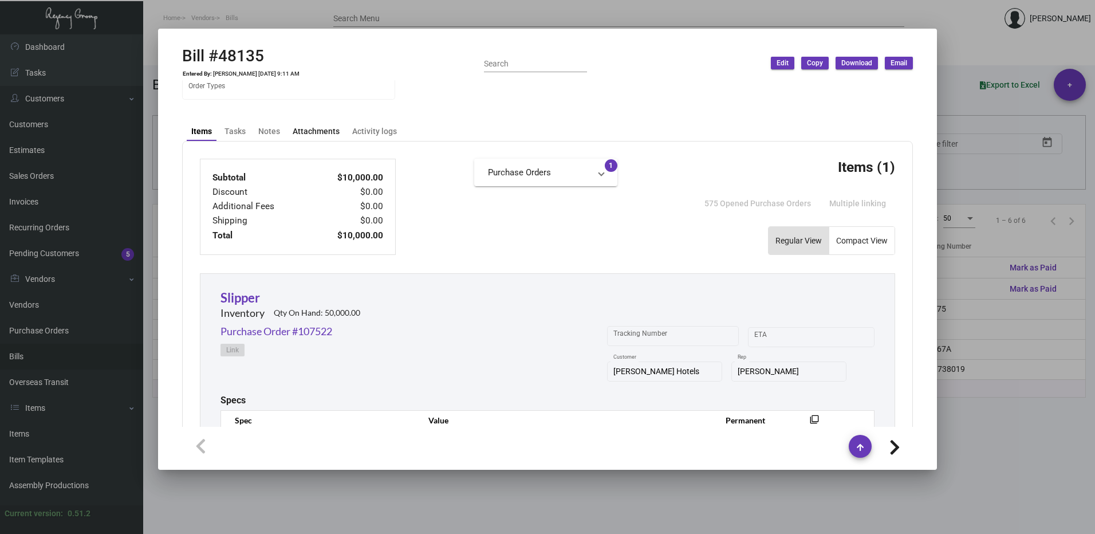
click at [307, 134] on div "Attachments" at bounding box center [316, 131] width 47 height 12
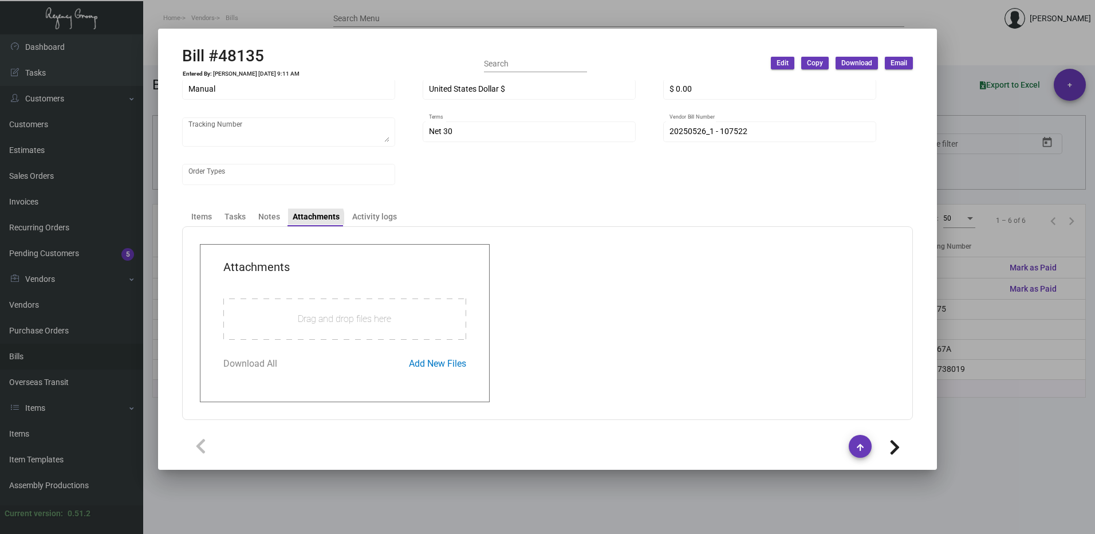
scroll to position [235, 0]
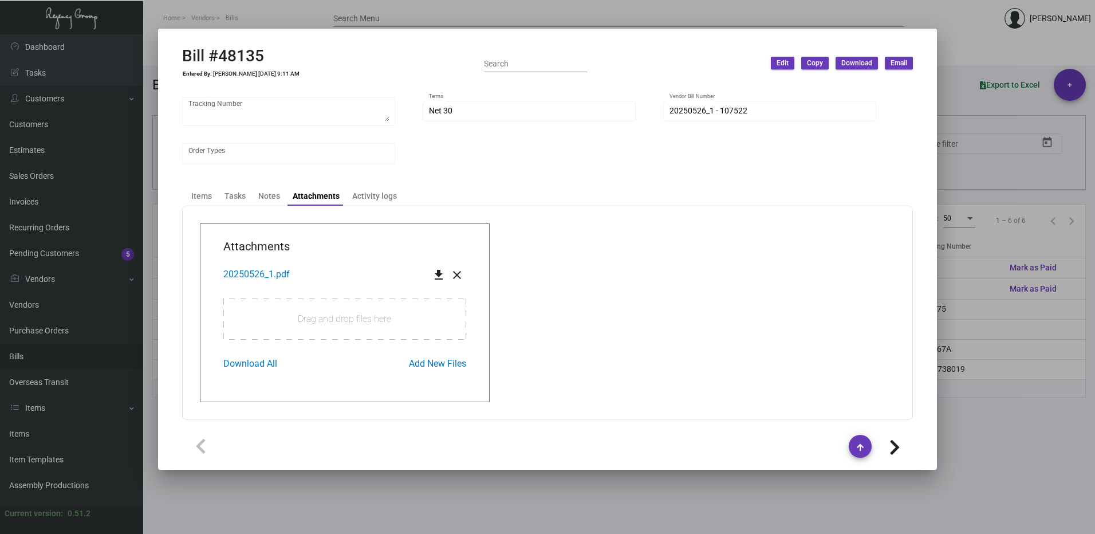
click at [1003, 57] on div at bounding box center [547, 267] width 1095 height 534
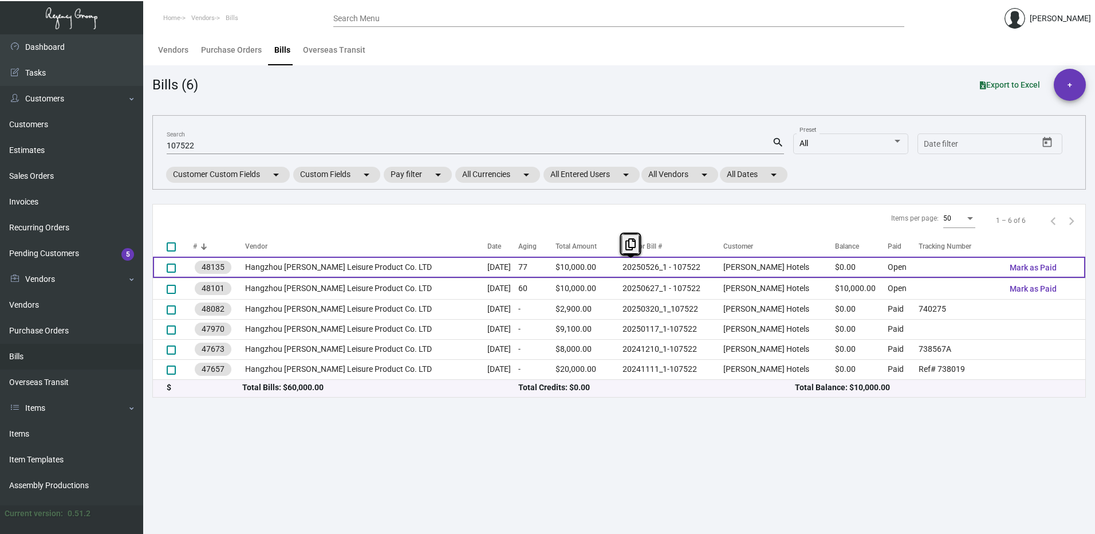
drag, startPoint x: 622, startPoint y: 265, endPoint x: 670, endPoint y: 269, distance: 48.3
click at [670, 269] on tr "48135 Hangzhou [PERSON_NAME] Leisure Product Co. LTD [DATE] 77 $10,000.00 20250…" at bounding box center [619, 267] width 933 height 21
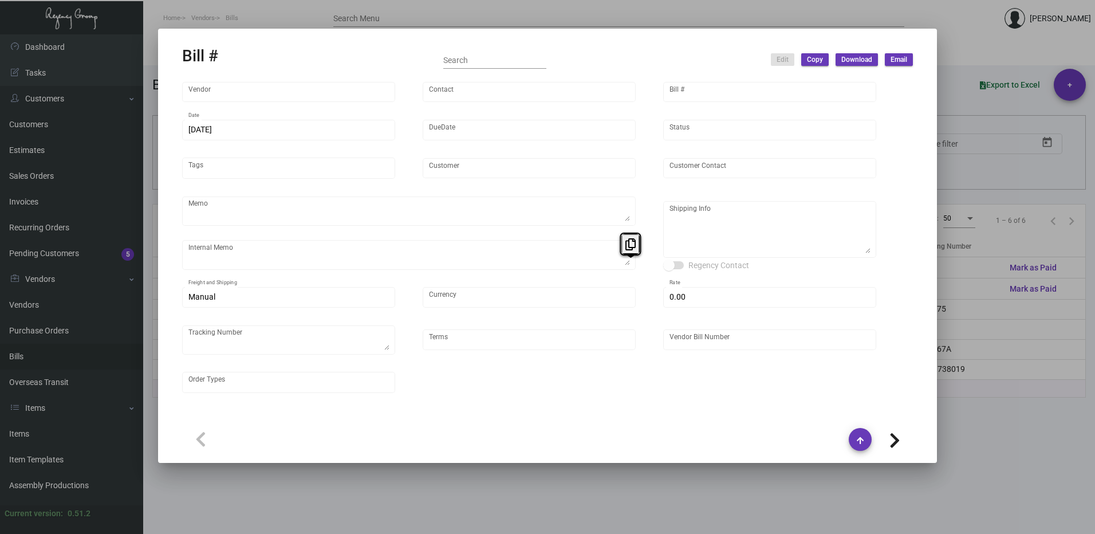
type input "Hangzhou [PERSON_NAME] Leisure Product Co. LTD"
type input "[PERSON_NAME]"
type input "48135"
type input "[DATE]"
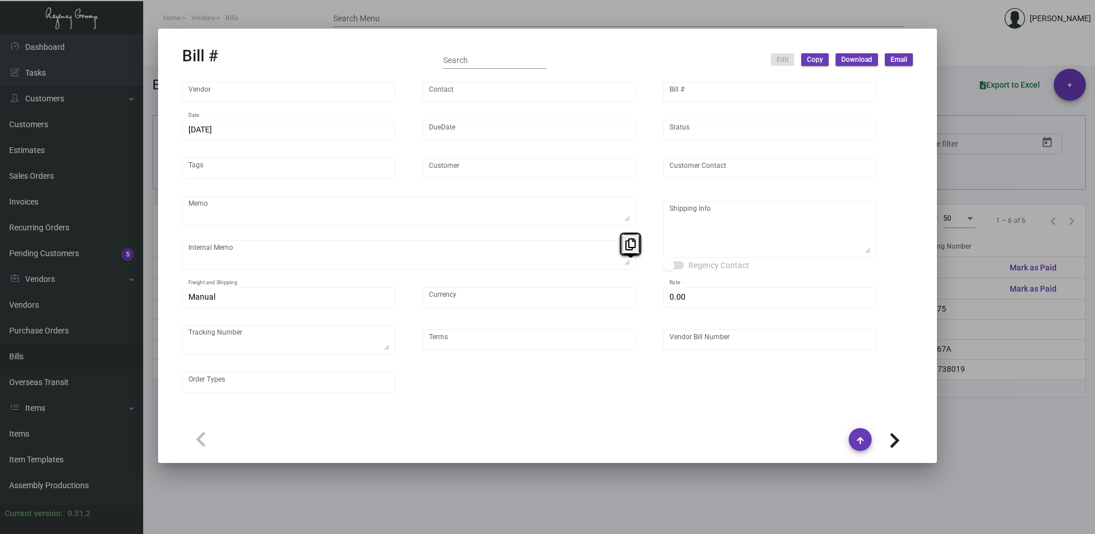
type input "[PERSON_NAME] Hotels"
type input "C/O Hyatt Hotels"
type textarea "Please ship 20k once the production is complete. Boat to [GEOGRAPHIC_DATA]. For…"
type textarea "[PERSON_NAME] Hotels - C/O Hyatt Hotels [STREET_ADDRESS]"
type input "United States Dollar $"
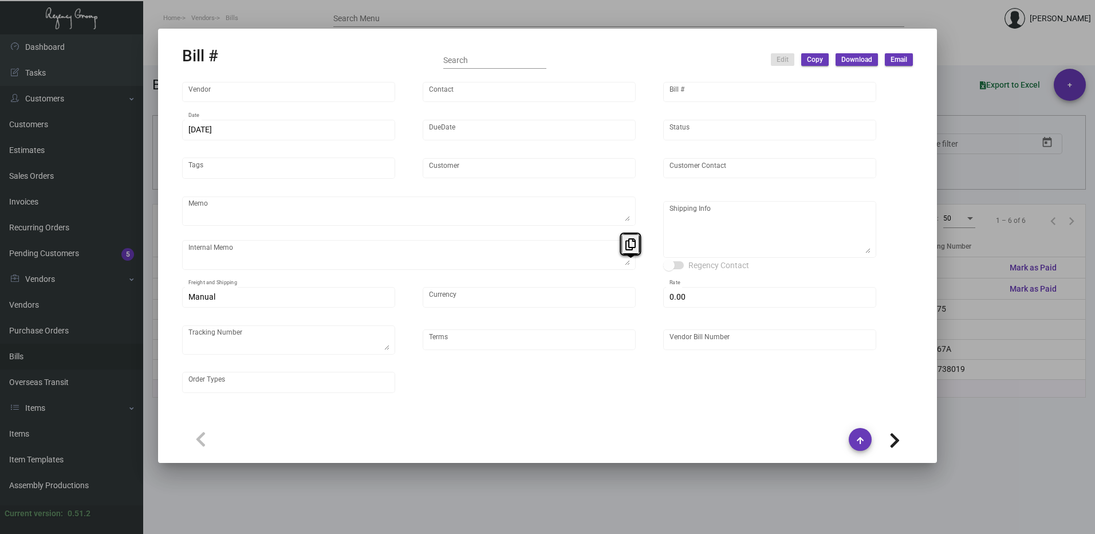
type input "$ 0.00"
type input "Net 30"
type input "20250526_1 - 107522"
type input "$ 1.00"
type input "$ 10,000.00"
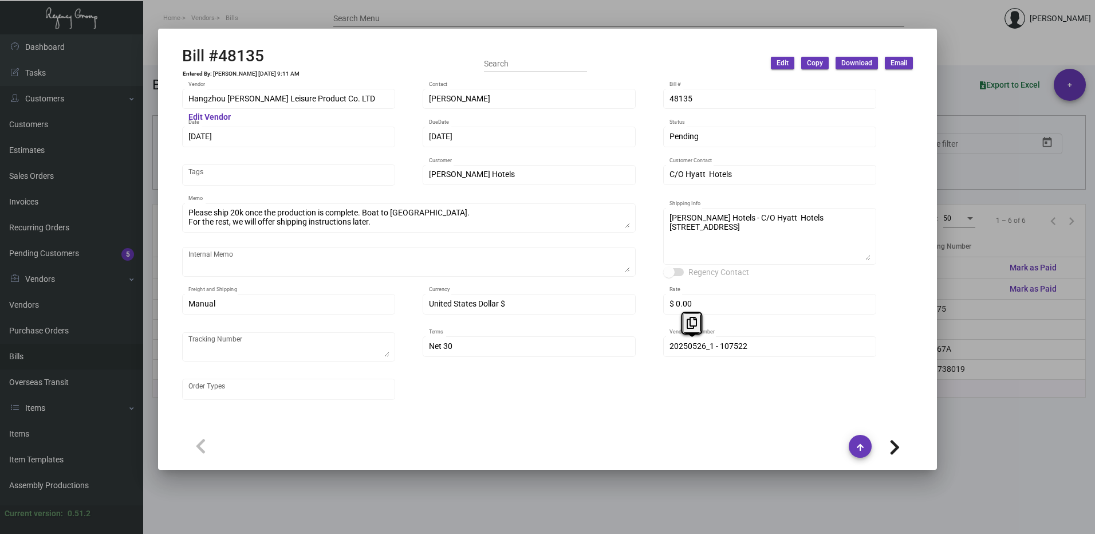
click at [667, 349] on div "20250526_1 - 107522 Vendor Bill Number" at bounding box center [769, 346] width 213 height 22
click at [675, 403] on div "Hangzhou [PERSON_NAME] Leisure Product Co. LTD Vendor Edit Vendor [PERSON_NAME]…" at bounding box center [547, 250] width 731 height 326
click at [995, 216] on div at bounding box center [547, 267] width 1095 height 534
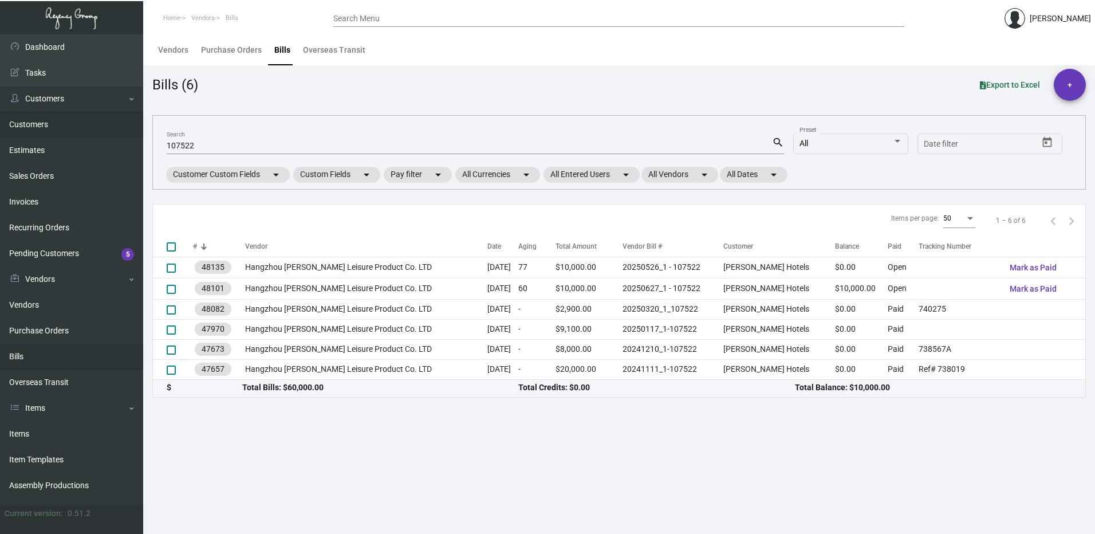
drag, startPoint x: 218, startPoint y: 144, endPoint x: 53, endPoint y: 133, distance: 164.8
click at [58, 133] on div "Dashboard Dashboard Tasks Customers Customers Estimates Sales Orders Invoices R…" at bounding box center [547, 284] width 1095 height 500
paste input "20250526_1"
type input "20250526_1"
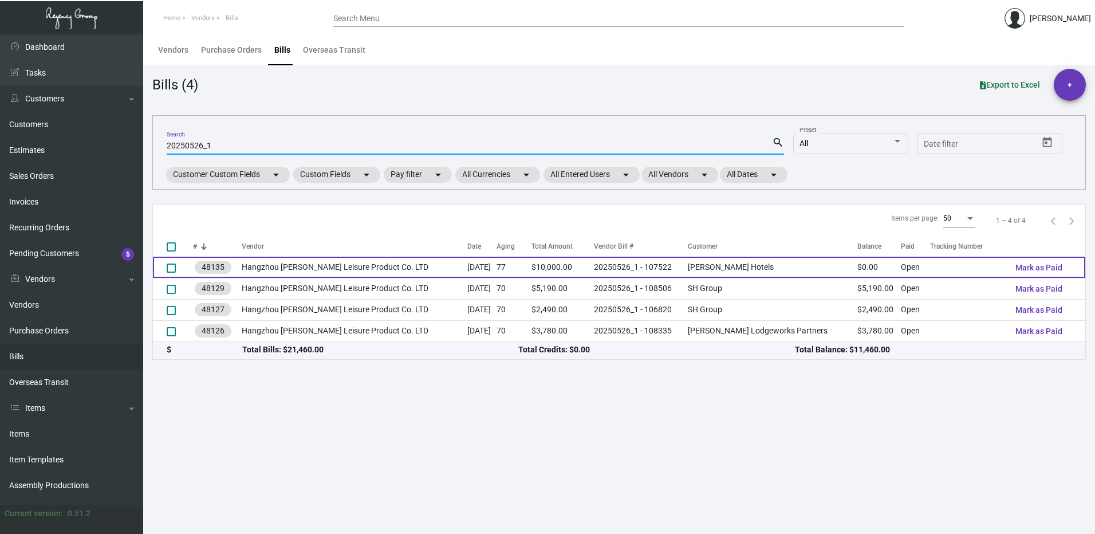
click at [858, 266] on td "$0.00" at bounding box center [880, 267] width 44 height 21
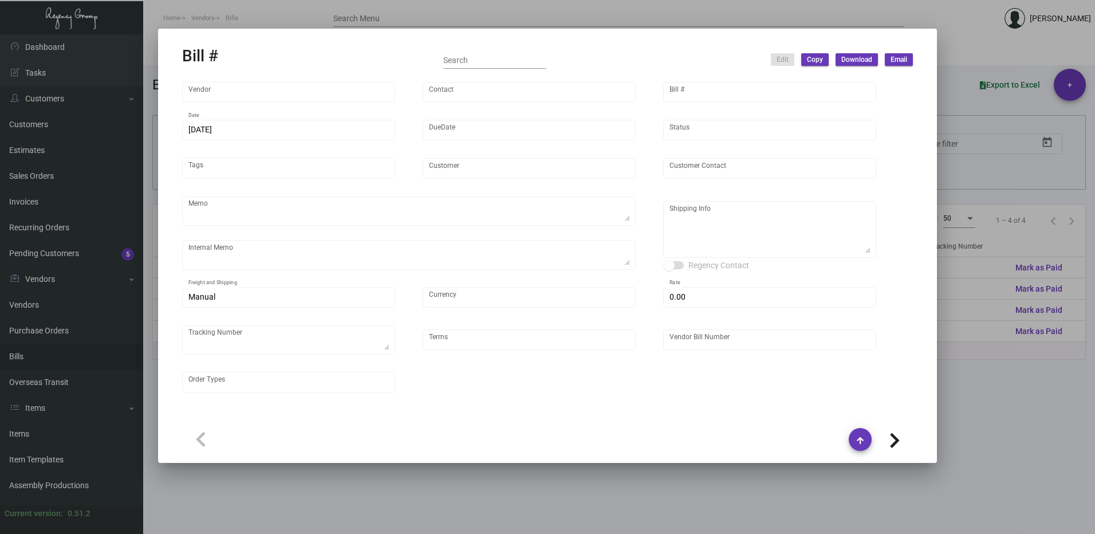
type input "Hangzhou [PERSON_NAME] Leisure Product Co. LTD"
type input "[PERSON_NAME]"
type input "48135"
type input "[DATE]"
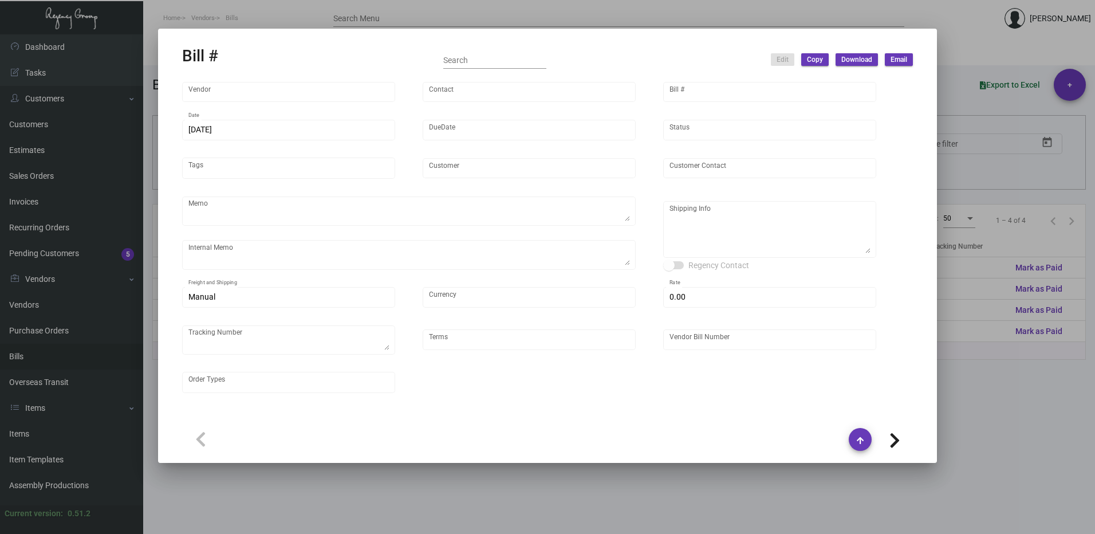
type input "[PERSON_NAME] Hotels"
type input "C/O Hyatt Hotels"
type textarea "Please ship 20k once the production is complete. Boat to [GEOGRAPHIC_DATA]. For…"
type textarea "[PERSON_NAME] Hotels - C/O Hyatt Hotels [STREET_ADDRESS]"
type input "United States Dollar $"
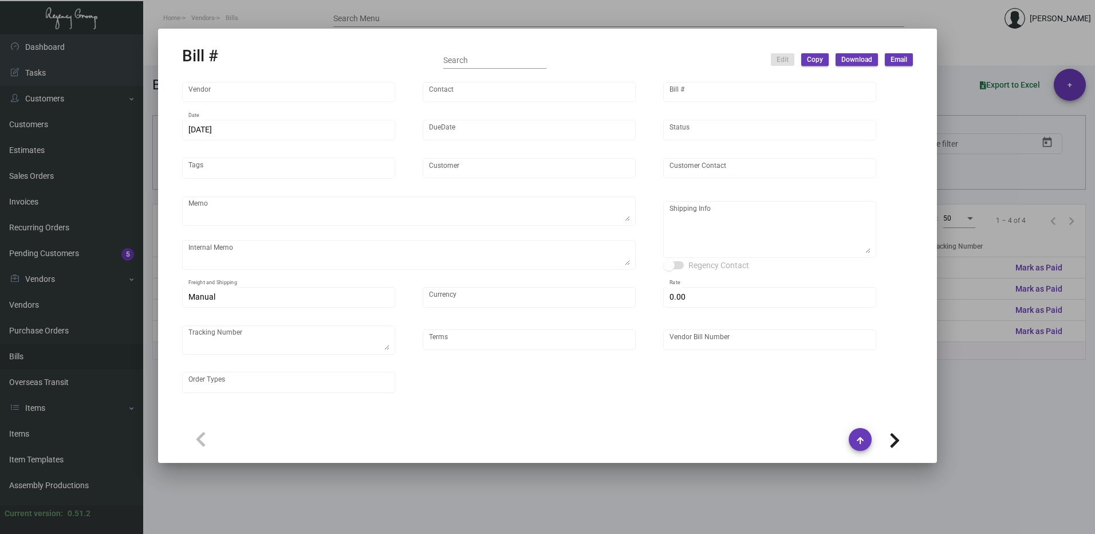
type input "$ 0.00"
type input "Net 30"
type input "20250526_1 - 107522"
type input "$ 1.00"
type input "$ 10,000.00"
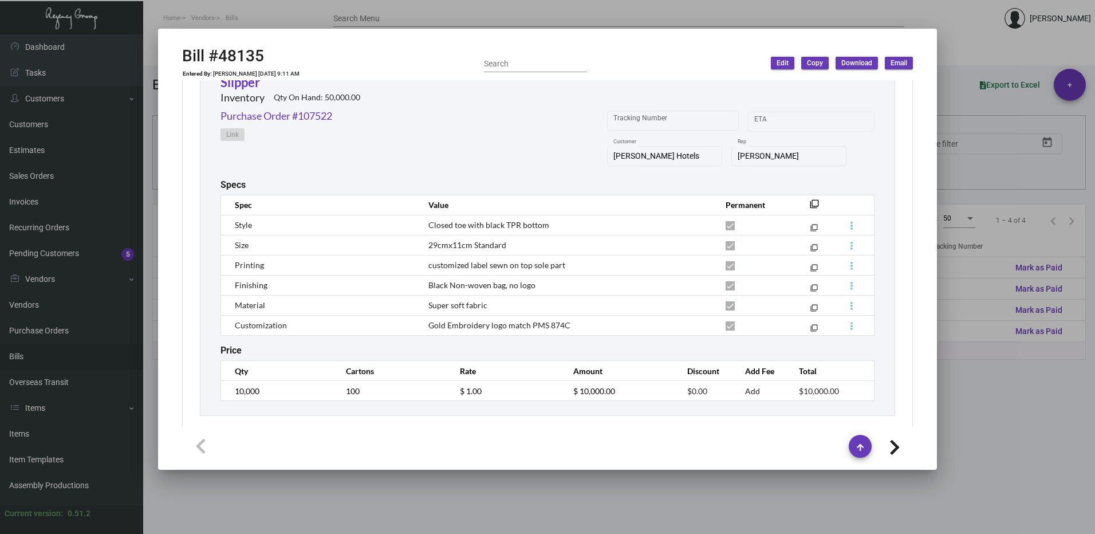
scroll to position [529, 0]
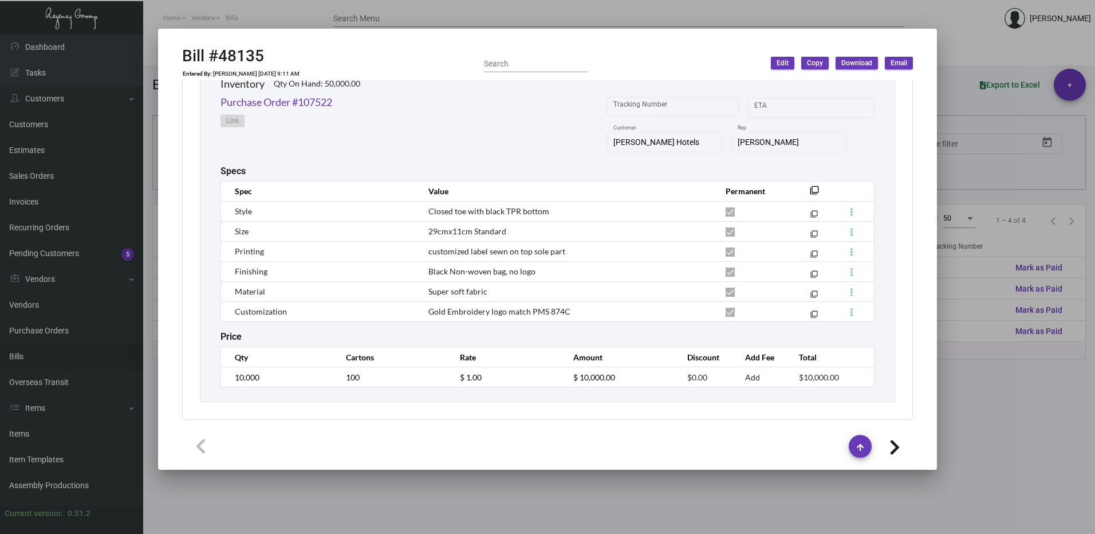
click at [1066, 383] on div at bounding box center [547, 267] width 1095 height 534
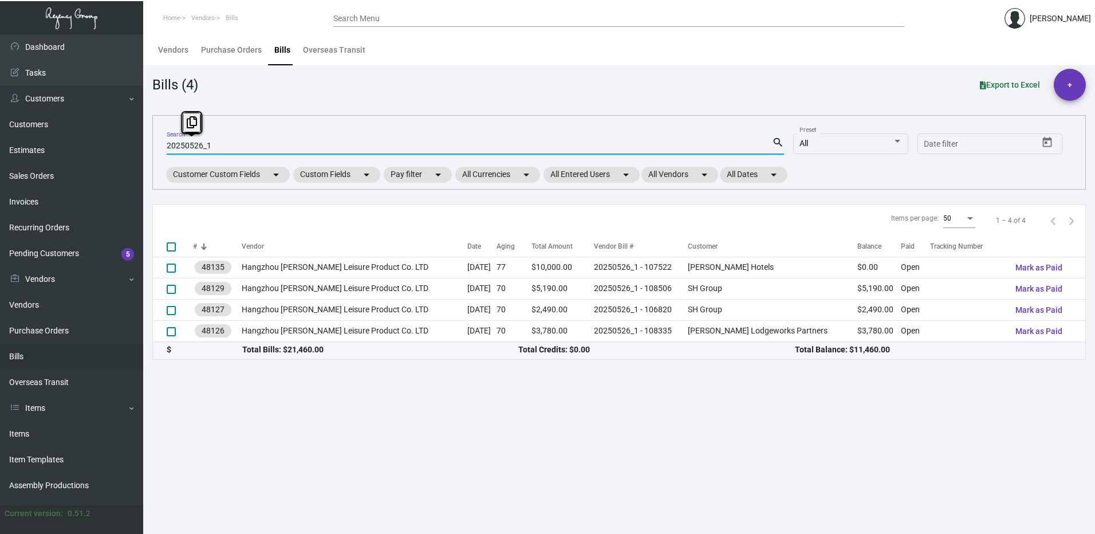
drag, startPoint x: 200, startPoint y: 148, endPoint x: 139, endPoint y: 148, distance: 61.3
click at [146, 148] on main "Vendors Purchase Orders Bills Overseas Transit Bills (4) Export to Excel + 2025…" at bounding box center [619, 284] width 952 height 500
paste input "630"
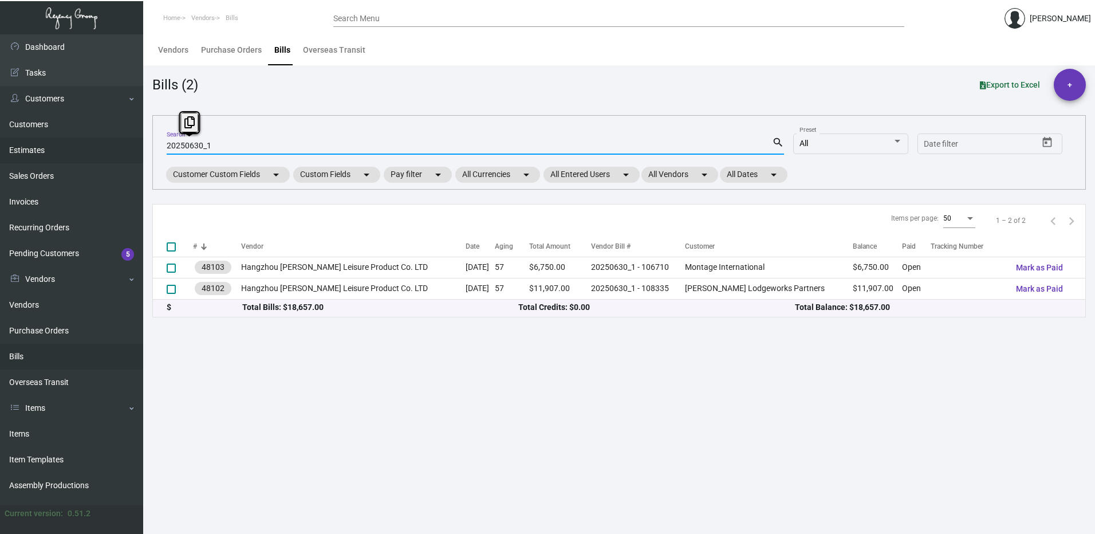
drag, startPoint x: 219, startPoint y: 143, endPoint x: 127, endPoint y: 143, distance: 92.2
click at [127, 143] on div "Dashboard Dashboard Tasks Customers Customers Estimates Sales Orders Invoices R…" at bounding box center [547, 284] width 1095 height 500
paste input "27"
type input "20250627_1"
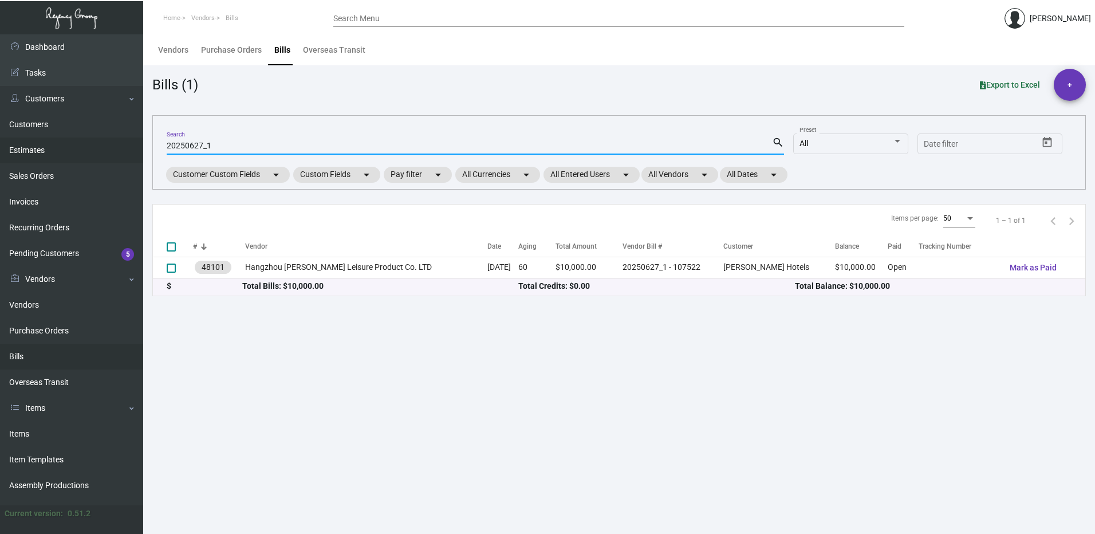
drag, startPoint x: 226, startPoint y: 144, endPoint x: 85, endPoint y: 140, distance: 141.6
click at [85, 140] on div "Dashboard Dashboard Tasks Customers Customers Estimates Sales Orders Invoices R…" at bounding box center [547, 284] width 1095 height 500
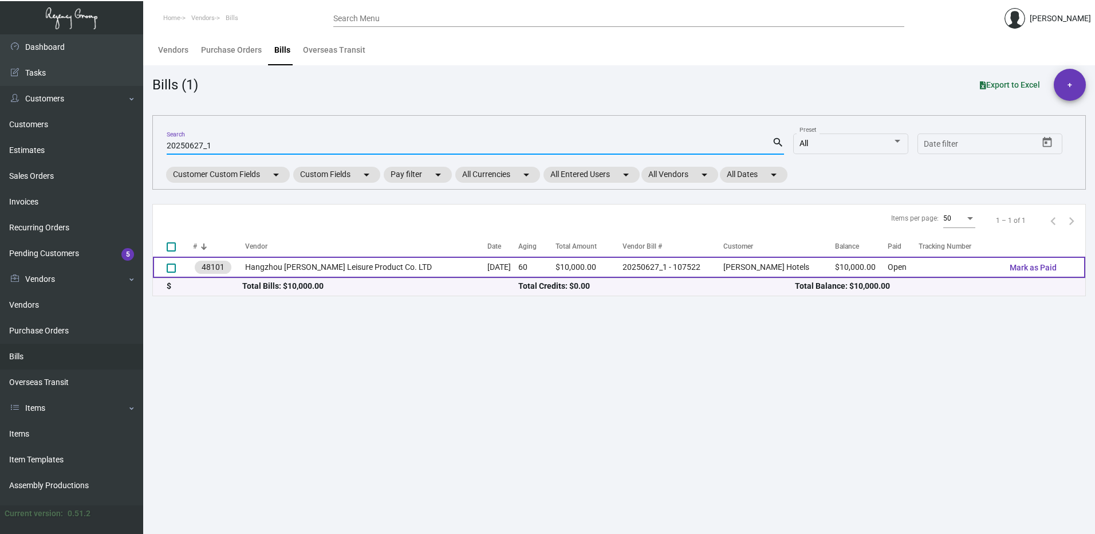
click at [296, 269] on td "Hangzhou [PERSON_NAME] Leisure Product Co. LTD" at bounding box center [366, 267] width 242 height 21
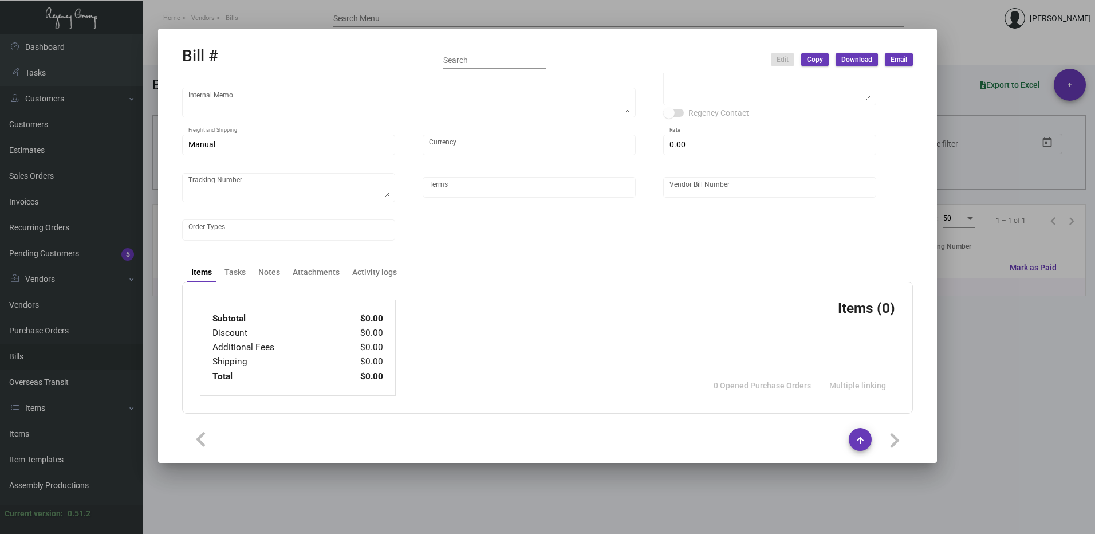
type input "Hangzhou [PERSON_NAME] Leisure Product Co. LTD"
type input "[PERSON_NAME]"
type input "48101"
type input "[DATE]"
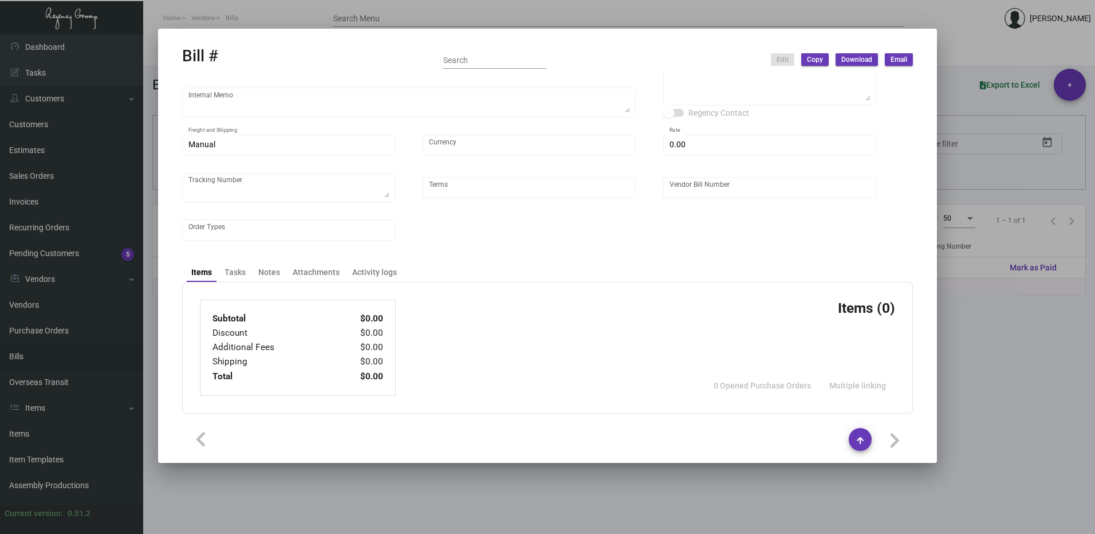
type input "[PERSON_NAME] Hotels"
type input "C/O Hyatt Hotels"
type textarea "Please ship 20k once the production is complete. Boat to [GEOGRAPHIC_DATA]. For…"
type textarea "[PERSON_NAME] Hotels - C/O Hyatt Hotels [STREET_ADDRESS]"
type input "United States Dollar $"
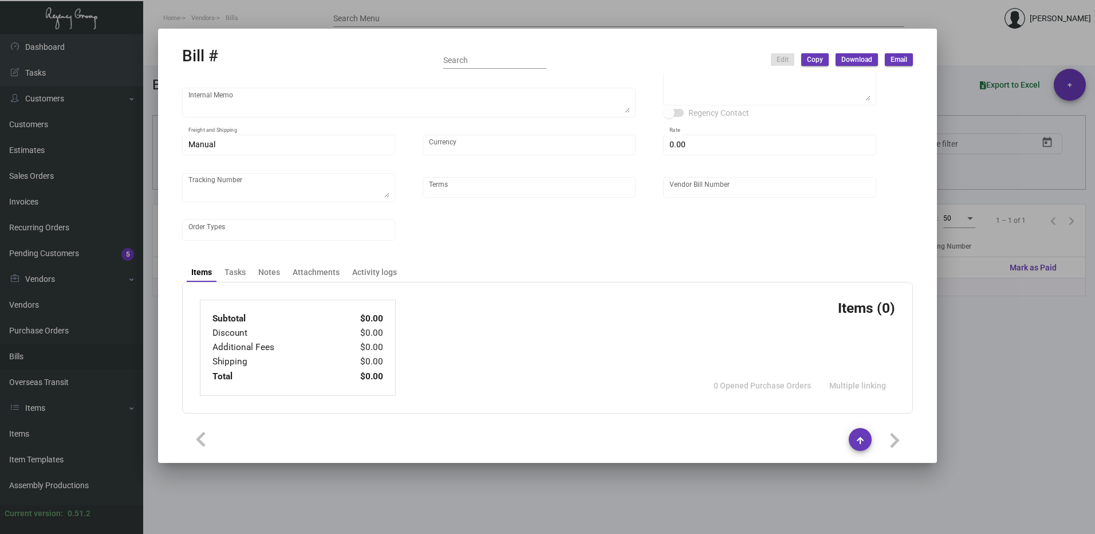
type input "$ 0.00"
type input "Net 30"
type input "20250627_1 - 107522"
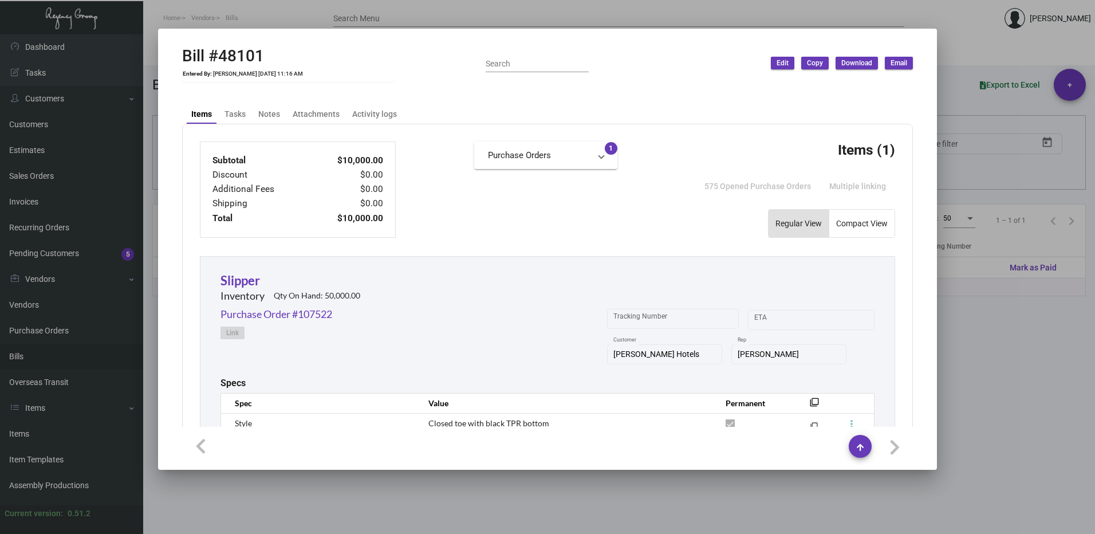
scroll to position [496, 0]
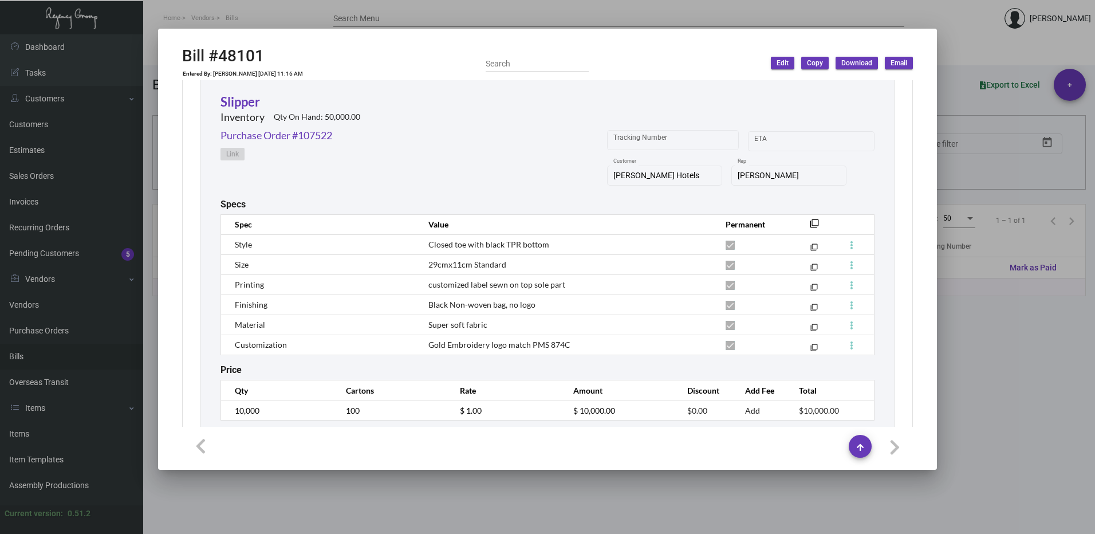
click at [234, 111] on h2 "Inventory" at bounding box center [243, 117] width 44 height 13
click at [237, 104] on link "Slipper" at bounding box center [241, 101] width 40 height 15
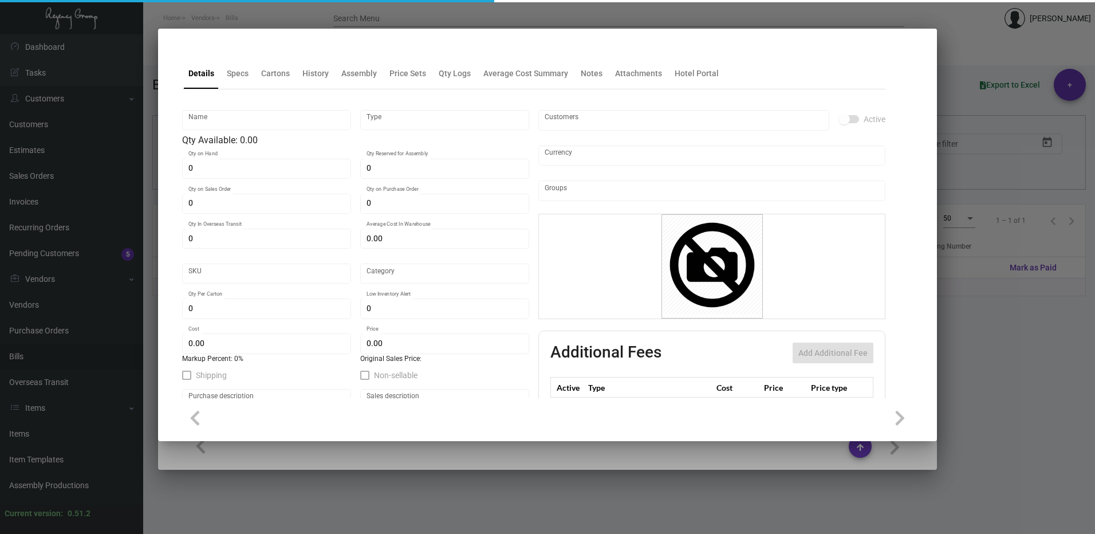
type input "Slipper"
type input "Inventory"
type input "50,000"
type input "25,000"
type input "10,000"
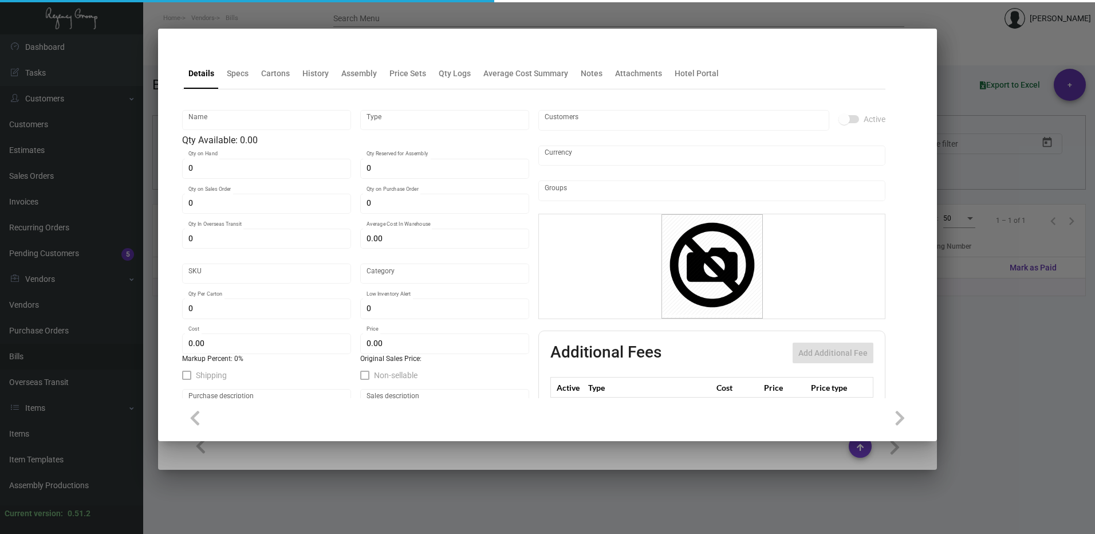
type input "$ 0.91751"
type input "3169"
type input "Overseas"
type input "100"
type input "4,500"
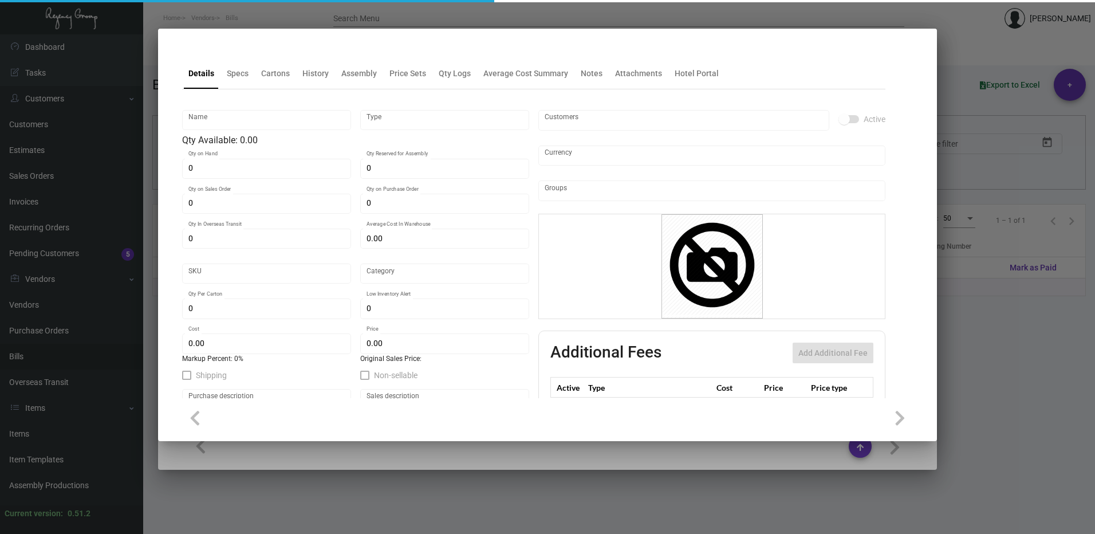
type input "$ 1.00"
type input "$ 2.09"
checkbox input "true"
type input "United States Dollar $"
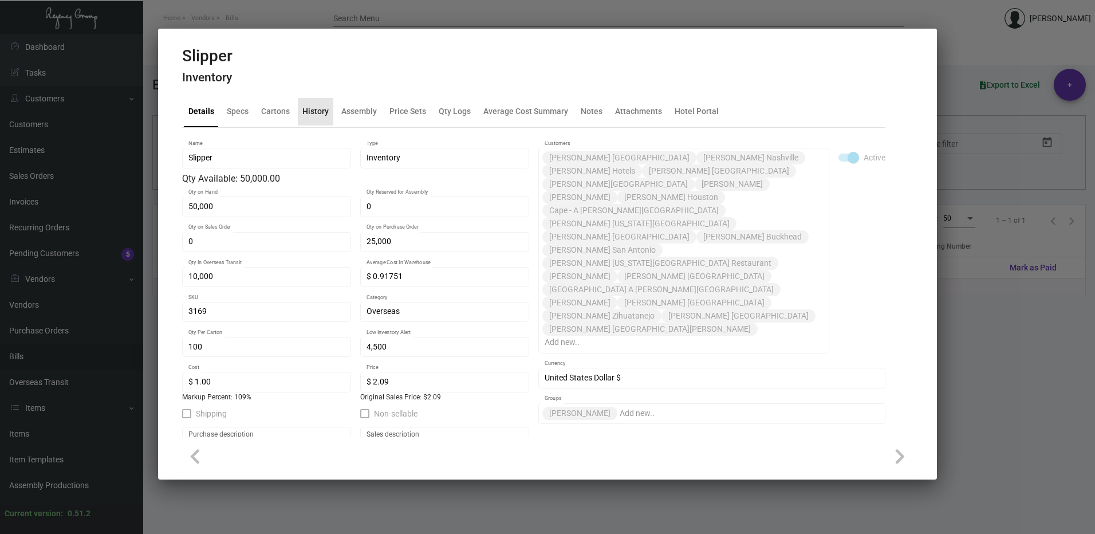
click at [323, 110] on div "History" at bounding box center [315, 111] width 26 height 12
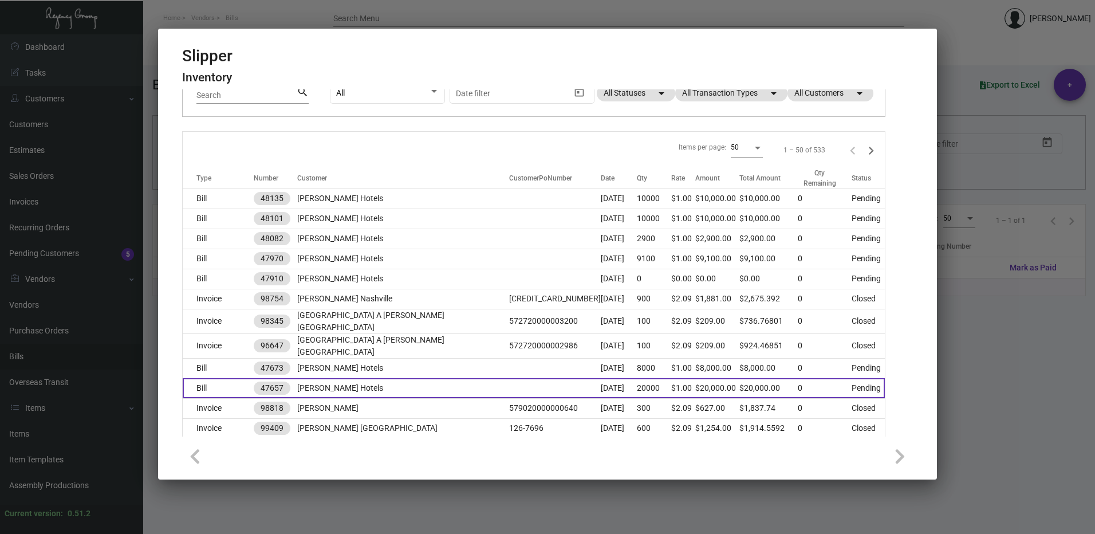
scroll to position [0, 0]
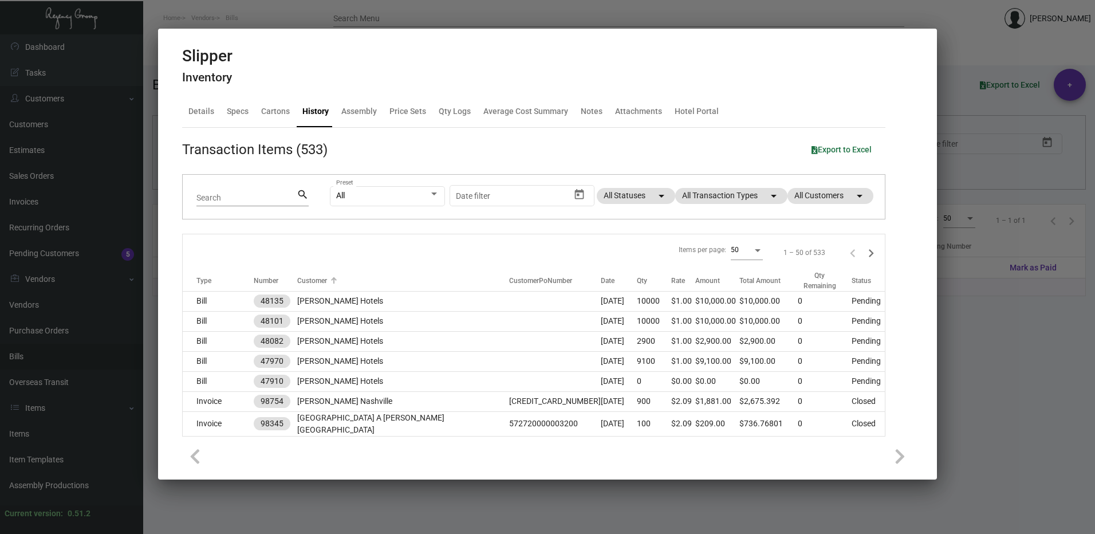
click at [327, 281] on div "Customer" at bounding box center [312, 281] width 30 height 10
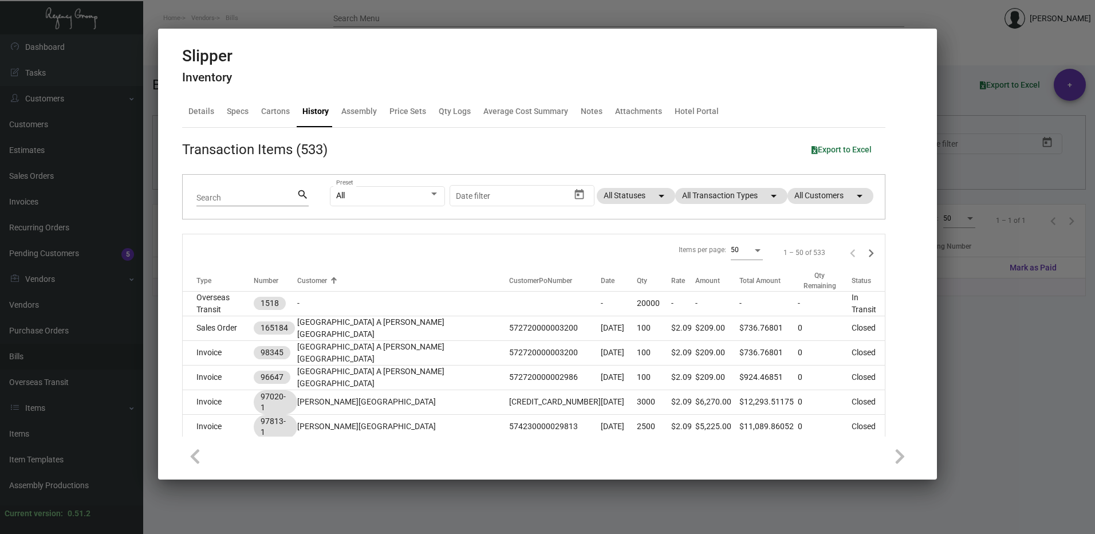
click at [327, 282] on div "Customer" at bounding box center [312, 281] width 30 height 10
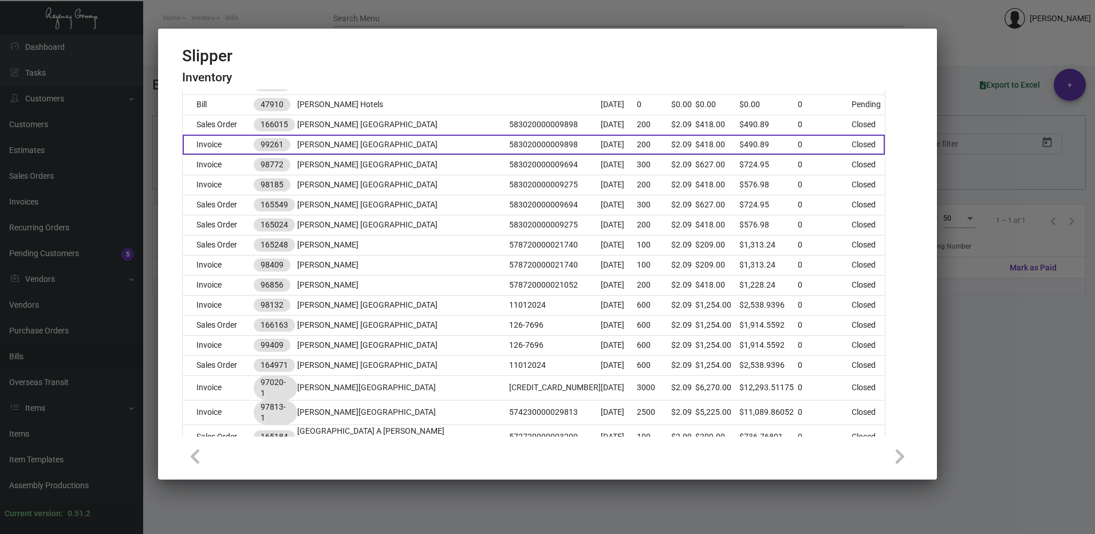
scroll to position [884, 0]
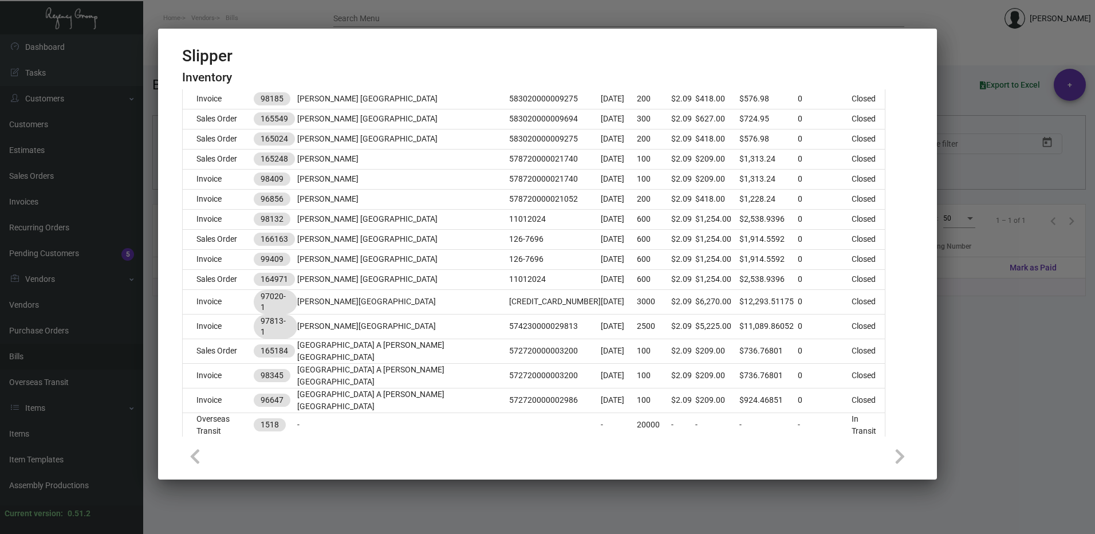
drag, startPoint x: 997, startPoint y: 249, endPoint x: 980, endPoint y: 250, distance: 17.8
click at [997, 249] on div at bounding box center [547, 267] width 1095 height 534
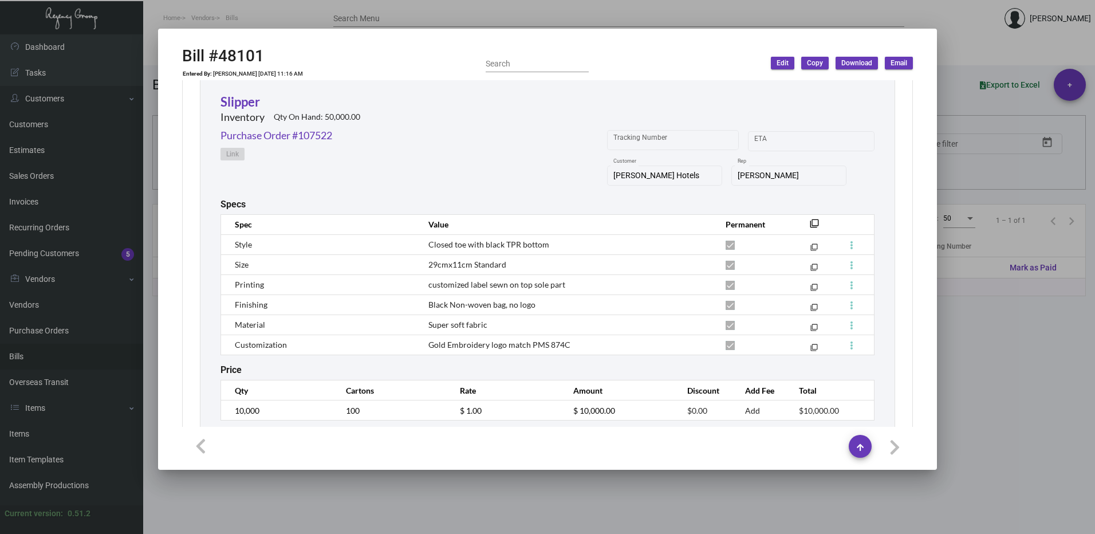
click at [974, 100] on div at bounding box center [547, 267] width 1095 height 534
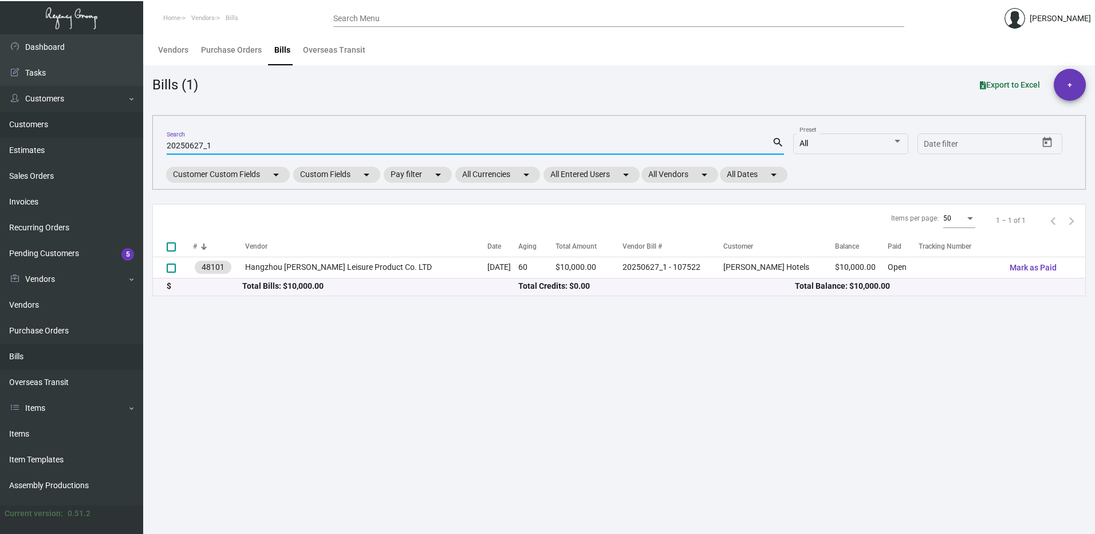
drag, startPoint x: 234, startPoint y: 147, endPoint x: 61, endPoint y: 136, distance: 173.4
click at [61, 136] on div "Dashboard Dashboard Tasks Customers Customers Estimates Sales Orders Invoices R…" at bounding box center [547, 284] width 1095 height 500
paste input "105094"
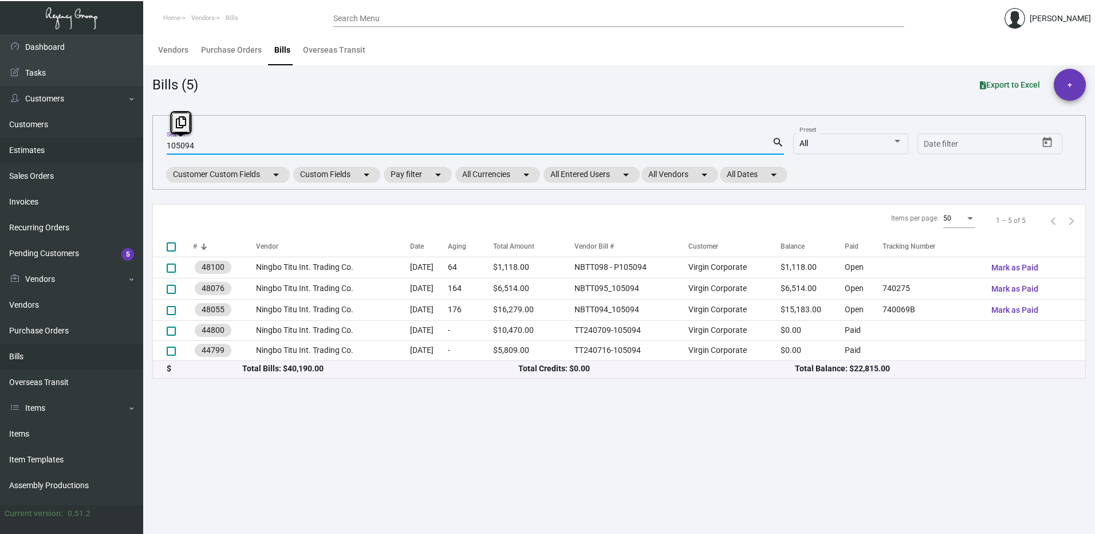
drag, startPoint x: 215, startPoint y: 144, endPoint x: 88, endPoint y: 139, distance: 127.3
click at [88, 139] on div "Dashboard Dashboard Tasks Customers Customers Estimates Sales Orders Invoices R…" at bounding box center [547, 284] width 1095 height 500
drag, startPoint x: 220, startPoint y: 140, endPoint x: 201, endPoint y: 146, distance: 19.6
click at [201, 146] on input "105094" at bounding box center [470, 146] width 606 height 9
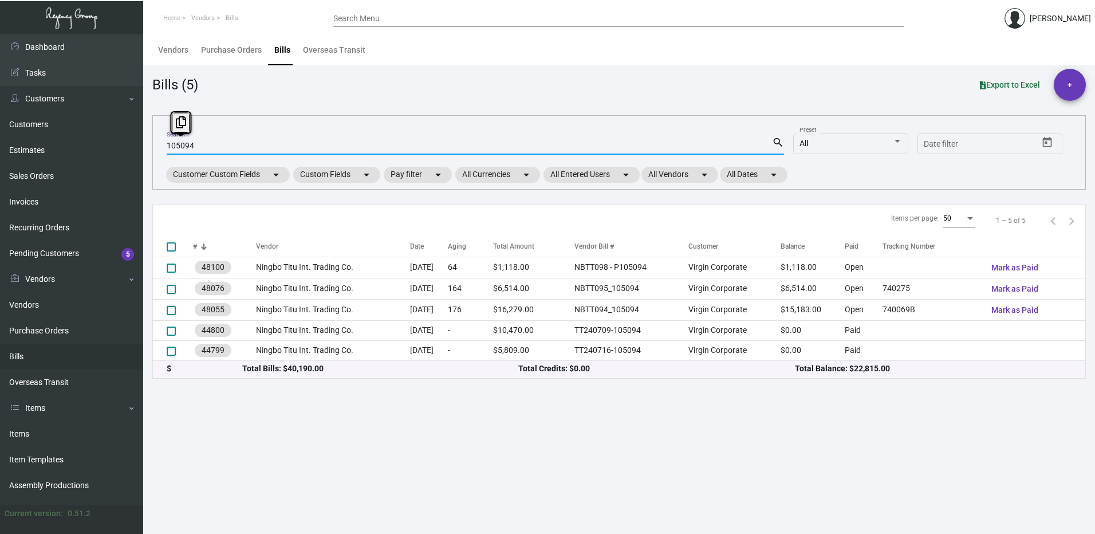
paste input "20250718_1"
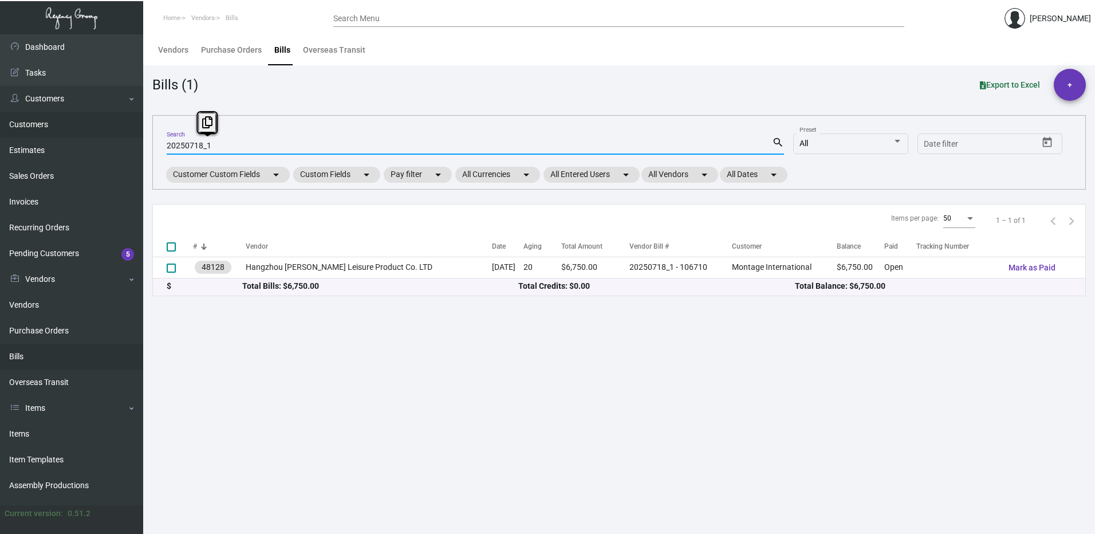
drag, startPoint x: 210, startPoint y: 144, endPoint x: 53, endPoint y: 124, distance: 158.3
click at [53, 124] on div "Dashboard Dashboard Tasks Customers Customers Estimates Sales Orders Invoices R…" at bounding box center [547, 284] width 1095 height 500
type input "[PERSON_NAME]"
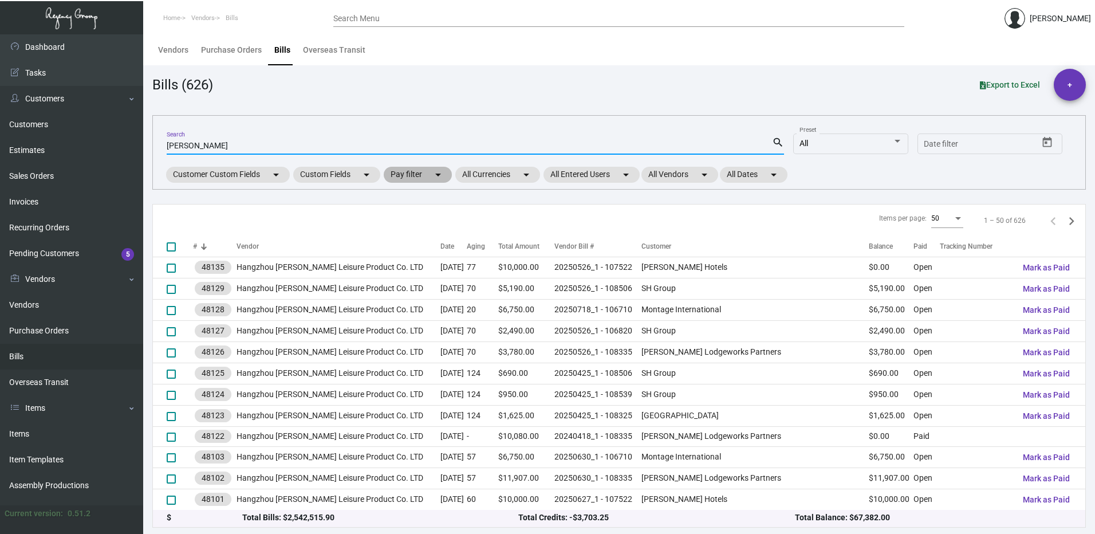
click at [421, 173] on mat-chip "Pay filter arrow_drop_down" at bounding box center [418, 175] width 68 height 16
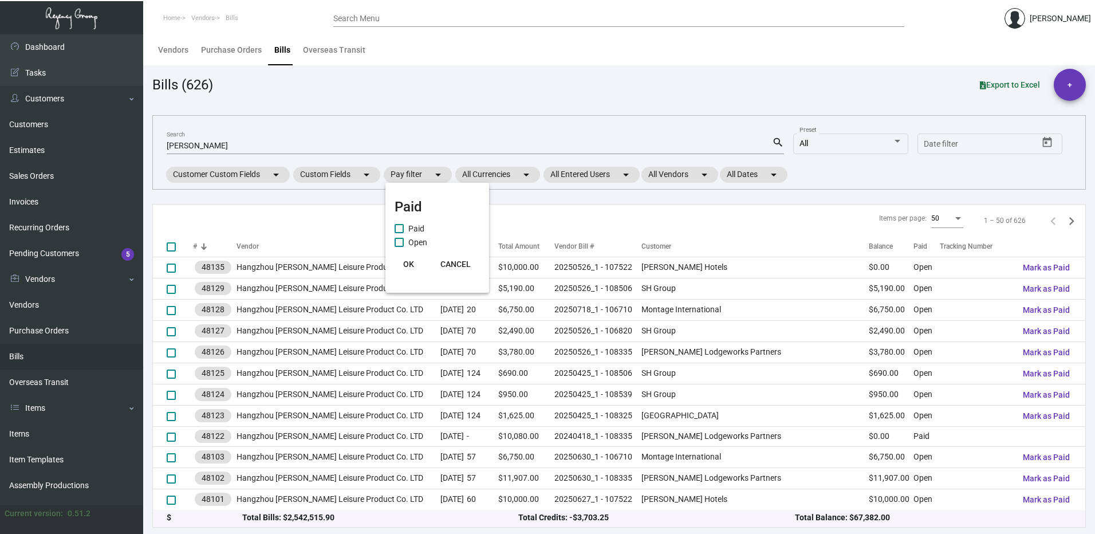
click at [418, 239] on span "Open" at bounding box center [417, 242] width 19 height 14
click at [399, 247] on input "Open" at bounding box center [399, 247] width 1 height 1
checkbox input "true"
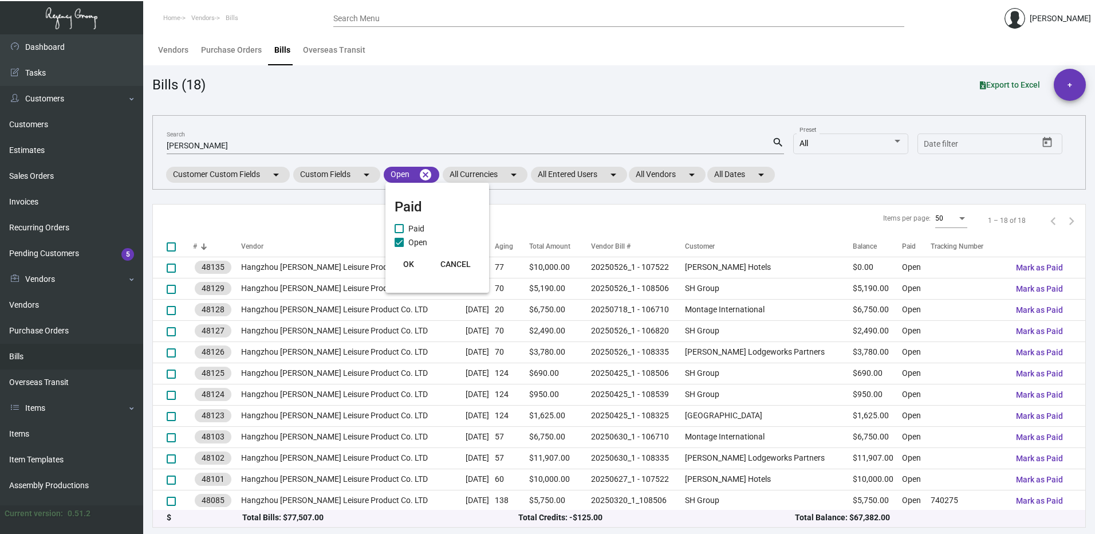
click at [411, 263] on span "OK" at bounding box center [408, 264] width 11 height 9
click at [1025, 78] on button "Export to Excel" at bounding box center [1010, 84] width 78 height 21
drag, startPoint x: 499, startPoint y: 101, endPoint x: 498, endPoint y: 84, distance: 17.2
click at [499, 101] on app-bill-list "Bills (18) Export to Excel + [PERSON_NAME] Search search All Preset Start date …" at bounding box center [619, 298] width 934 height 459
